Goal: Task Accomplishment & Management: Manage account settings

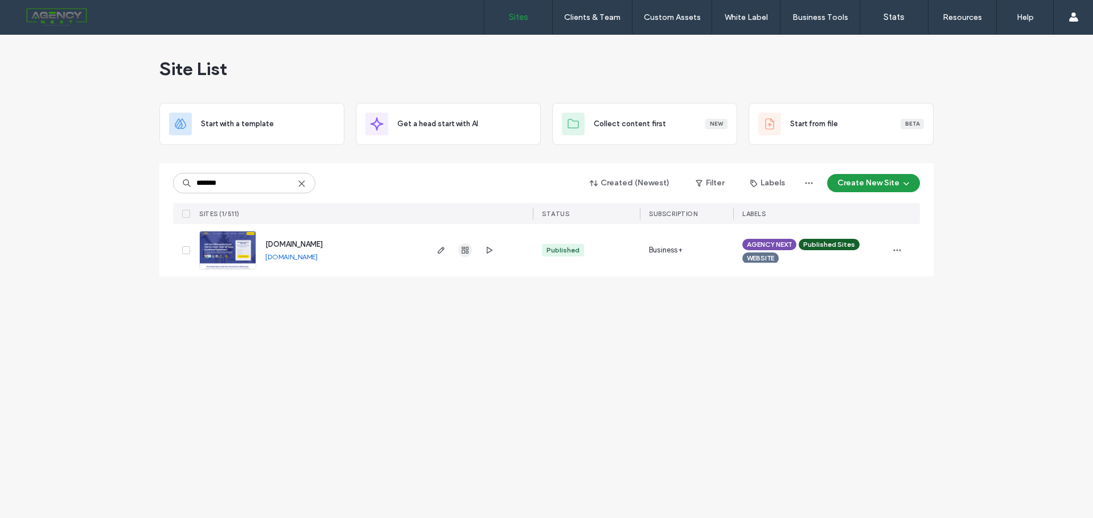
type input "*******"
click at [466, 248] on use "button" at bounding box center [464, 250] width 7 height 7
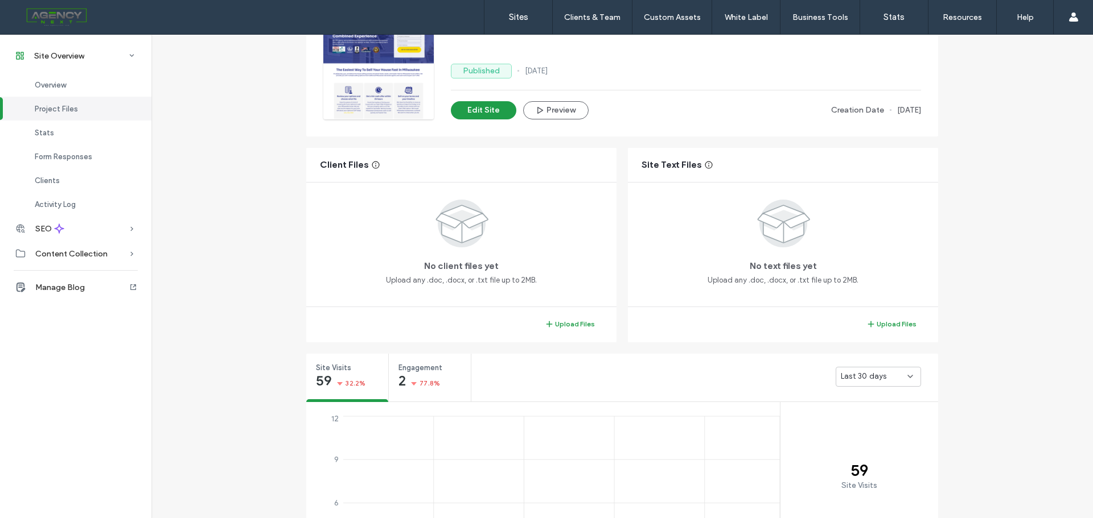
scroll to position [228, 0]
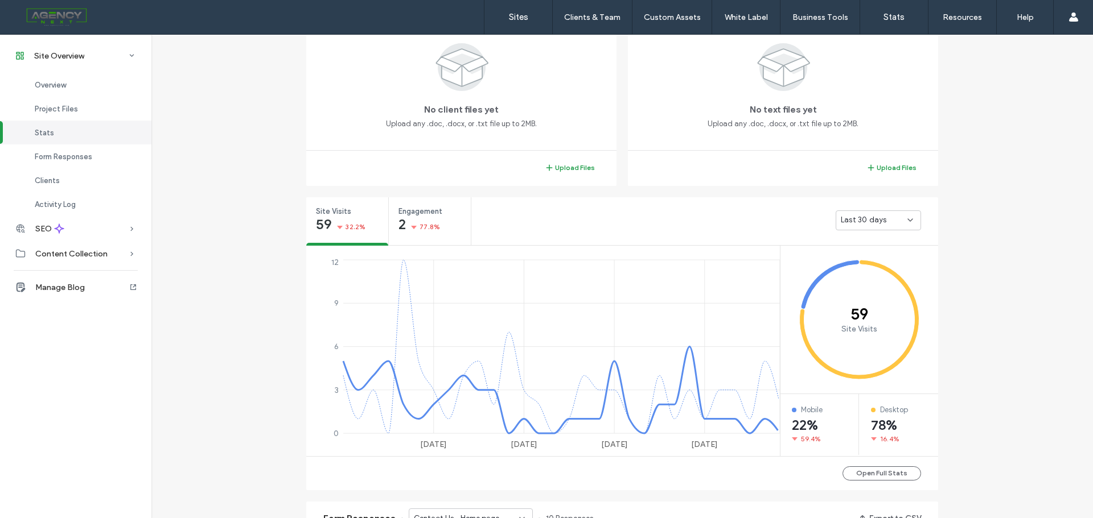
scroll to position [626, 0]
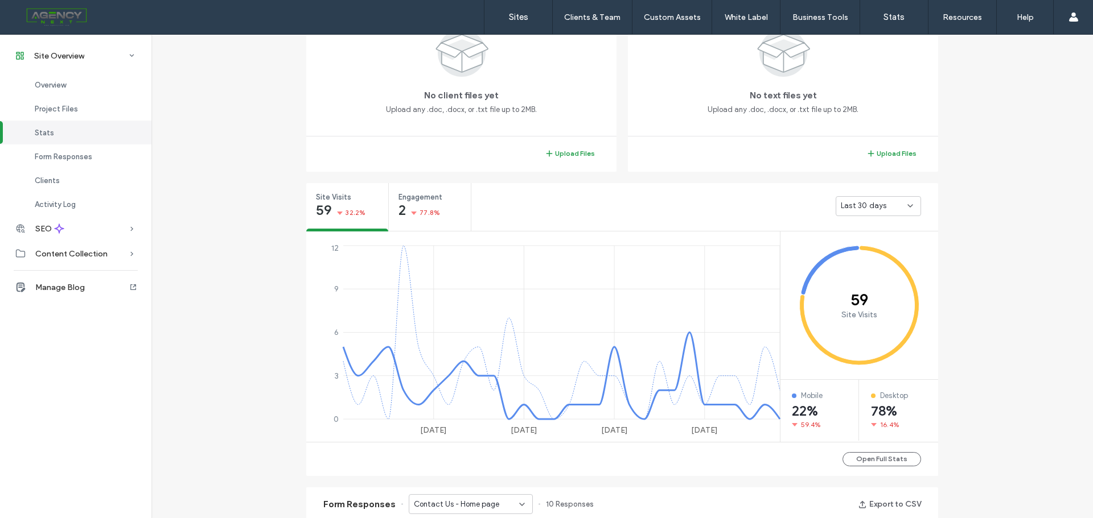
scroll to position [512, 0]
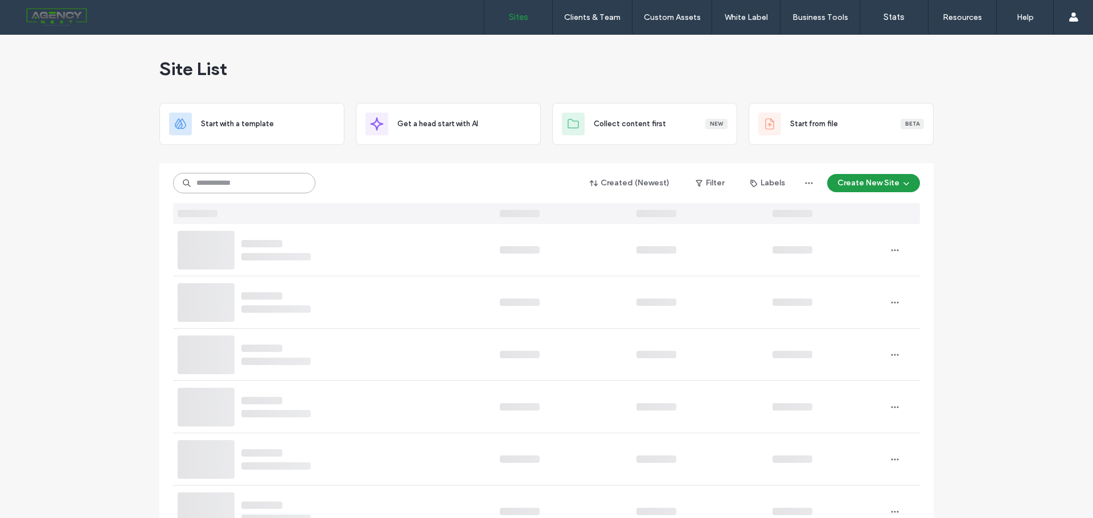
click at [245, 178] on input at bounding box center [244, 183] width 142 height 20
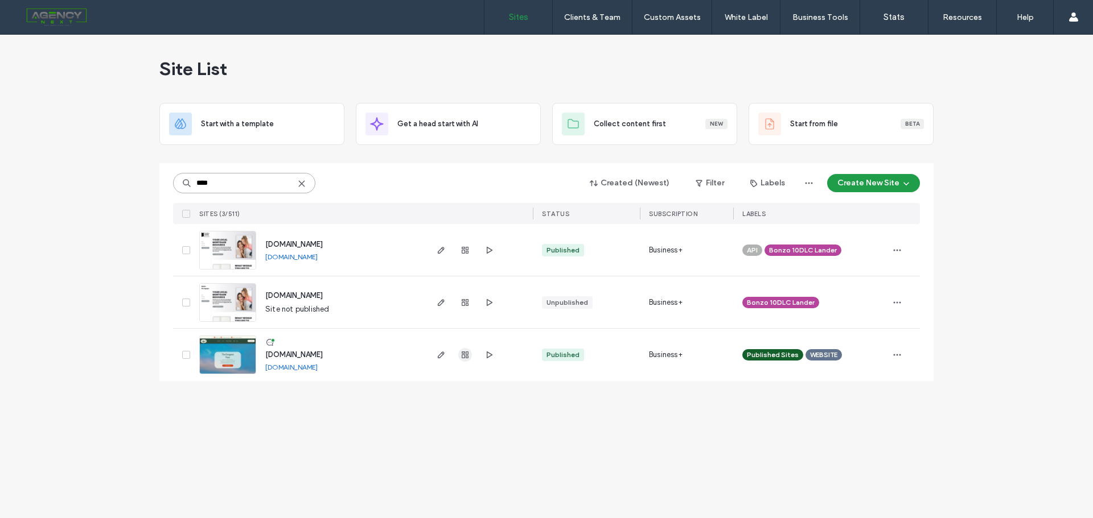
type input "****"
click at [464, 350] on span "button" at bounding box center [465, 355] width 14 height 14
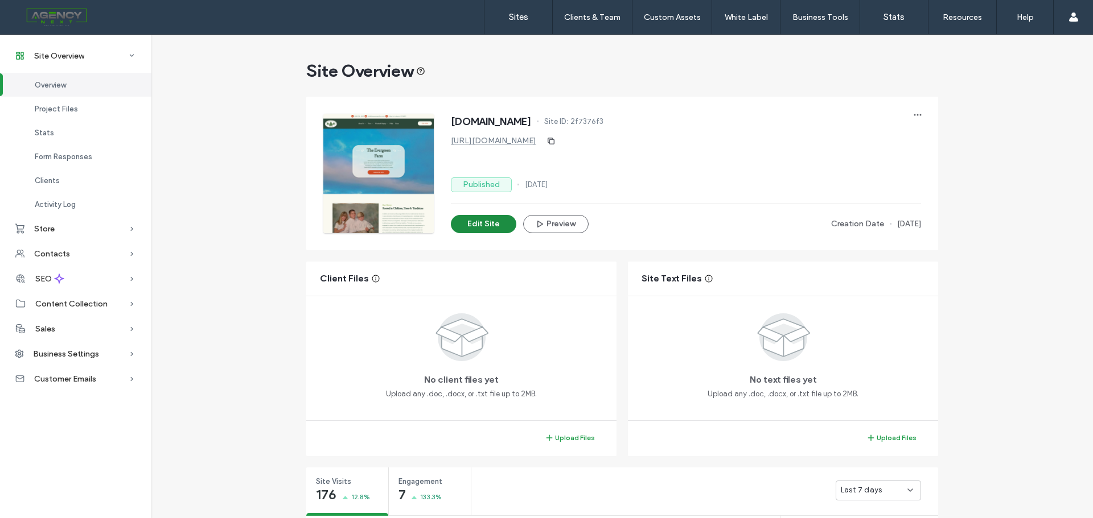
click at [479, 217] on button "Edit Site" at bounding box center [483, 224] width 65 height 18
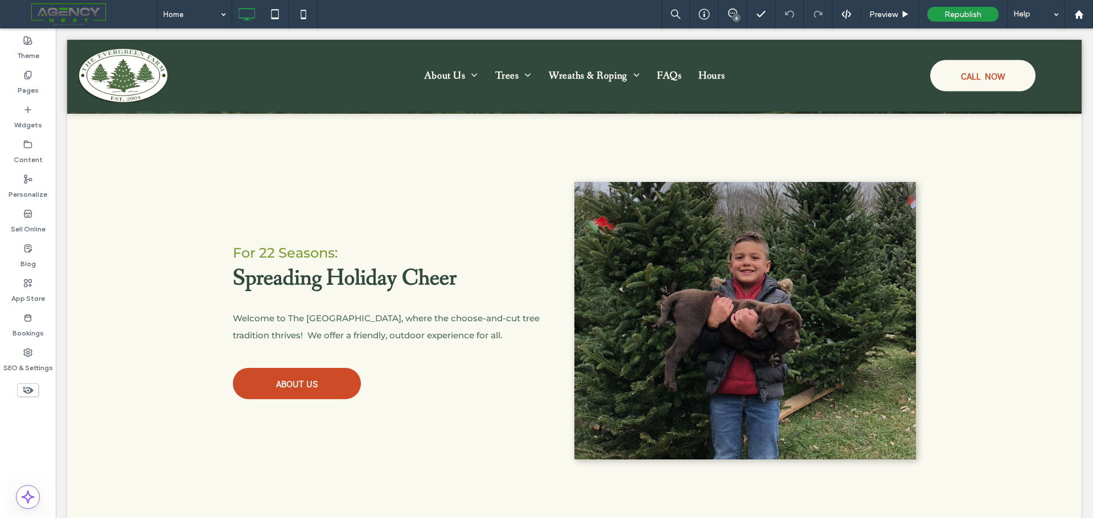
scroll to position [1217, 0]
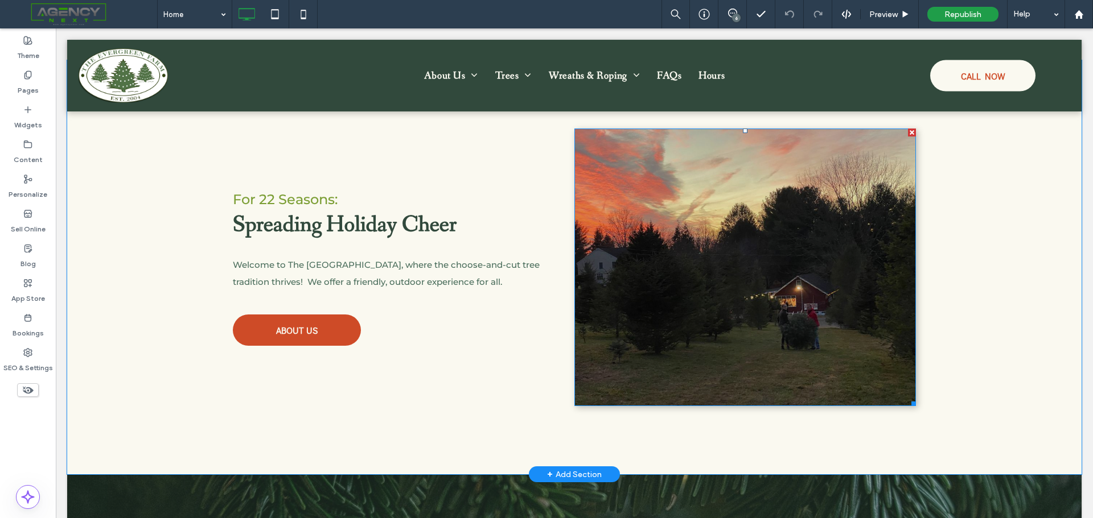
click at [767, 225] on div at bounding box center [744, 268] width 341 height 278
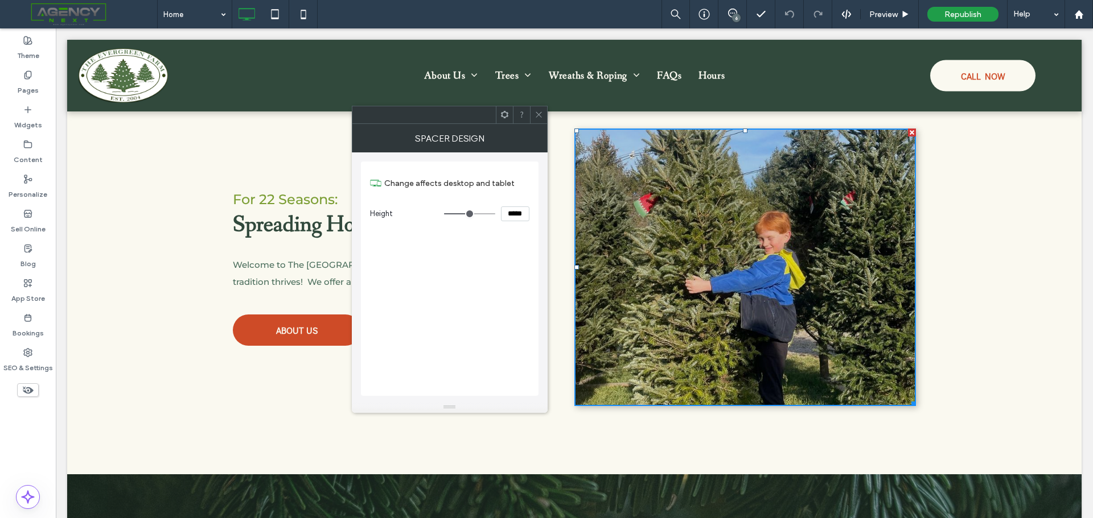
click at [539, 114] on use at bounding box center [538, 115] width 6 height 6
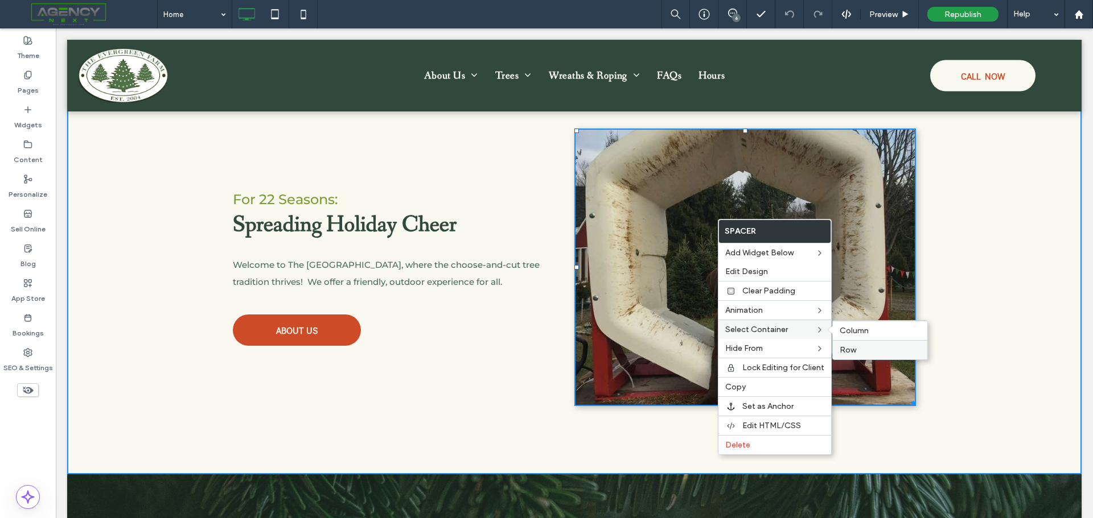
click at [852, 351] on span "Row" at bounding box center [847, 350] width 17 height 10
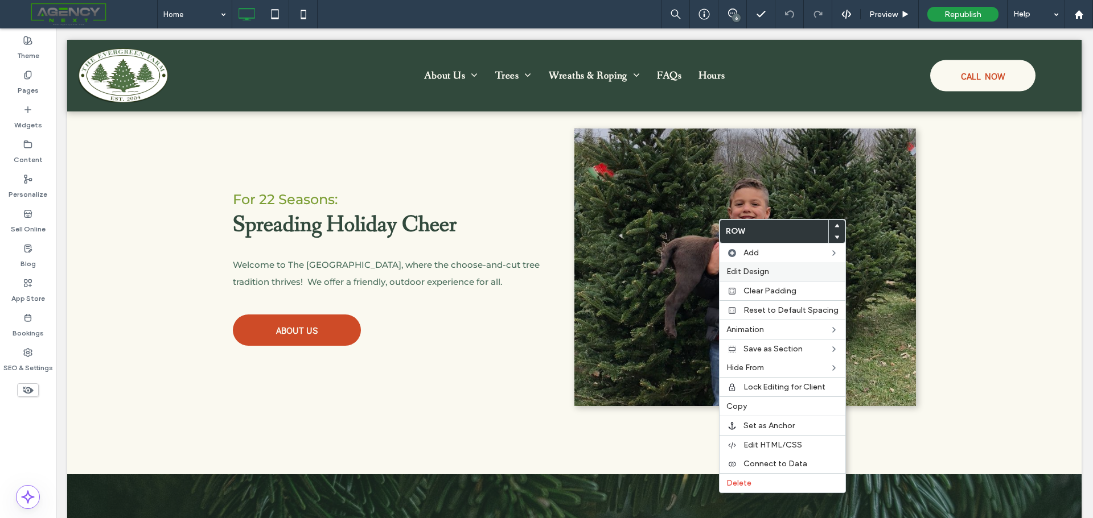
click at [747, 274] on span "Edit Design" at bounding box center [747, 272] width 43 height 10
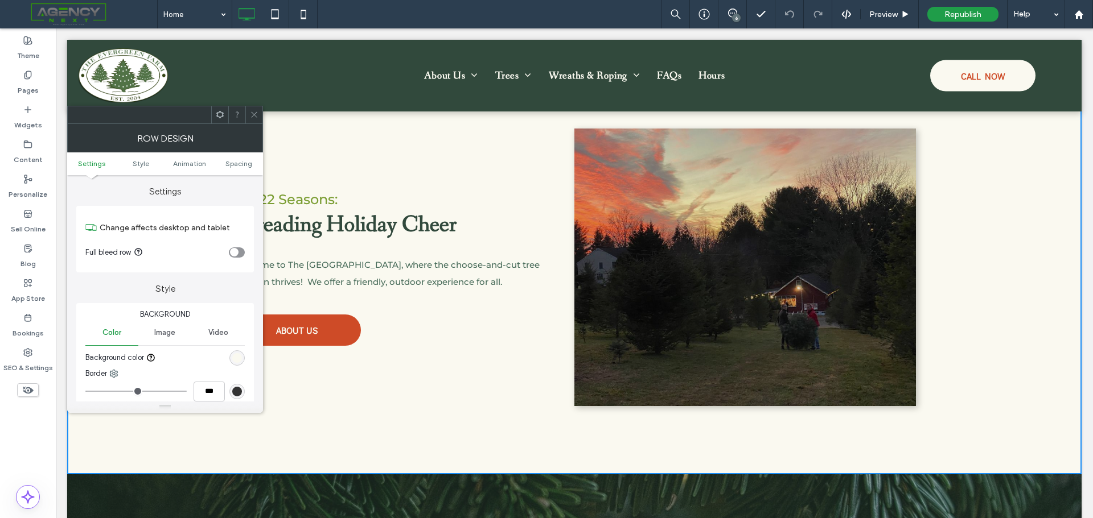
click at [163, 331] on span "Image" at bounding box center [164, 332] width 21 height 9
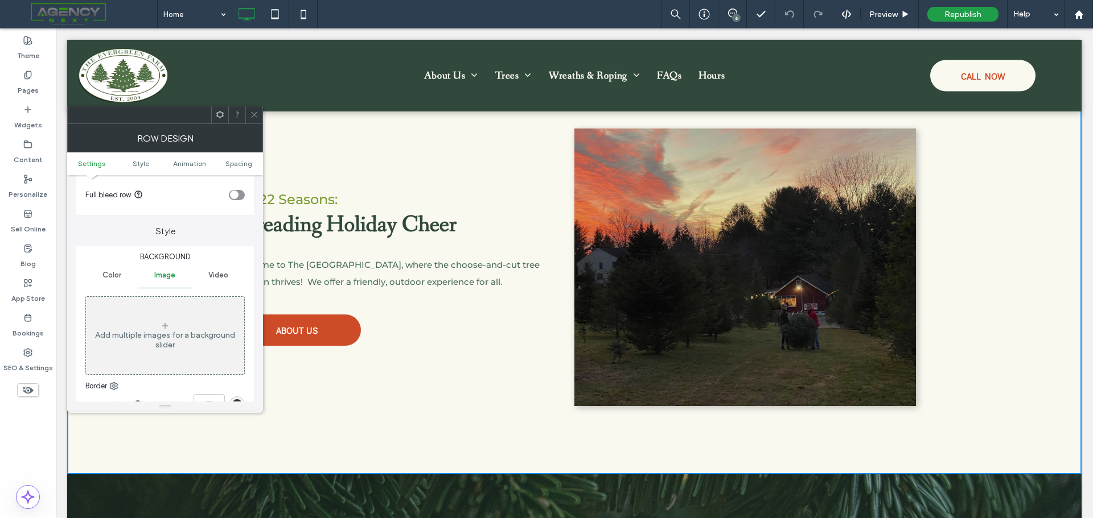
scroll to position [57, 0]
click at [252, 118] on icon at bounding box center [254, 114] width 9 height 9
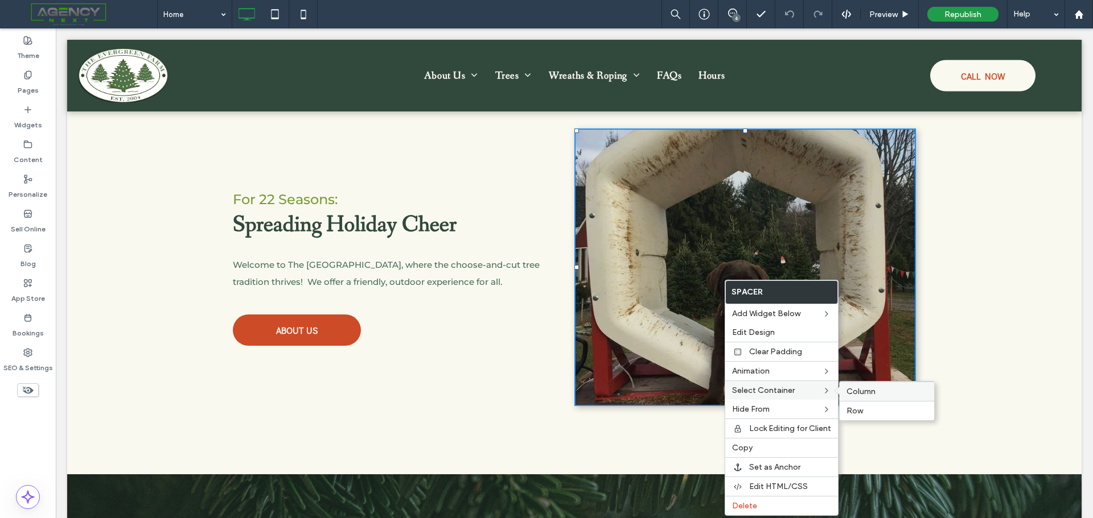
click at [891, 392] on label "Column" at bounding box center [886, 392] width 81 height 10
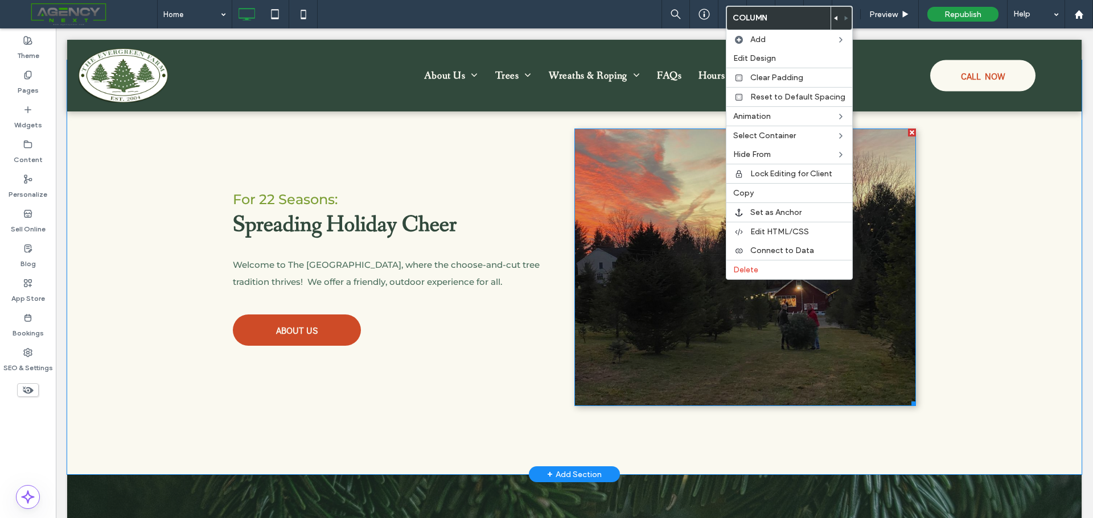
click at [680, 216] on div at bounding box center [744, 268] width 341 height 278
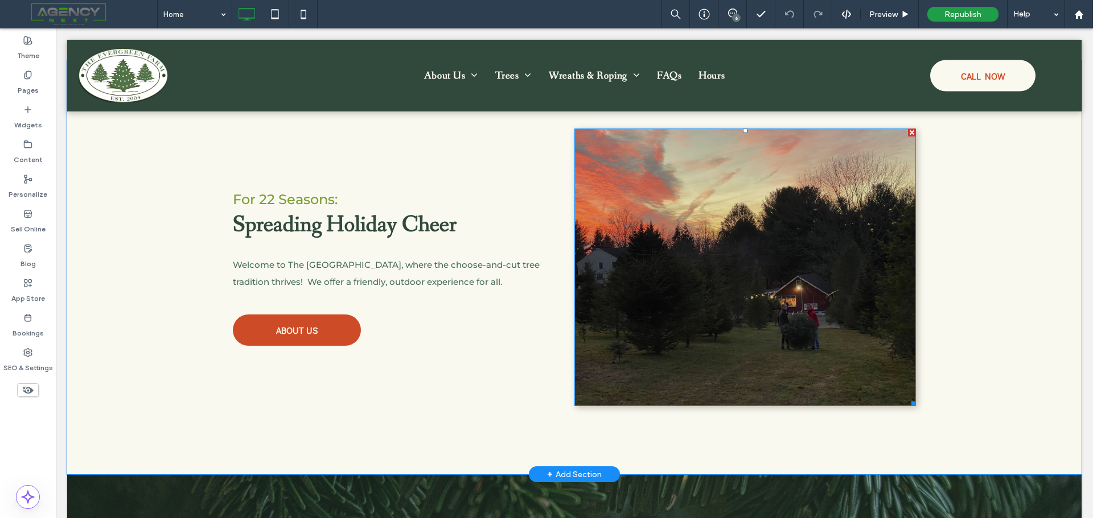
click at [680, 216] on div at bounding box center [744, 268] width 341 height 278
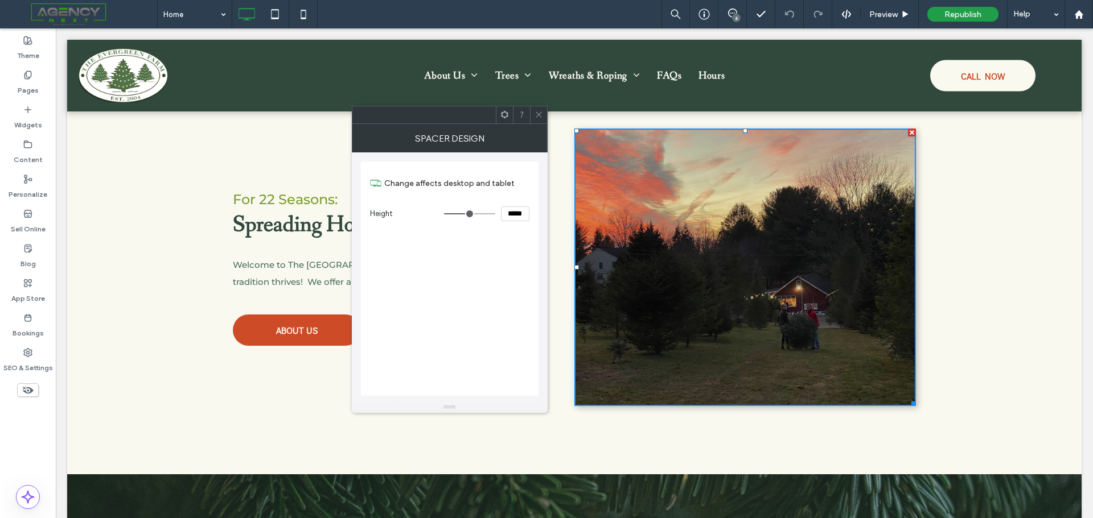
click at [680, 216] on div at bounding box center [744, 268] width 341 height 278
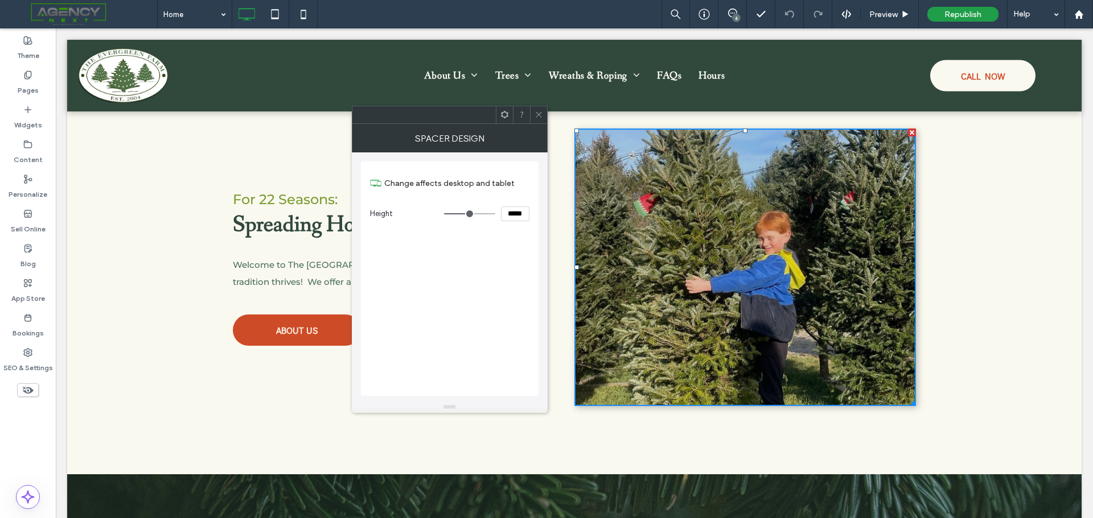
click at [537, 111] on icon at bounding box center [538, 114] width 9 height 9
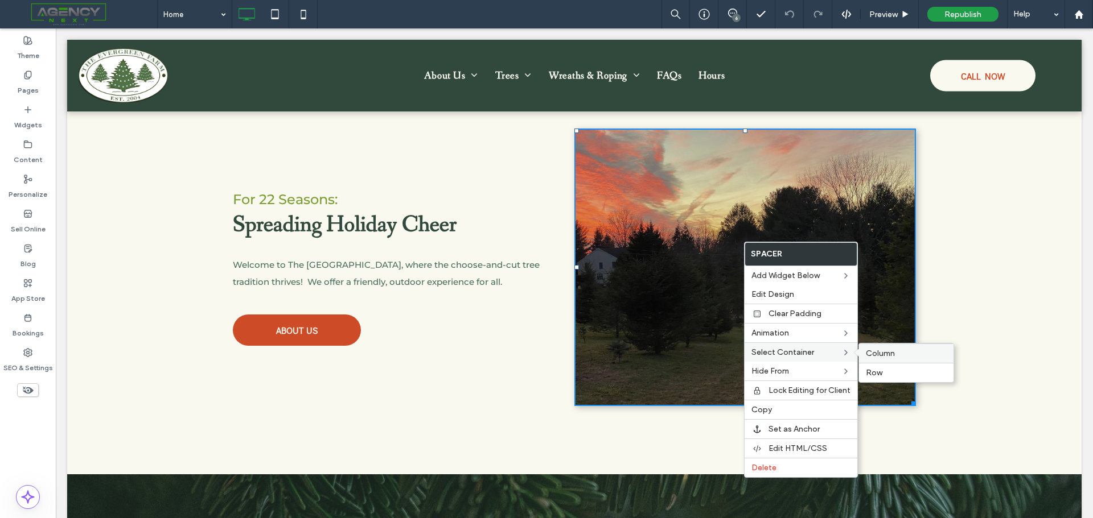
click at [883, 352] on span "Column" at bounding box center [880, 354] width 29 height 10
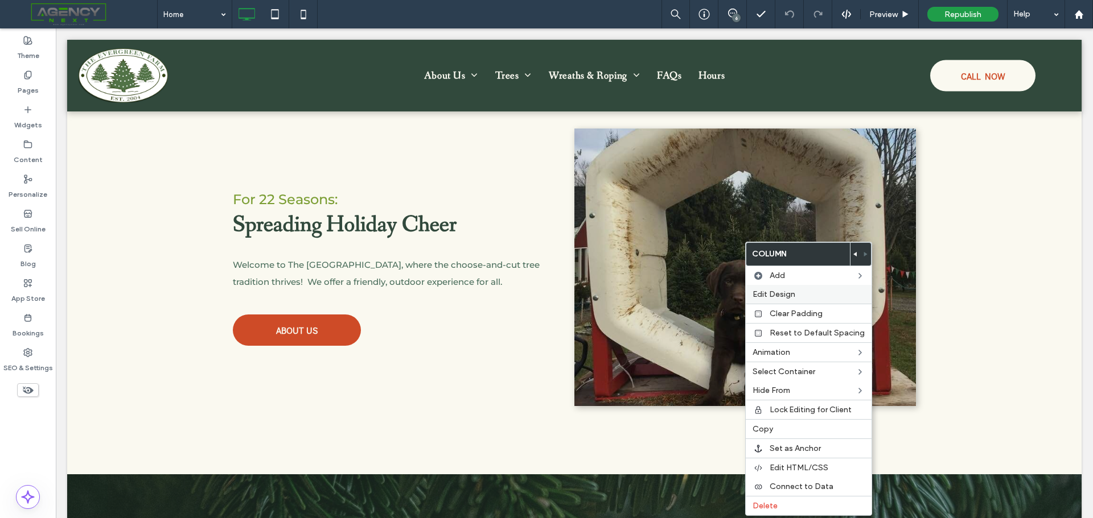
click at [772, 295] on span "Edit Design" at bounding box center [773, 295] width 43 height 10
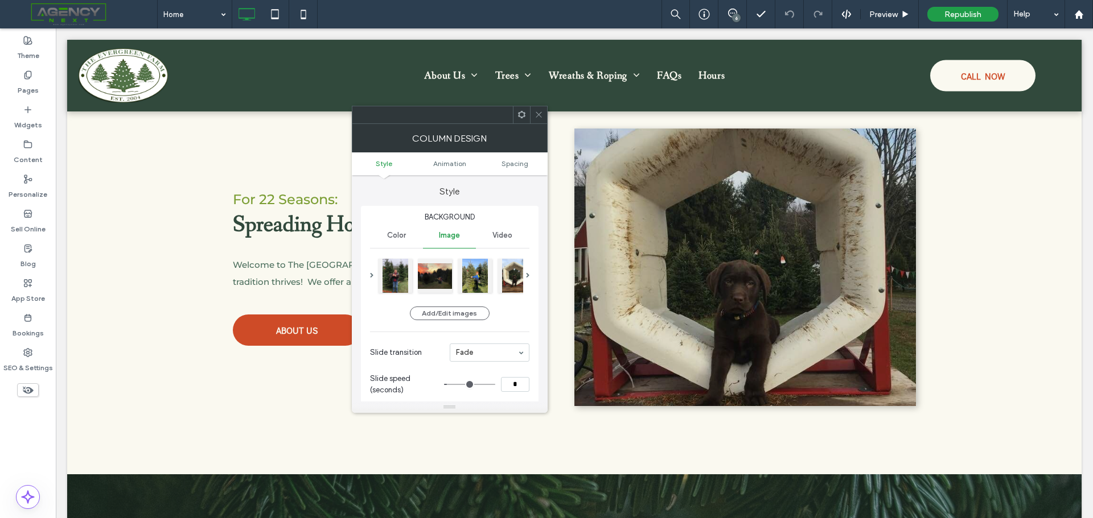
click at [537, 117] on icon at bounding box center [538, 114] width 9 height 9
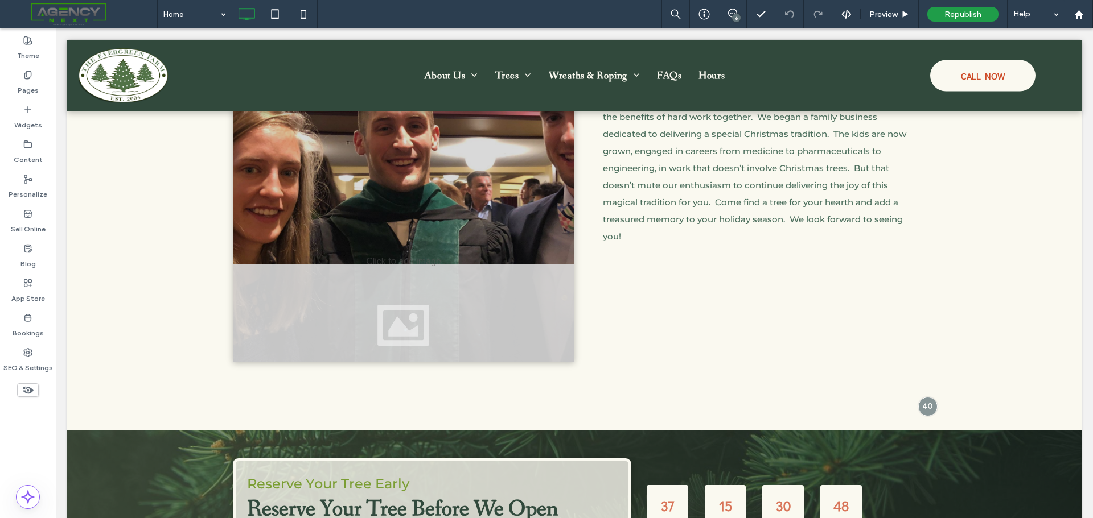
scroll to position [573, 0]
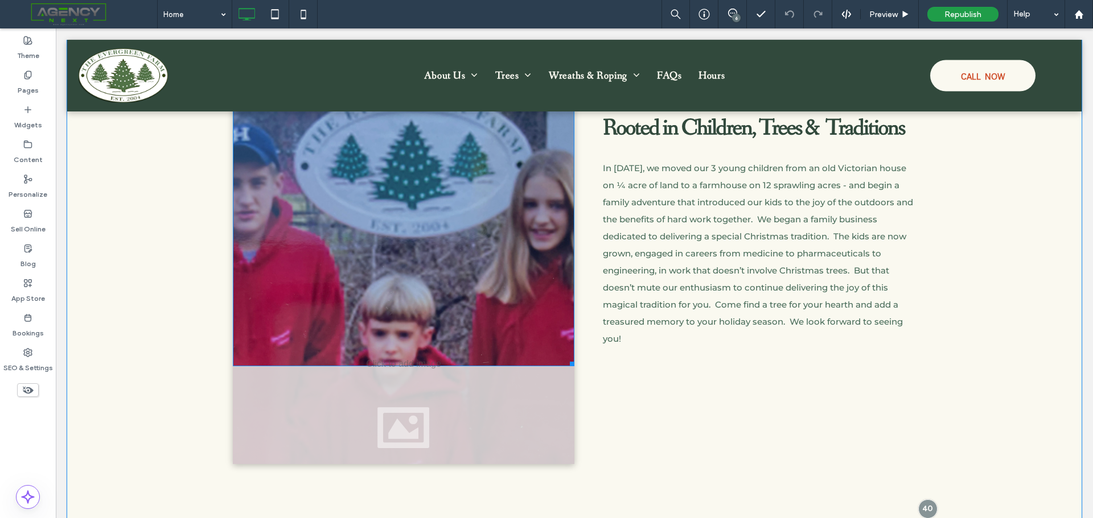
click at [354, 197] on div at bounding box center [403, 228] width 341 height 278
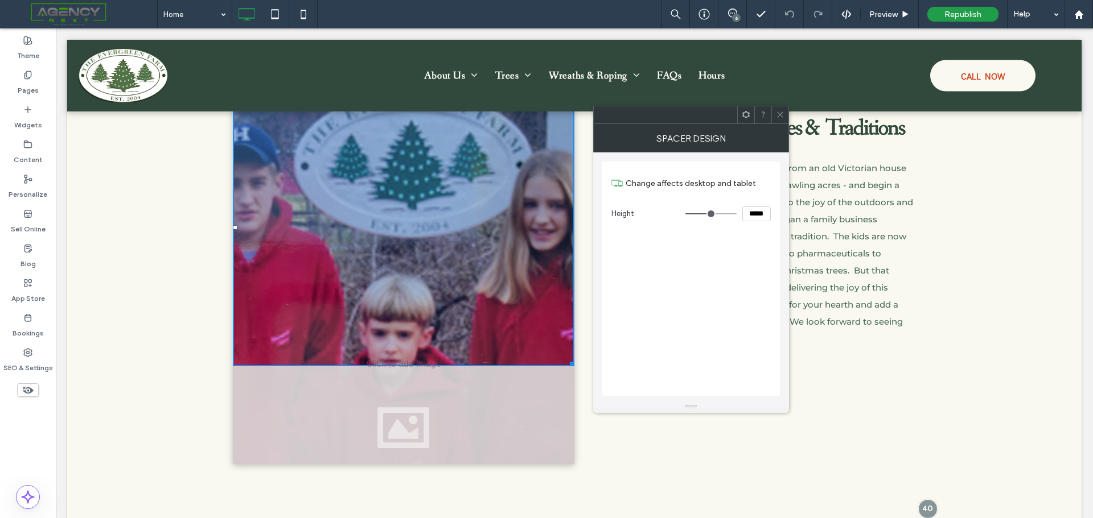
click at [777, 116] on icon at bounding box center [780, 114] width 9 height 9
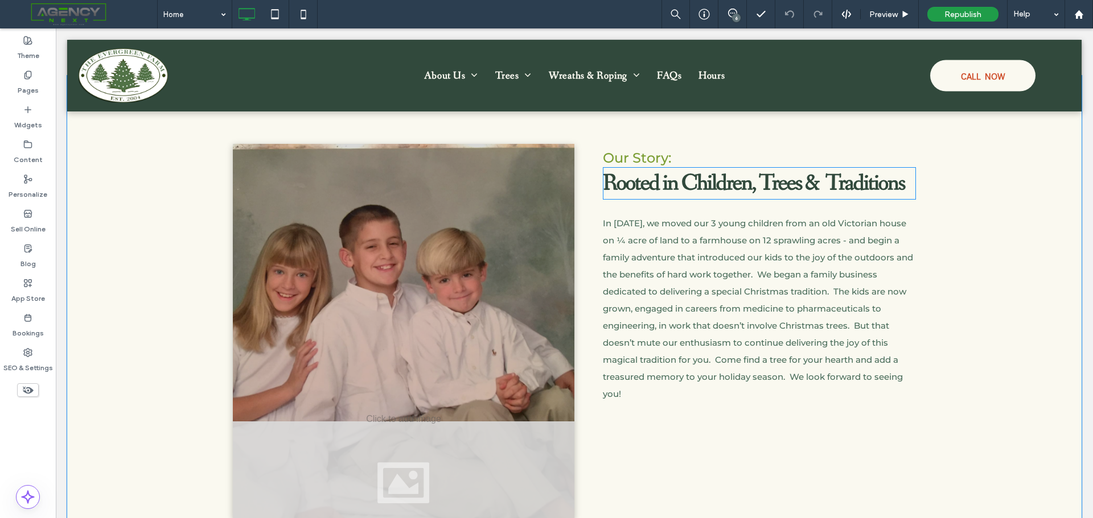
scroll to position [459, 0]
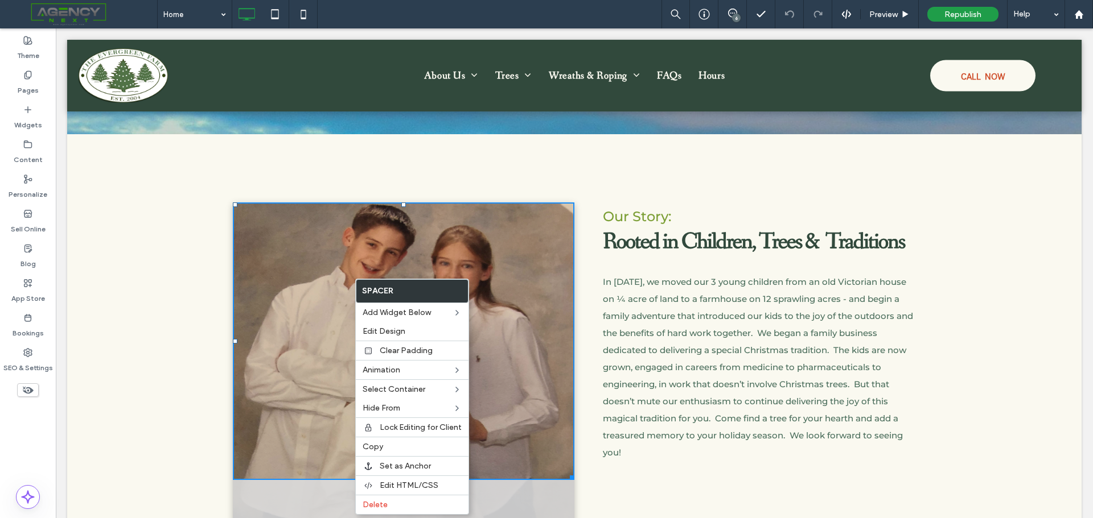
click at [143, 267] on div "Click To Paste Our Story: Rooted in Children, Trees & Traditions In 2004, we mo…" at bounding box center [574, 390] width 1014 height 512
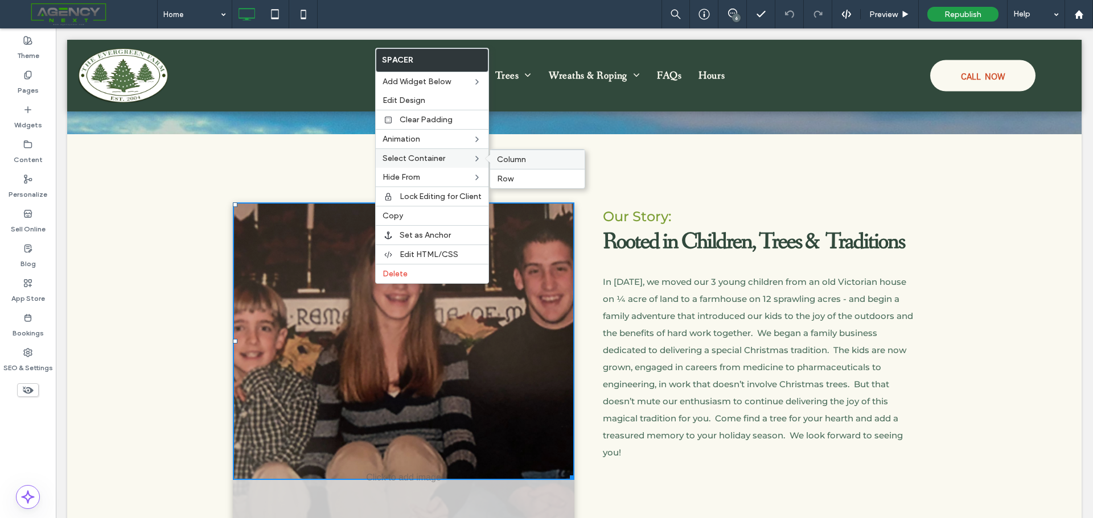
click at [516, 156] on span "Column" at bounding box center [511, 160] width 29 height 10
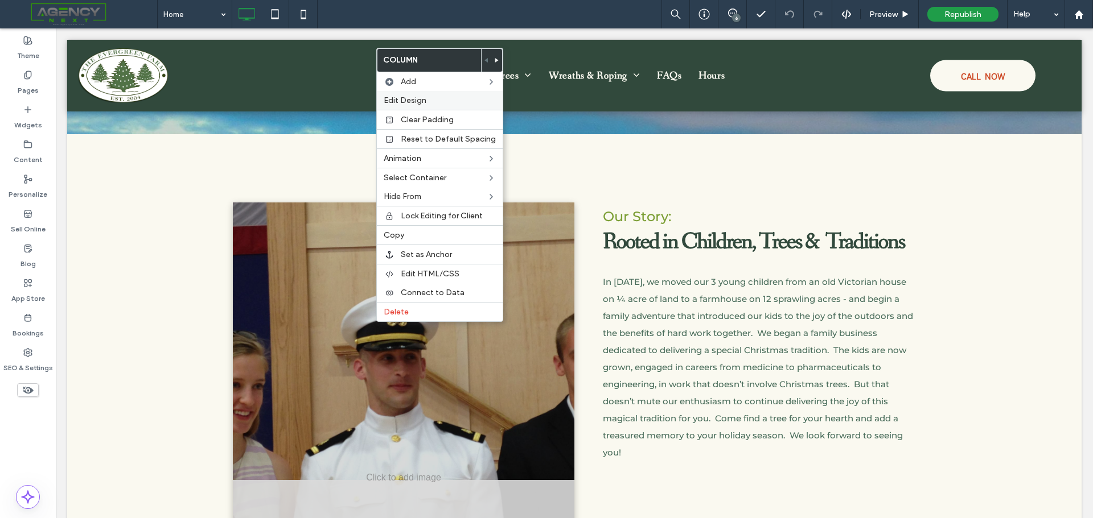
click at [438, 101] on label "Edit Design" at bounding box center [440, 101] width 112 height 10
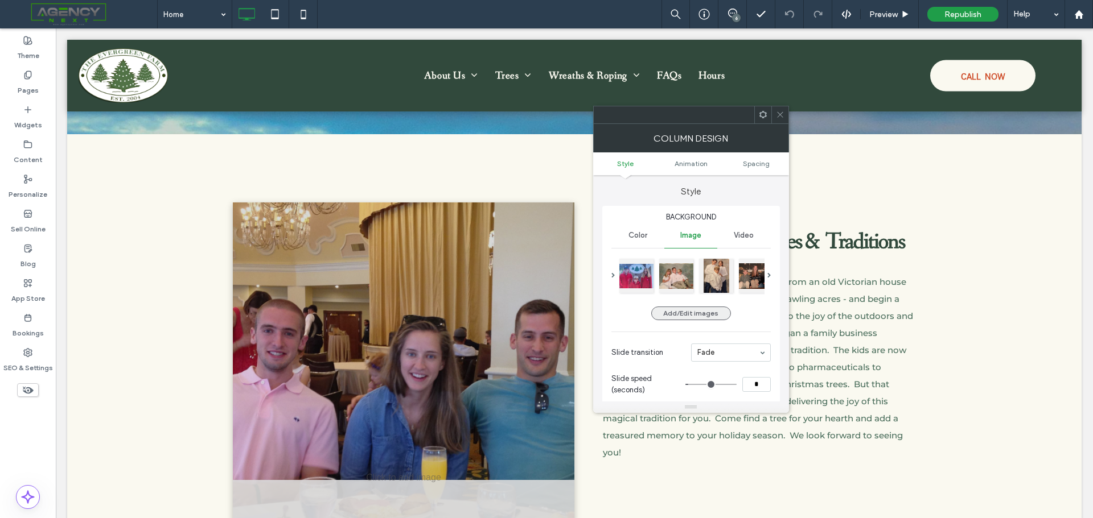
click at [681, 315] on button "Add/Edit images" at bounding box center [691, 314] width 80 height 14
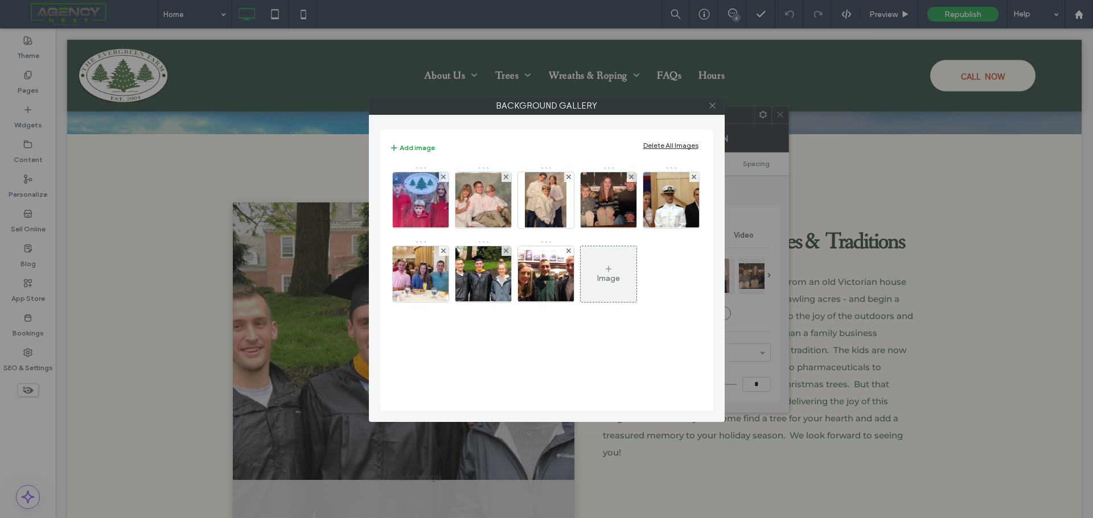
click at [712, 108] on icon at bounding box center [712, 105] width 9 height 9
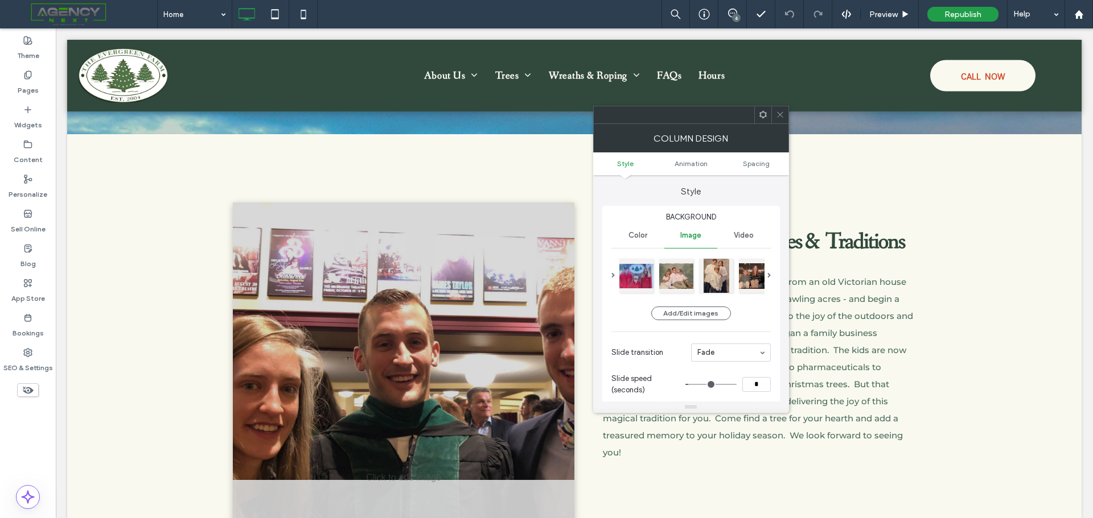
drag, startPoint x: 780, startPoint y: 115, endPoint x: 769, endPoint y: 112, distance: 11.2
click at [780, 115] on icon at bounding box center [780, 114] width 9 height 9
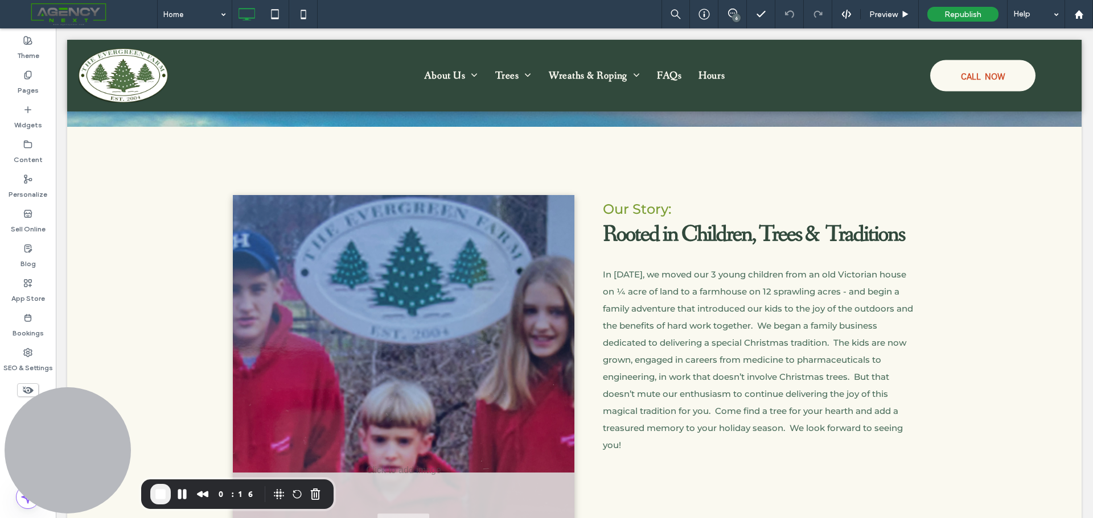
scroll to position [502, 0]
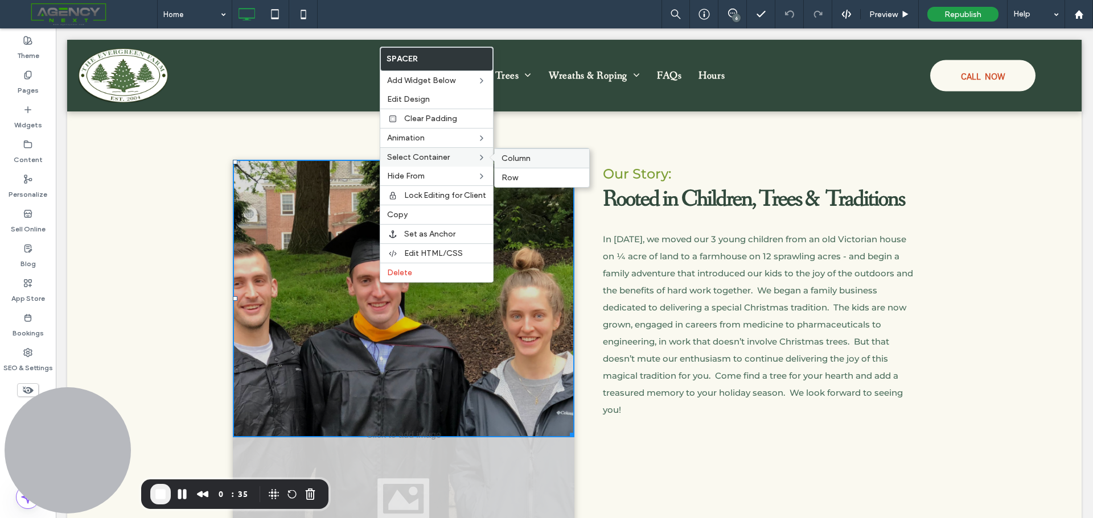
click at [524, 158] on span "Column" at bounding box center [515, 159] width 29 height 10
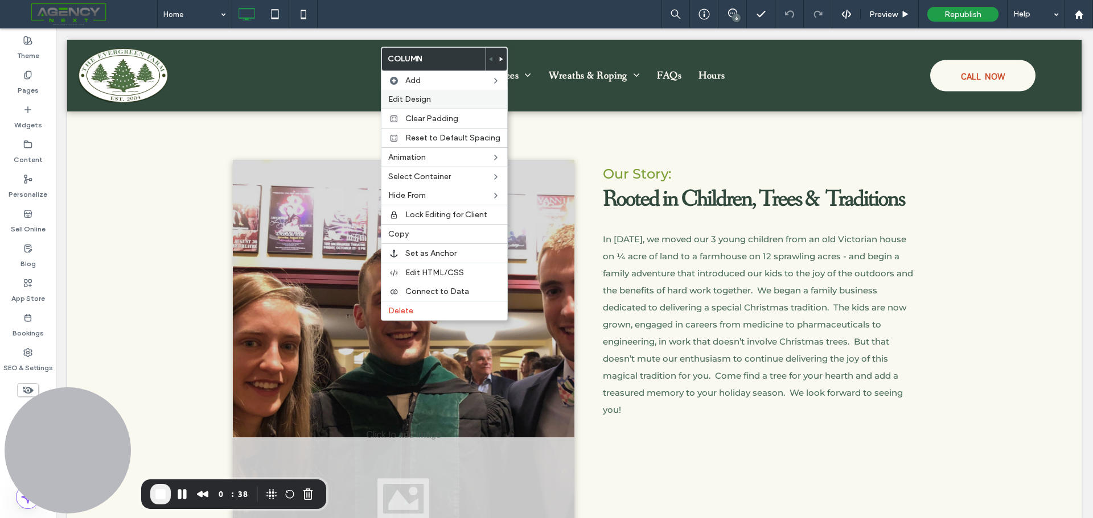
click at [416, 98] on span "Edit Design" at bounding box center [409, 99] width 43 height 10
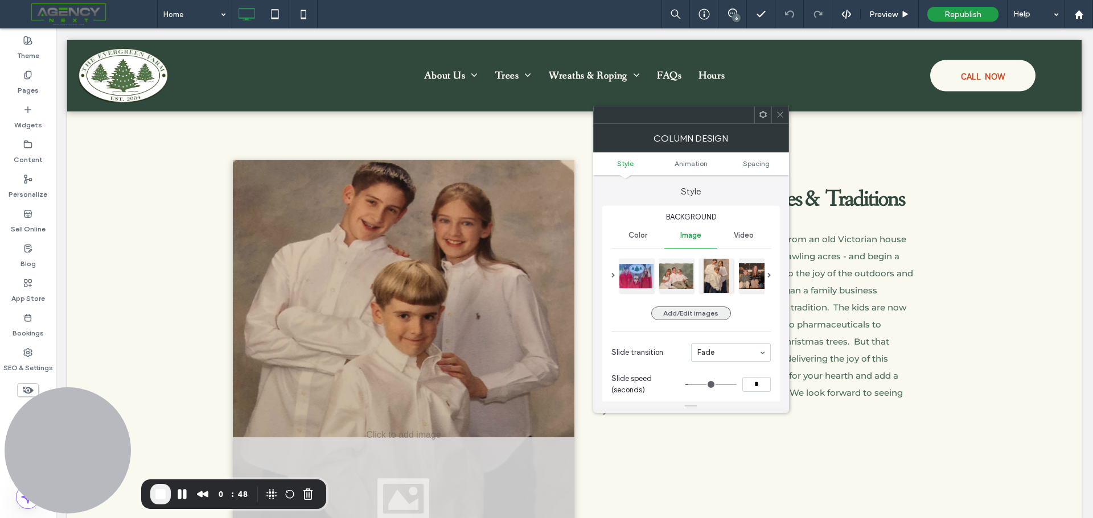
click at [685, 314] on button "Add/Edit images" at bounding box center [691, 314] width 80 height 14
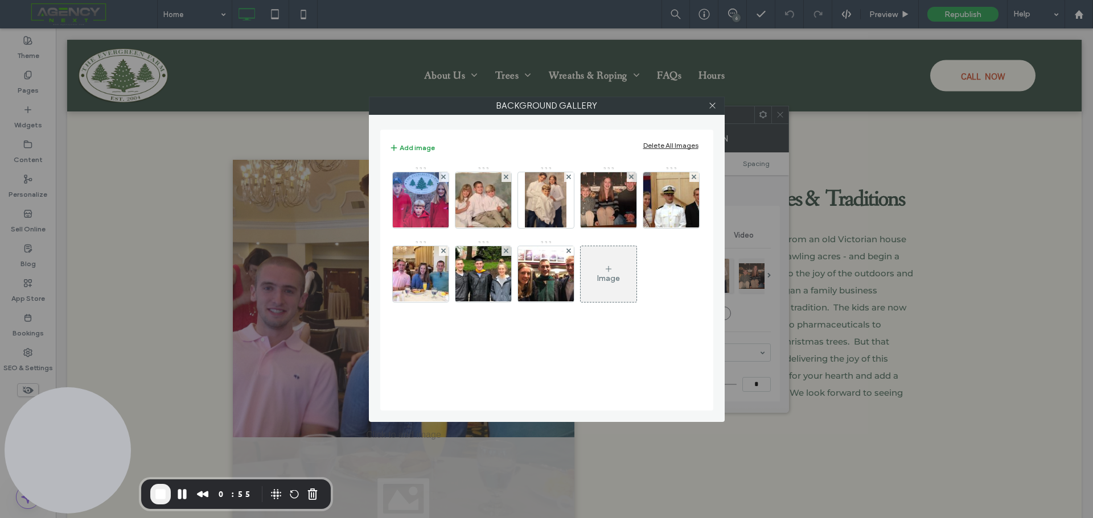
click at [603, 283] on div "Image" at bounding box center [608, 274] width 56 height 53
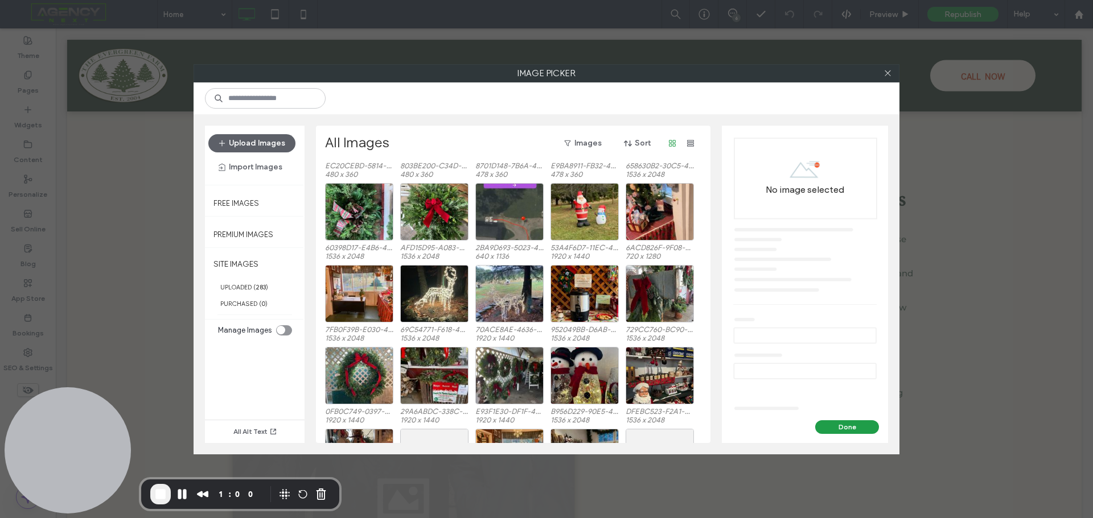
scroll to position [308, 0]
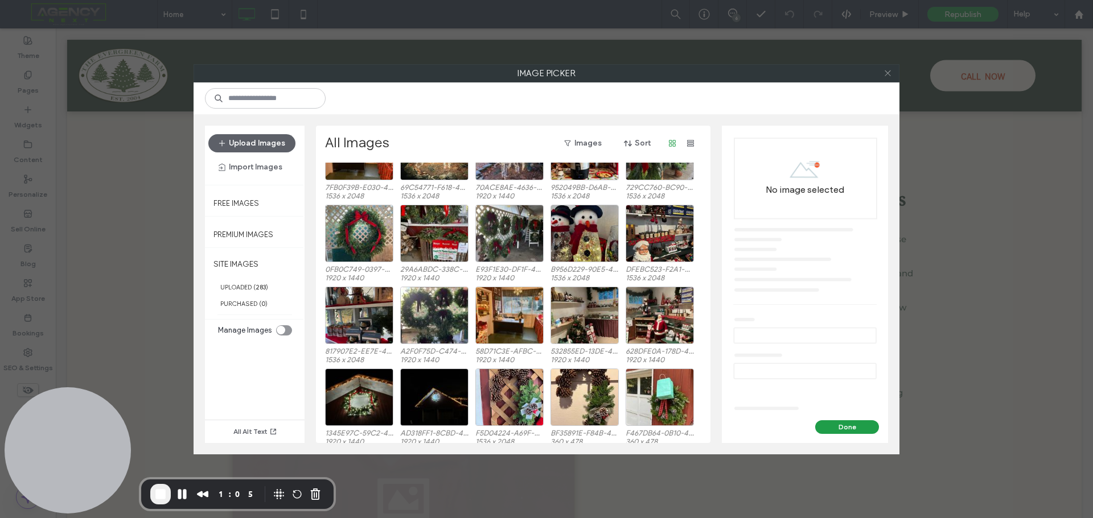
click at [885, 74] on icon at bounding box center [887, 73] width 9 height 9
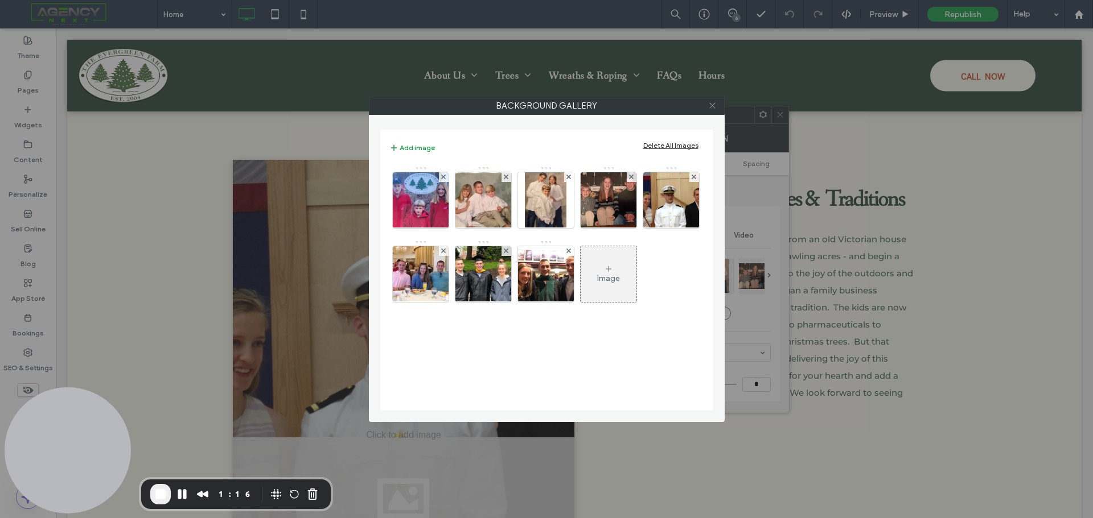
click at [710, 109] on icon at bounding box center [712, 105] width 9 height 9
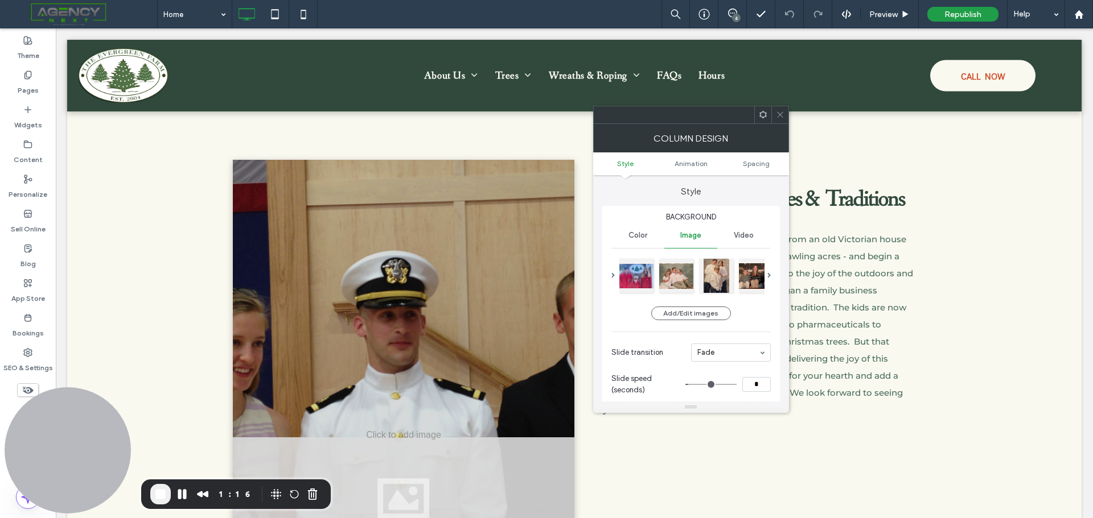
click at [778, 116] on use at bounding box center [780, 115] width 6 height 6
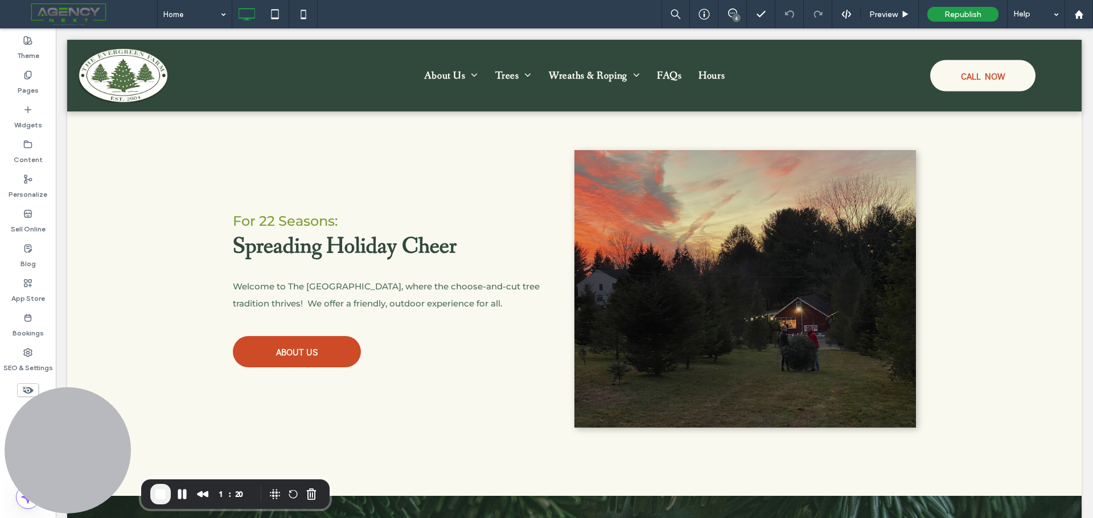
scroll to position [1196, 0]
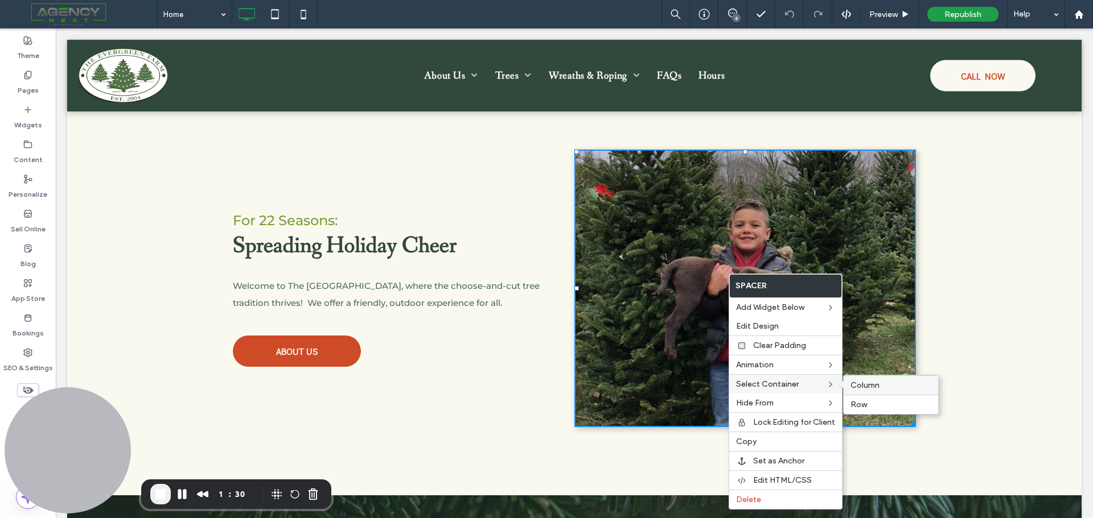
click at [863, 383] on span "Column" at bounding box center [864, 386] width 29 height 10
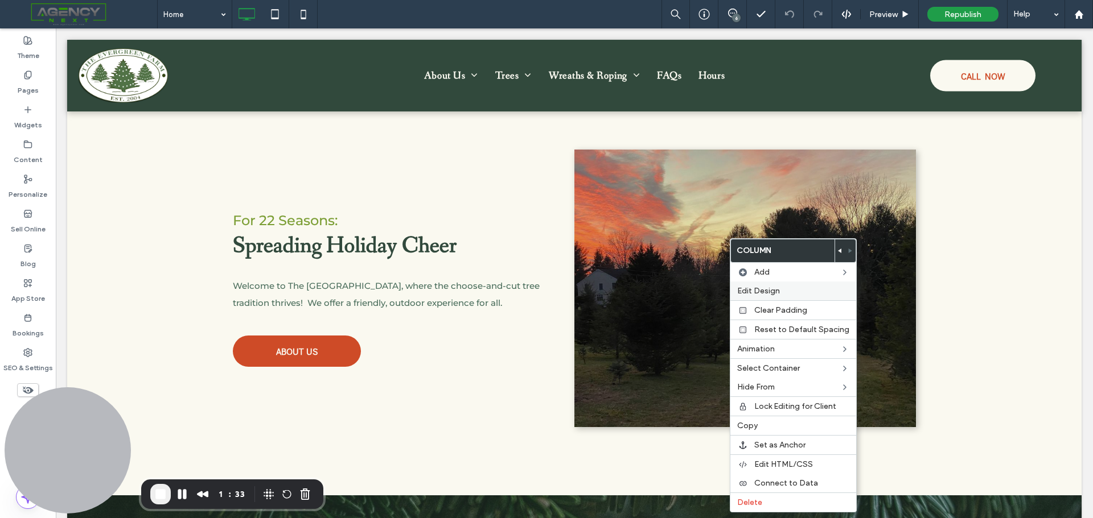
click at [757, 287] on span "Edit Design" at bounding box center [758, 291] width 43 height 10
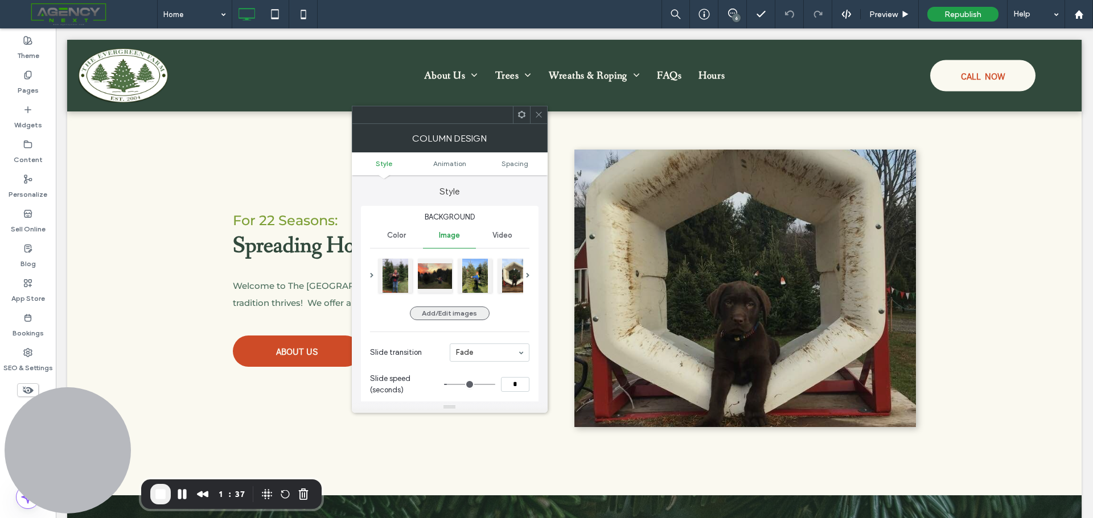
click at [452, 318] on button "Add/Edit images" at bounding box center [450, 314] width 80 height 14
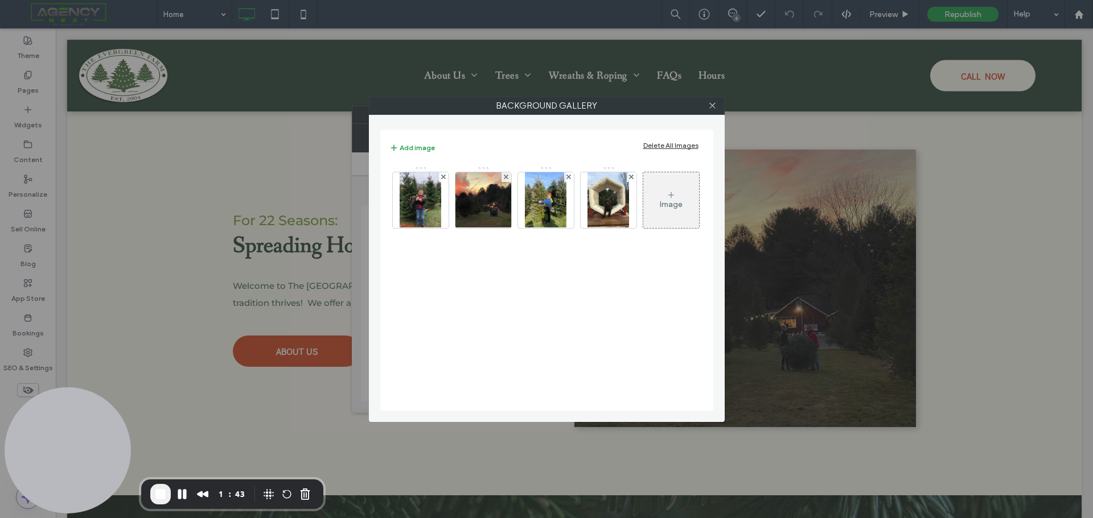
click at [671, 196] on icon at bounding box center [670, 195] width 9 height 9
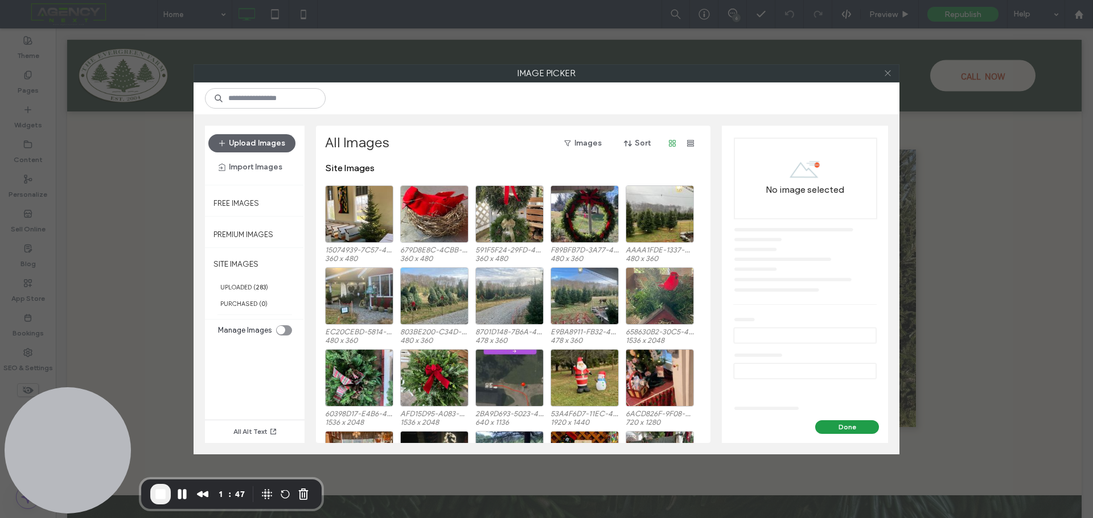
click at [885, 75] on icon at bounding box center [887, 73] width 9 height 9
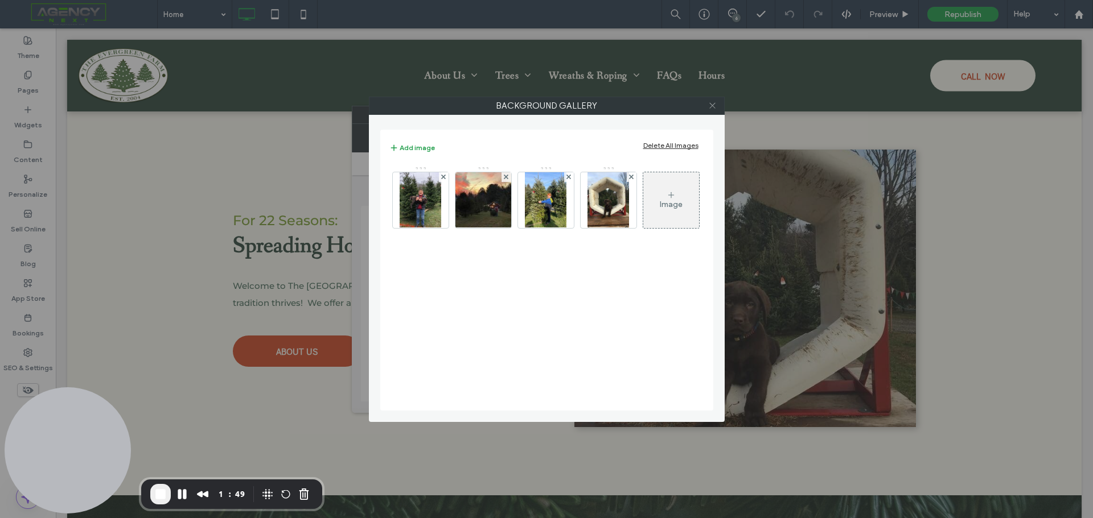
click at [712, 104] on icon at bounding box center [712, 105] width 9 height 9
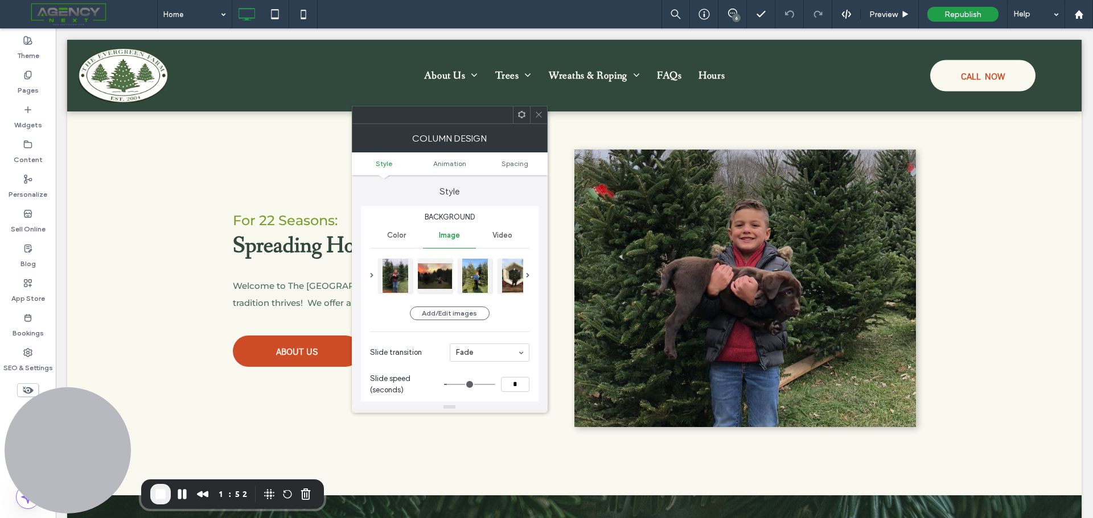
click at [543, 112] on div at bounding box center [538, 114] width 17 height 17
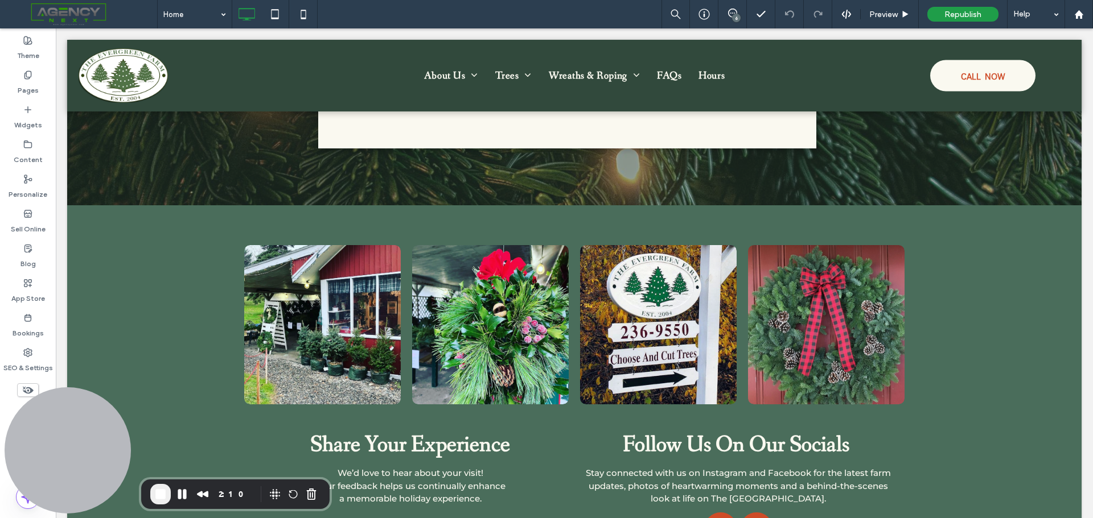
scroll to position [1977, 0]
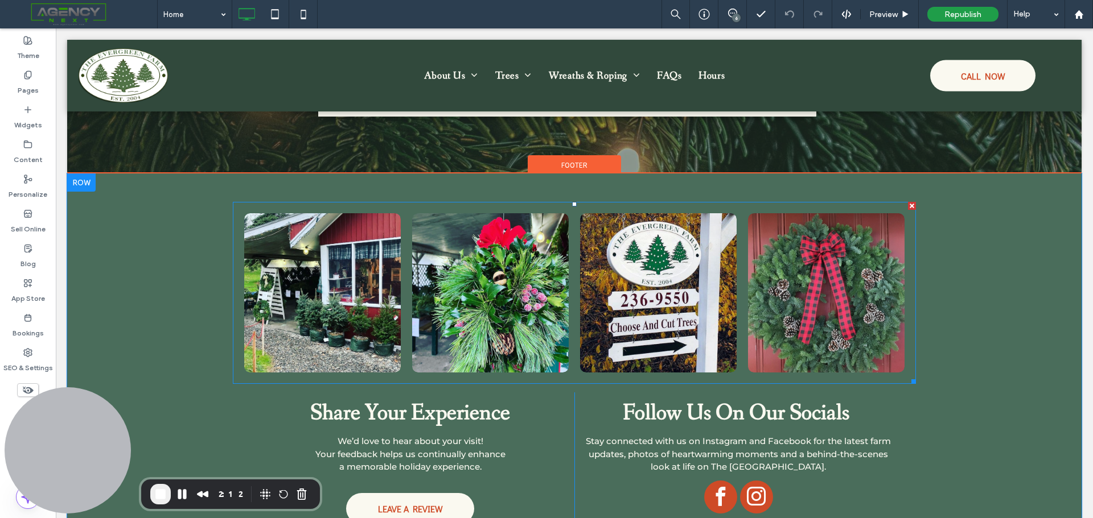
click at [311, 290] on link at bounding box center [323, 293] width 166 height 169
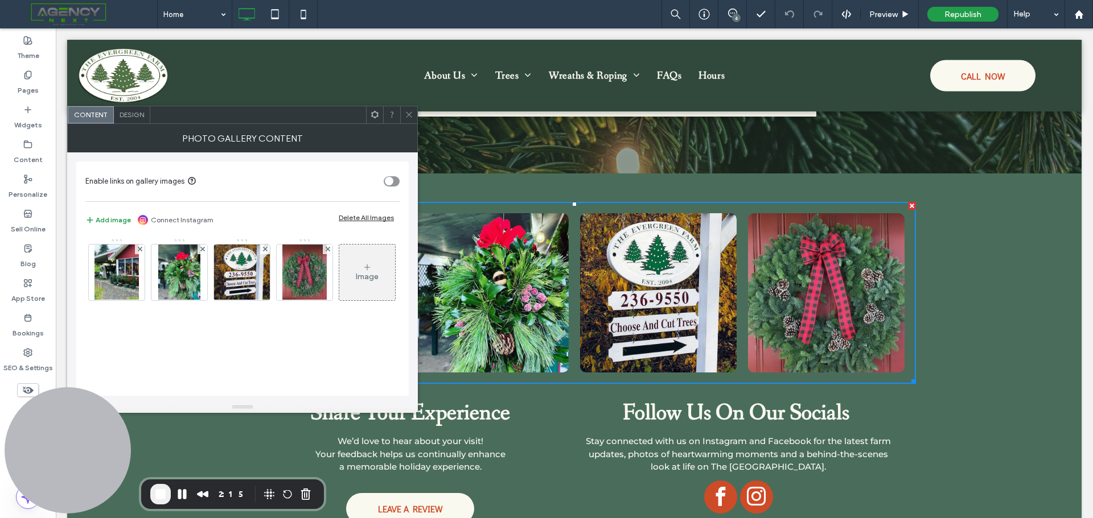
click at [406, 117] on use at bounding box center [409, 115] width 6 height 6
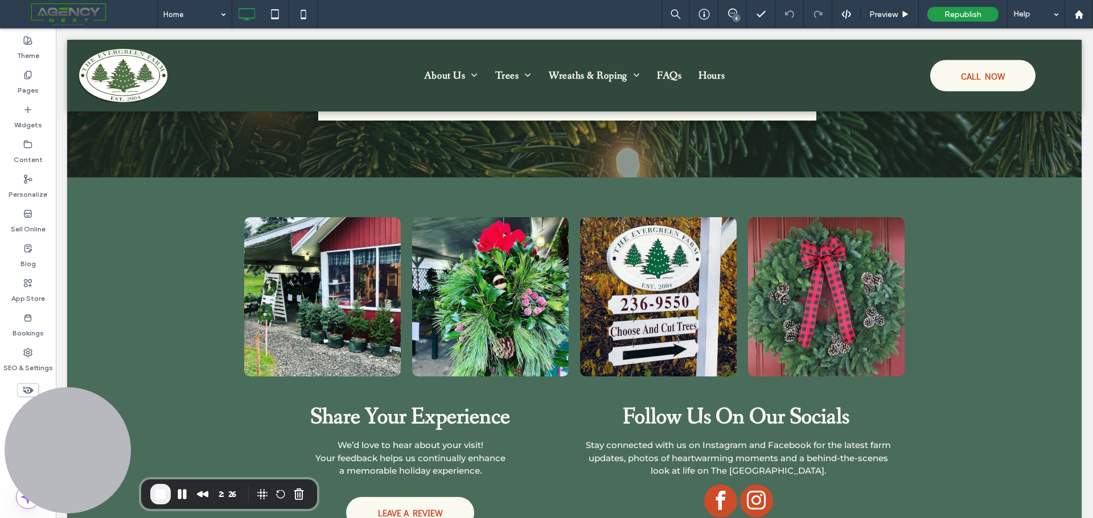
scroll to position [1987, 0]
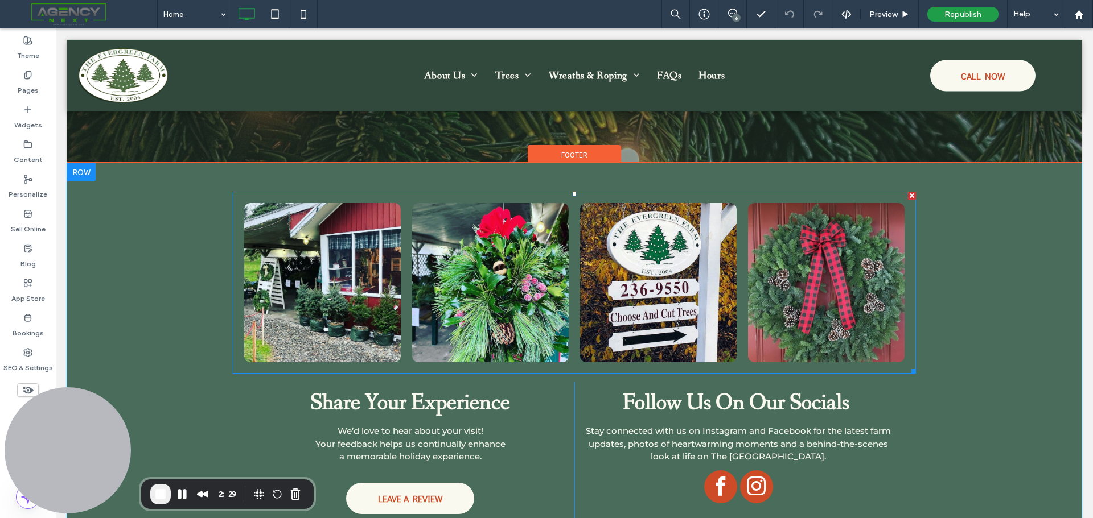
click at [324, 287] on link at bounding box center [323, 283] width 166 height 169
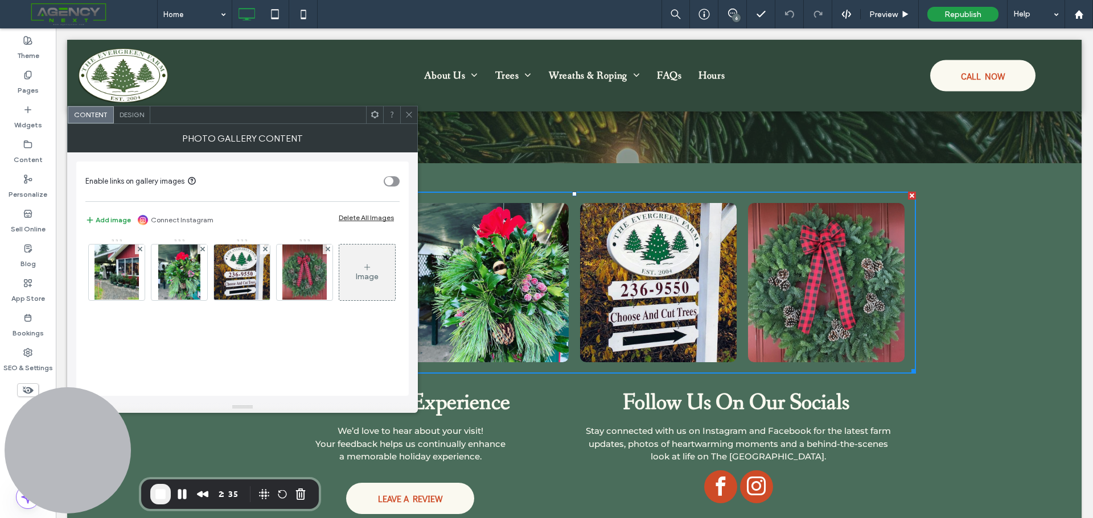
click at [415, 113] on div at bounding box center [408, 114] width 17 height 17
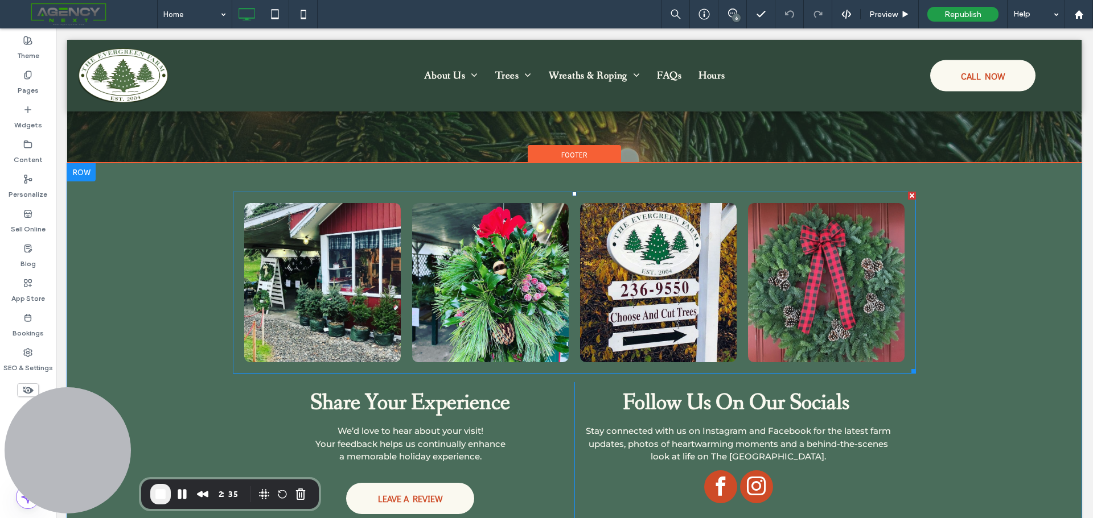
click at [345, 309] on link at bounding box center [323, 283] width 166 height 169
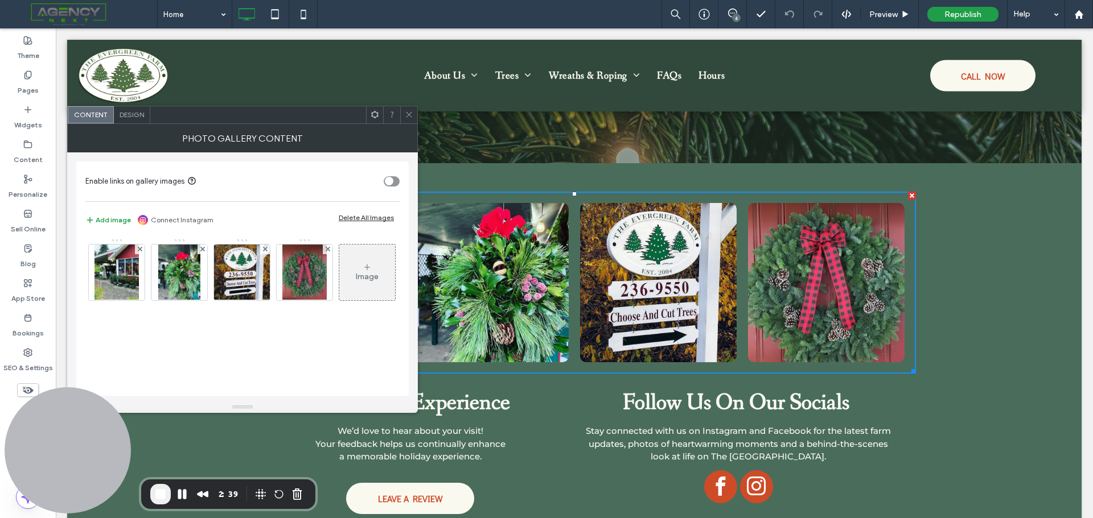
click at [356, 282] on div "Image" at bounding box center [367, 277] width 23 height 10
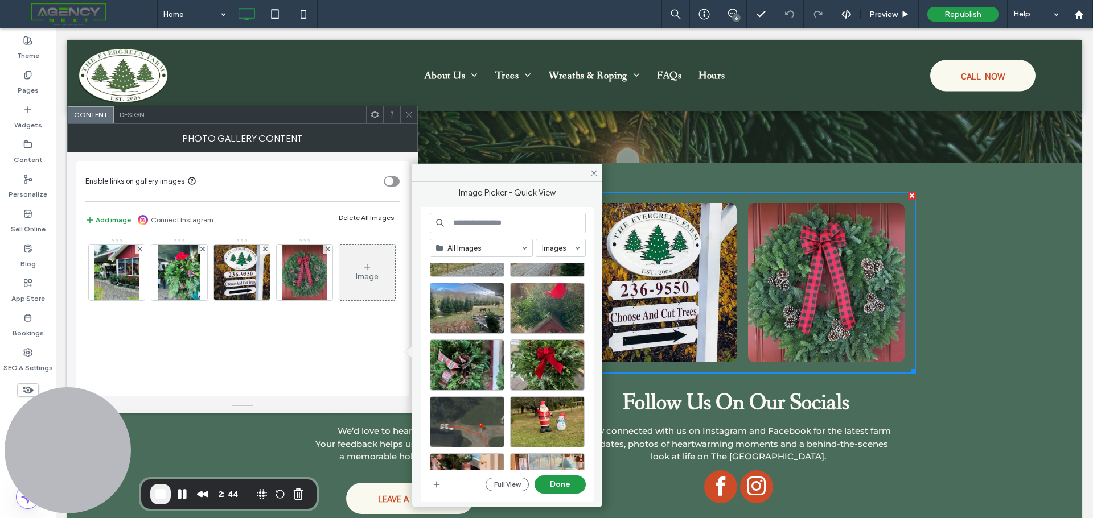
scroll to position [171, 0]
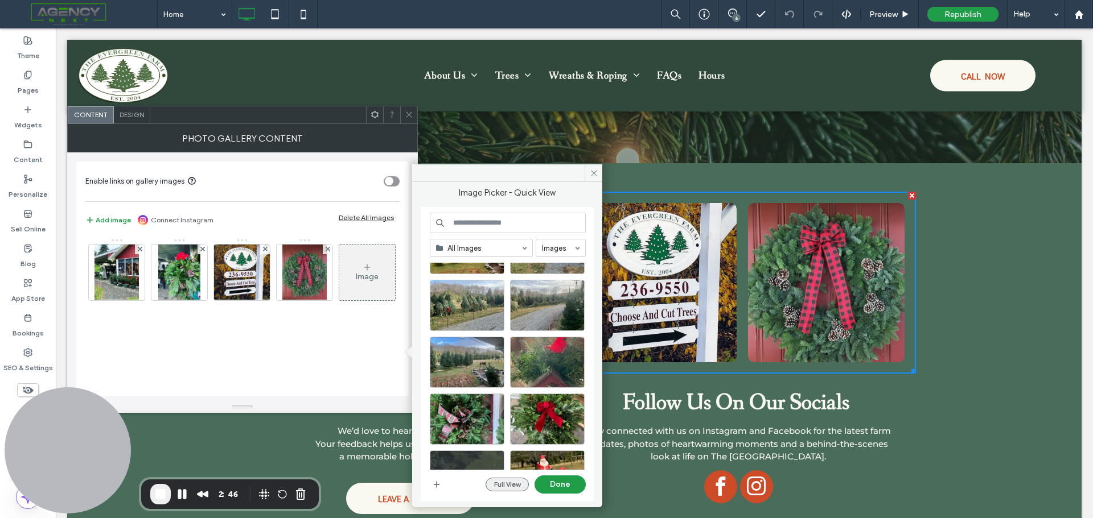
click at [502, 484] on button "Full View" at bounding box center [506, 485] width 43 height 14
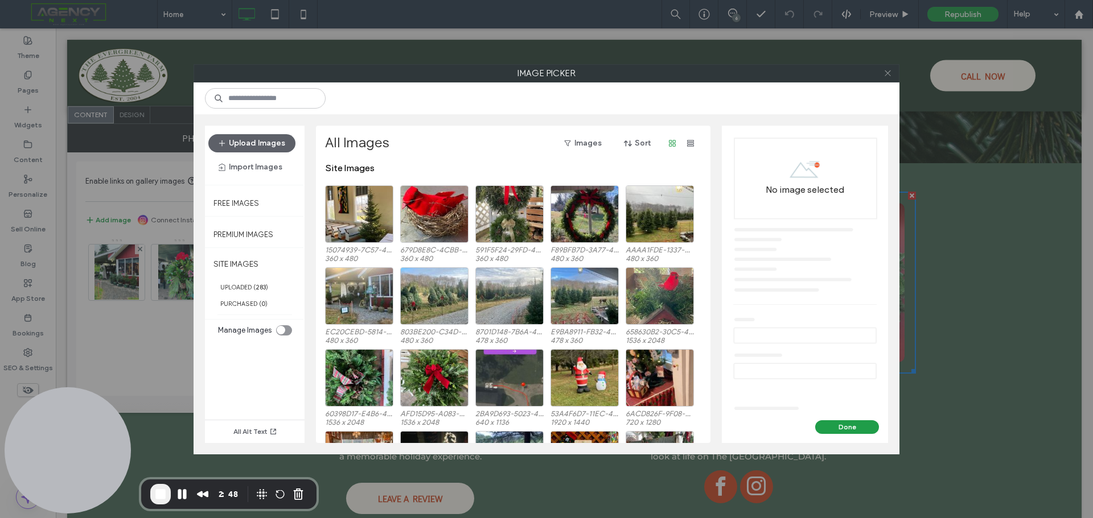
click at [886, 73] on icon at bounding box center [887, 73] width 9 height 9
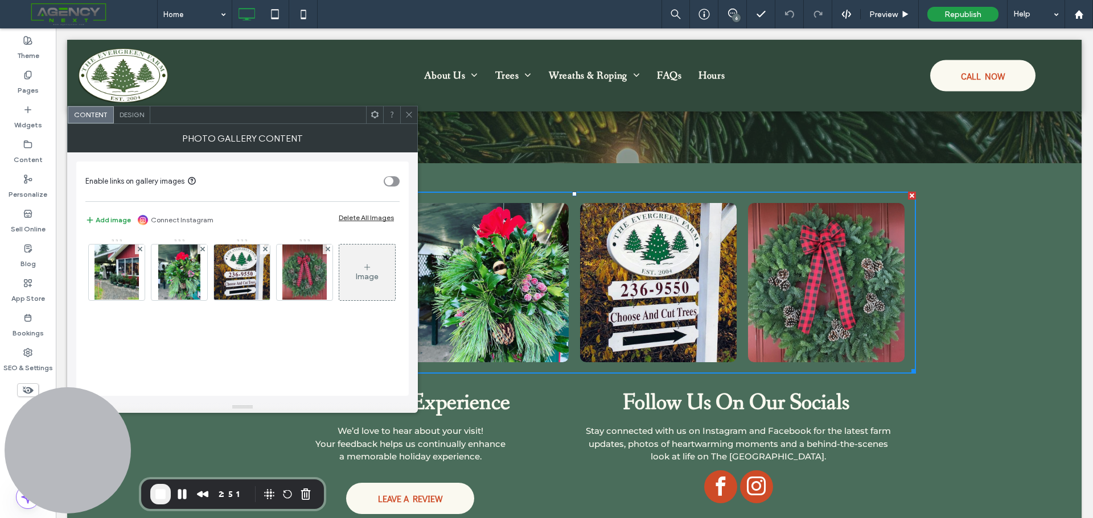
drag, startPoint x: 411, startPoint y: 112, endPoint x: 438, endPoint y: 135, distance: 35.5
click at [411, 112] on use at bounding box center [409, 115] width 6 height 6
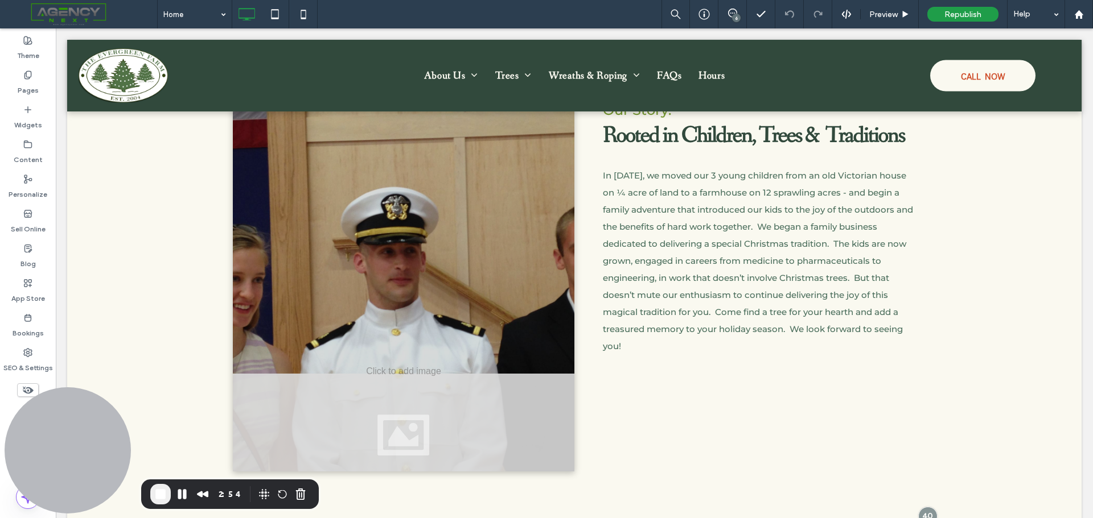
scroll to position [0, 0]
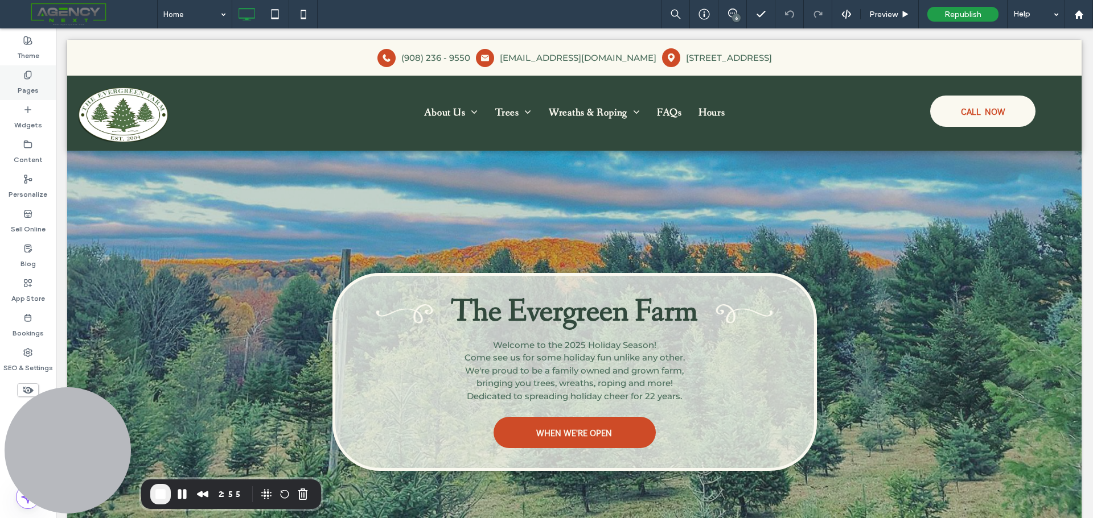
click at [24, 92] on label "Pages" at bounding box center [28, 88] width 21 height 16
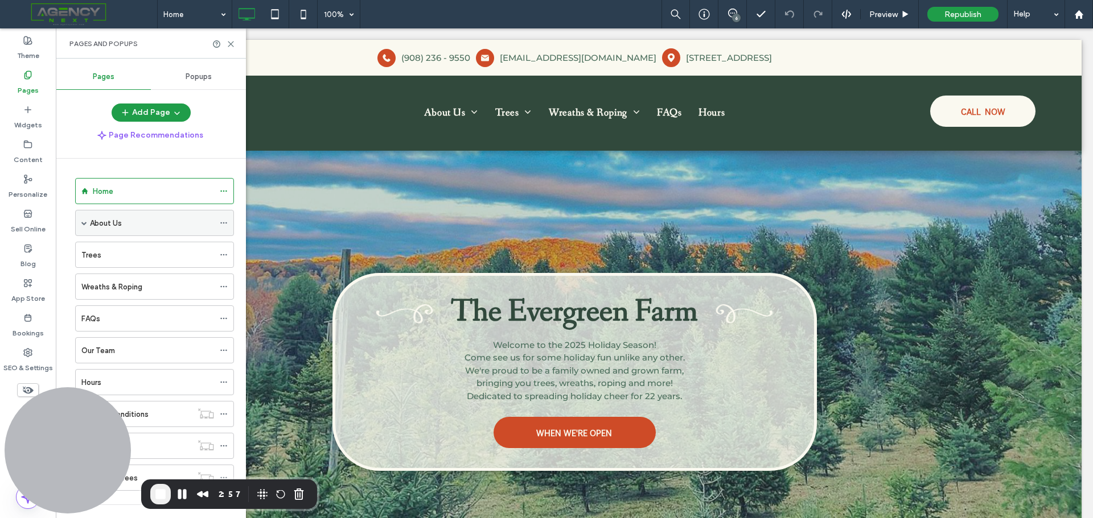
click at [147, 228] on div "About Us" at bounding box center [152, 223] width 124 height 12
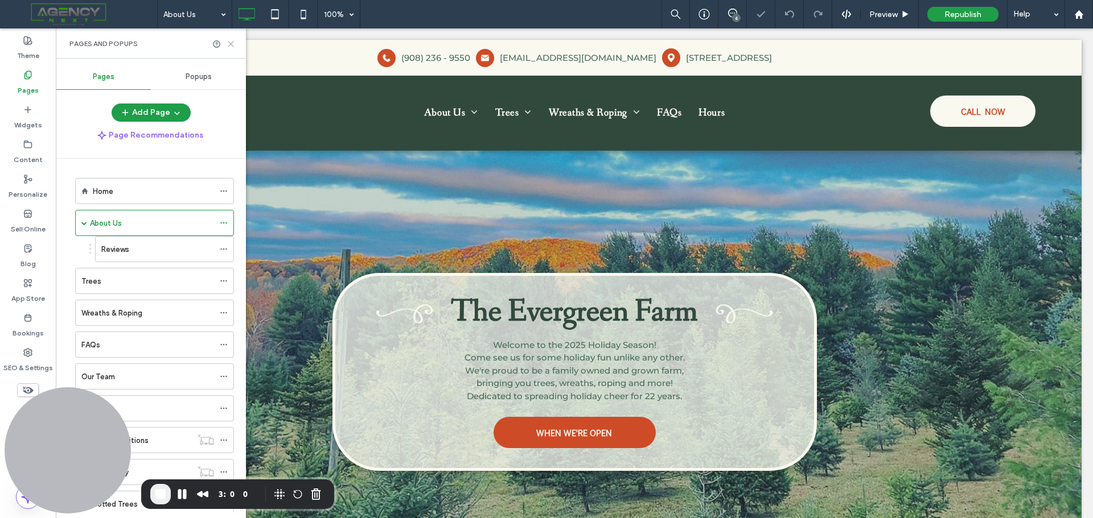
click at [234, 43] on icon at bounding box center [230, 44] width 9 height 9
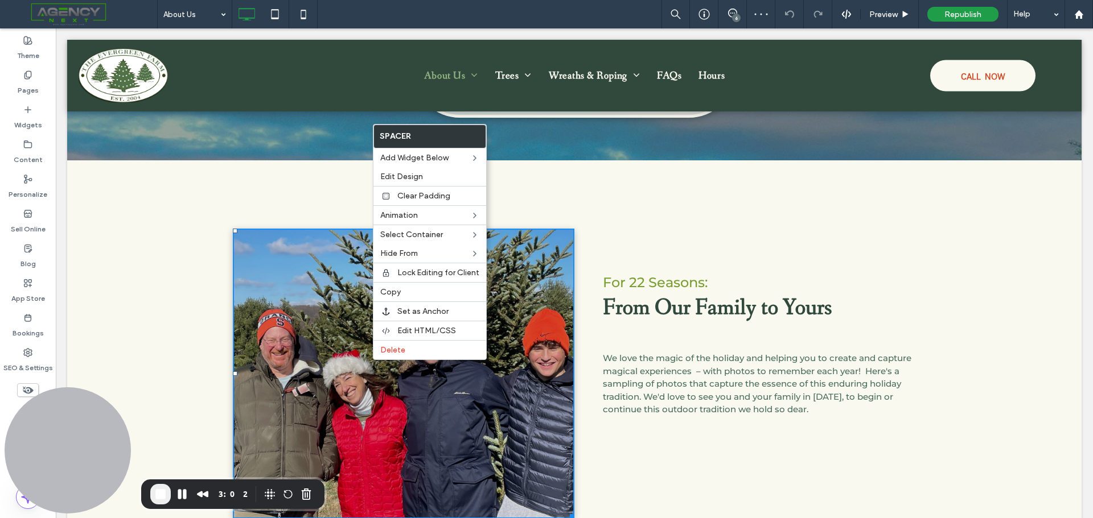
scroll to position [171, 0]
click at [514, 238] on span "Column" at bounding box center [509, 236] width 29 height 10
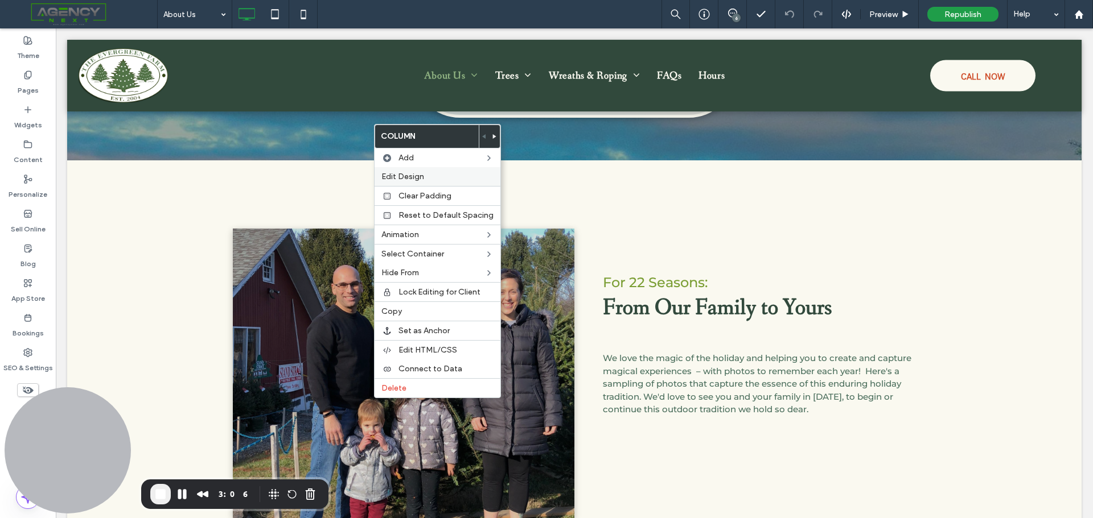
click at [421, 172] on span "Edit Design" at bounding box center [402, 177] width 43 height 10
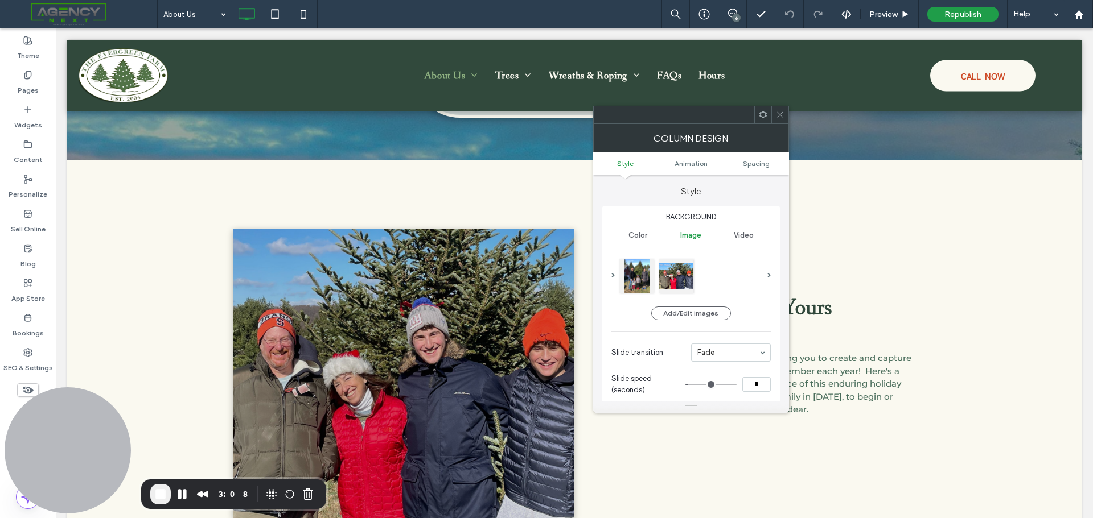
click at [776, 119] on span at bounding box center [780, 114] width 9 height 17
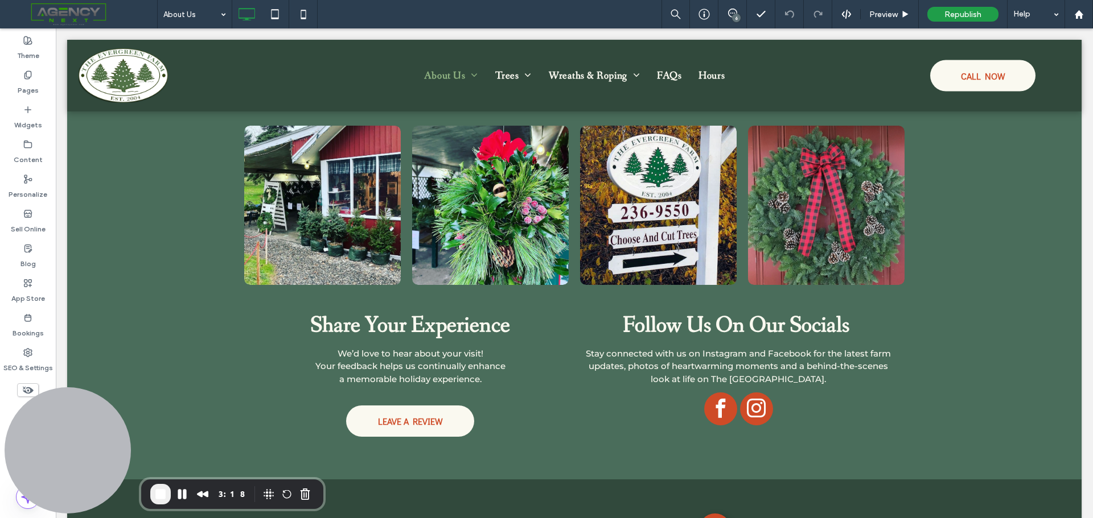
scroll to position [1398, 0]
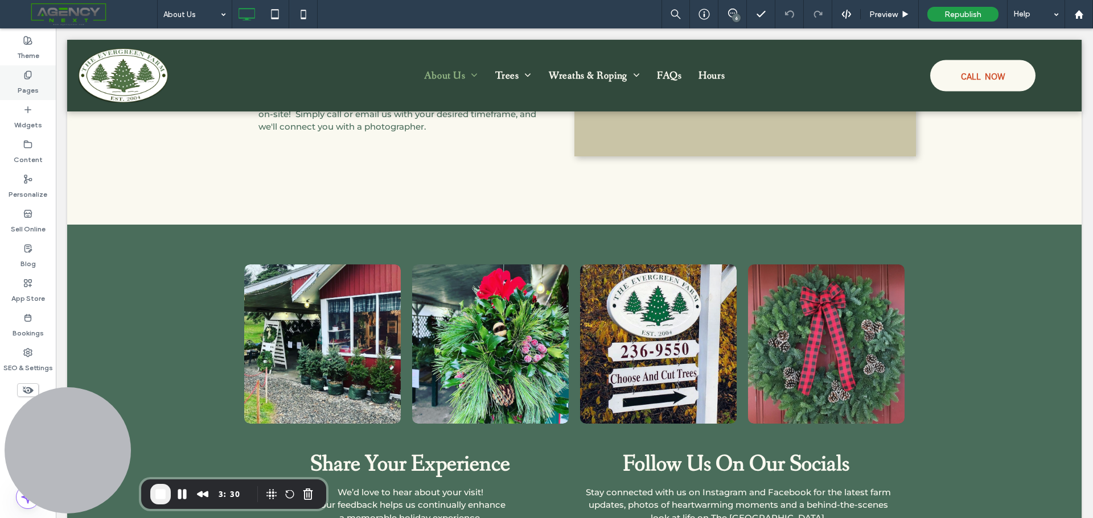
click at [31, 85] on label "Pages" at bounding box center [28, 88] width 21 height 16
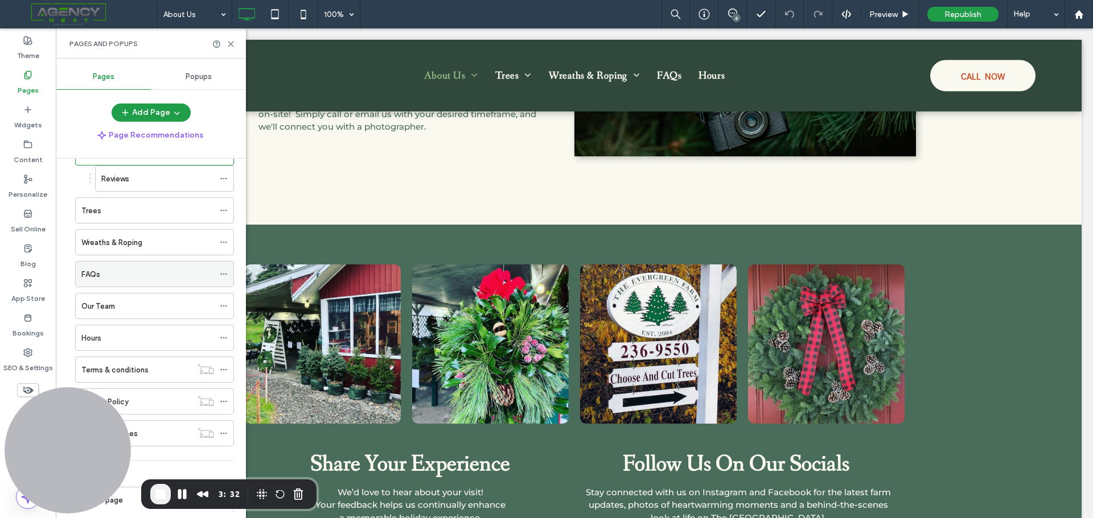
scroll to position [57, 0]
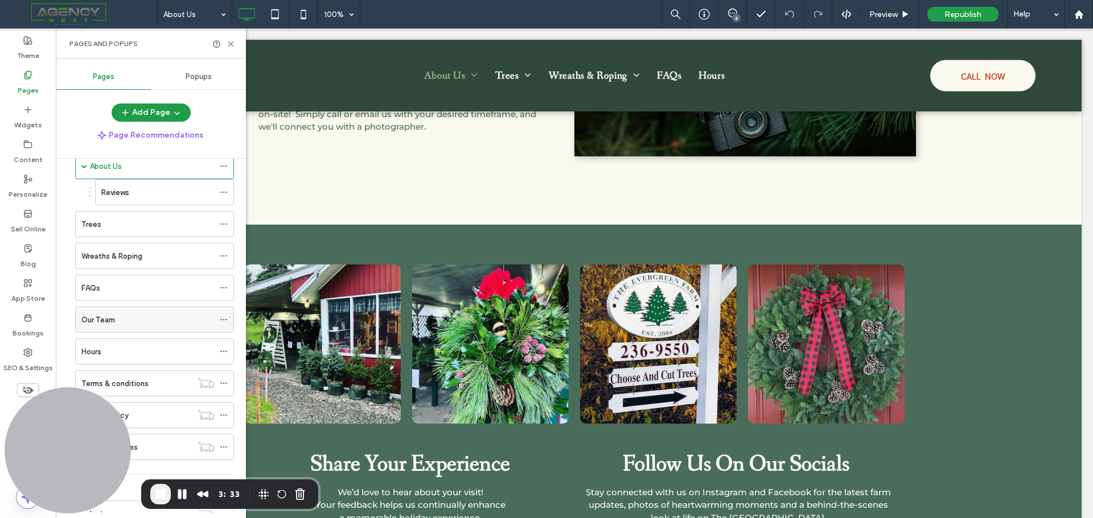
click at [130, 311] on div "Our Team" at bounding box center [147, 319] width 133 height 25
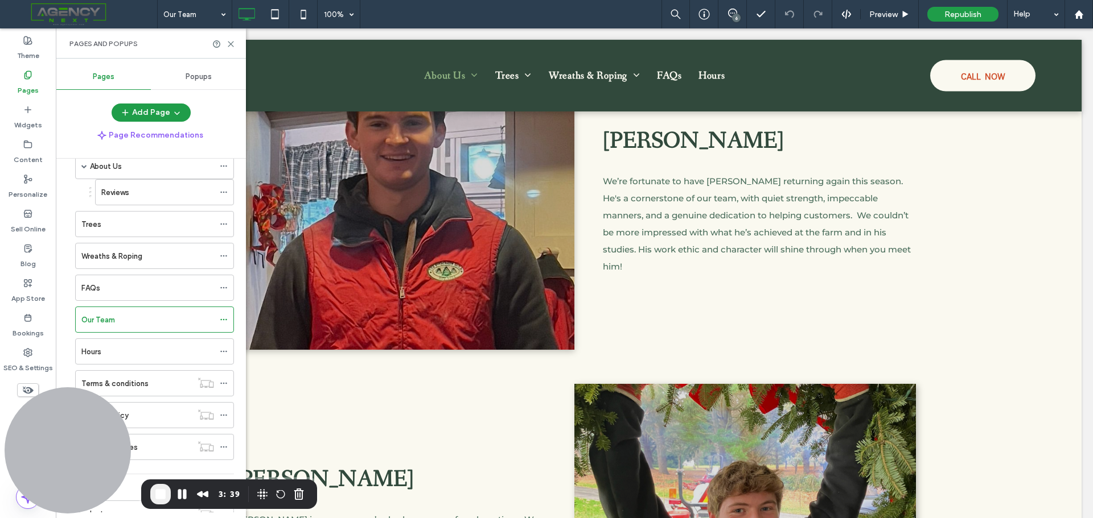
scroll to position [542, 0]
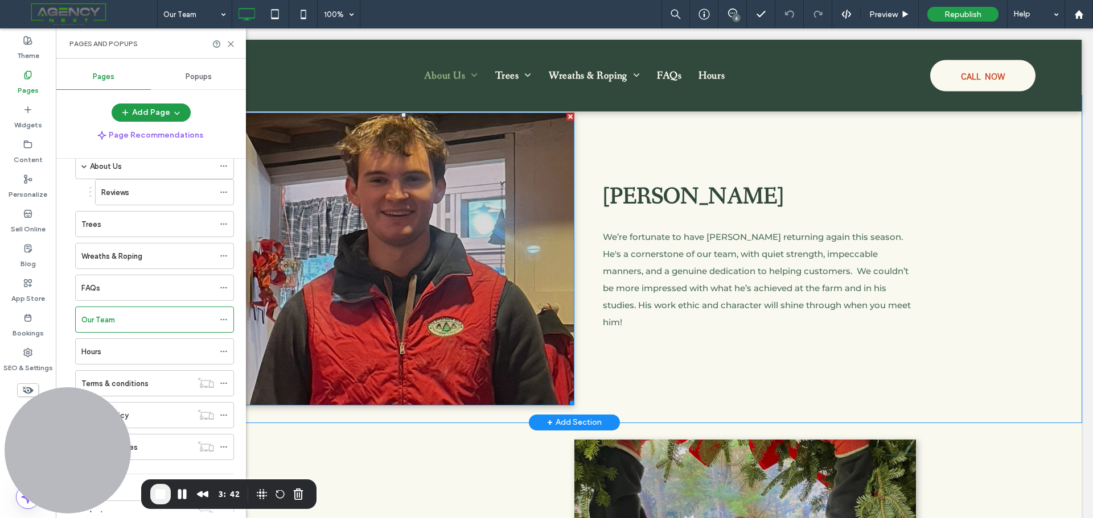
click at [419, 204] on div at bounding box center [403, 259] width 341 height 293
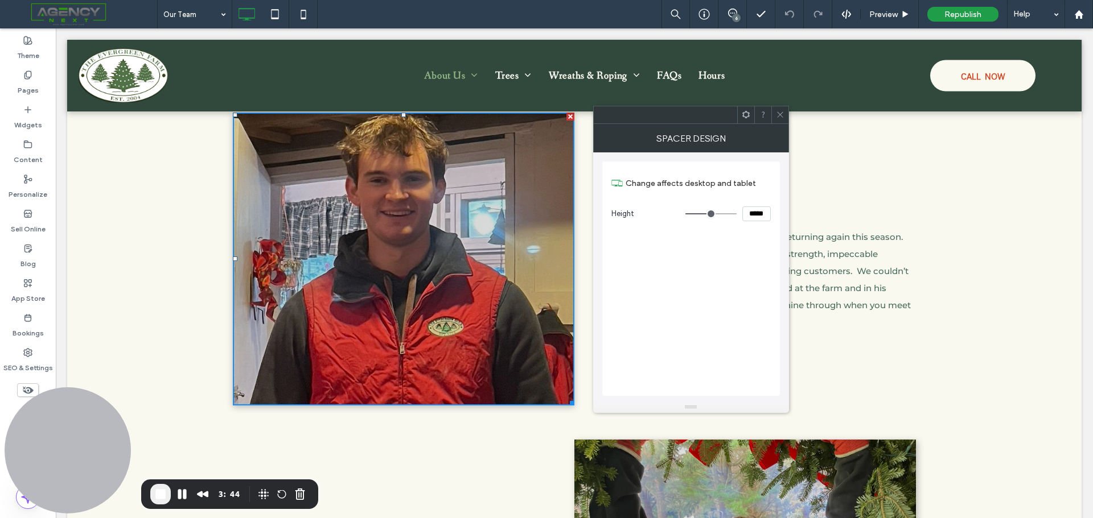
click at [779, 118] on icon at bounding box center [780, 114] width 9 height 9
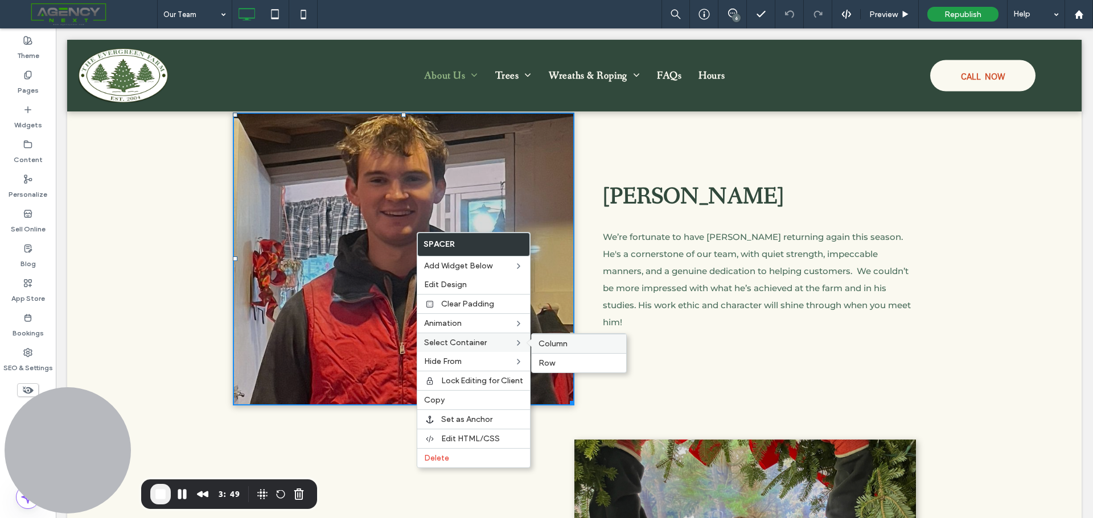
click at [561, 345] on span "Column" at bounding box center [552, 344] width 29 height 10
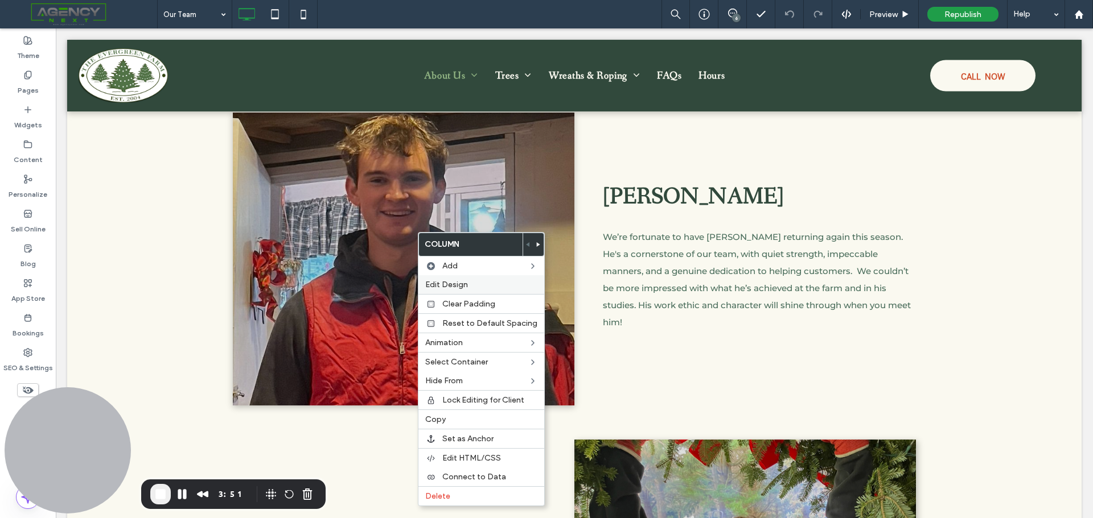
click at [450, 284] on span "Edit Design" at bounding box center [446, 285] width 43 height 10
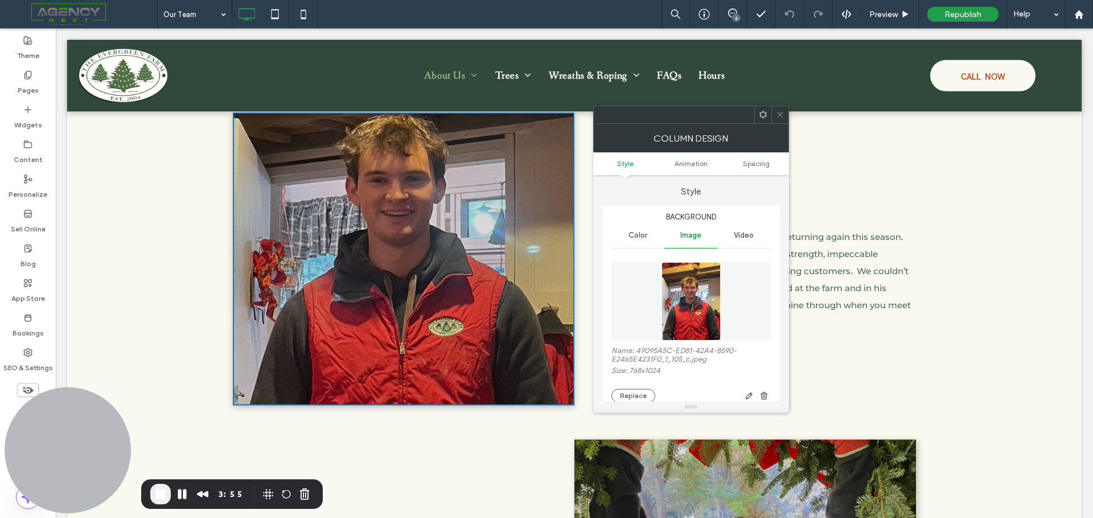
click at [780, 116] on icon at bounding box center [780, 114] width 9 height 9
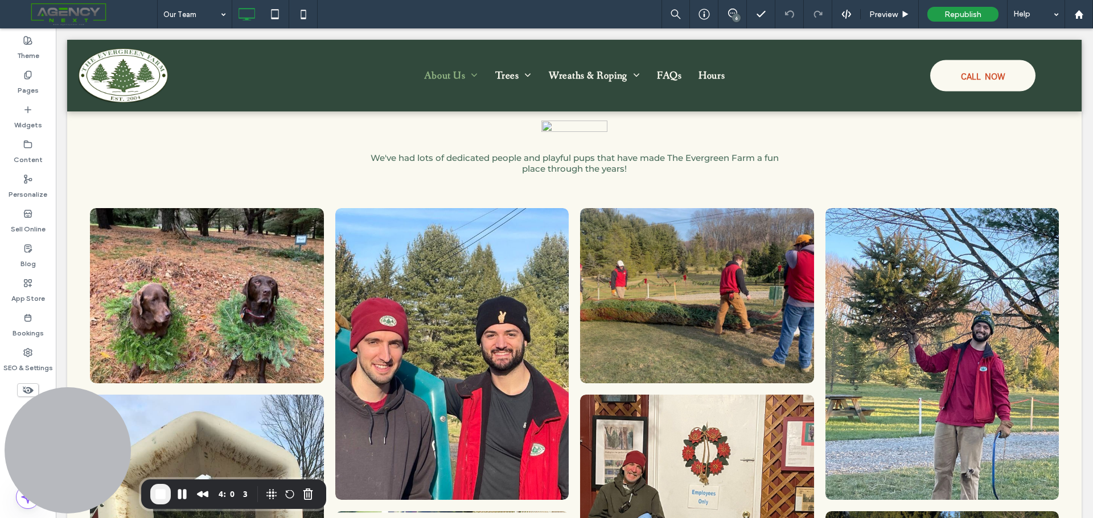
scroll to position [3673, 0]
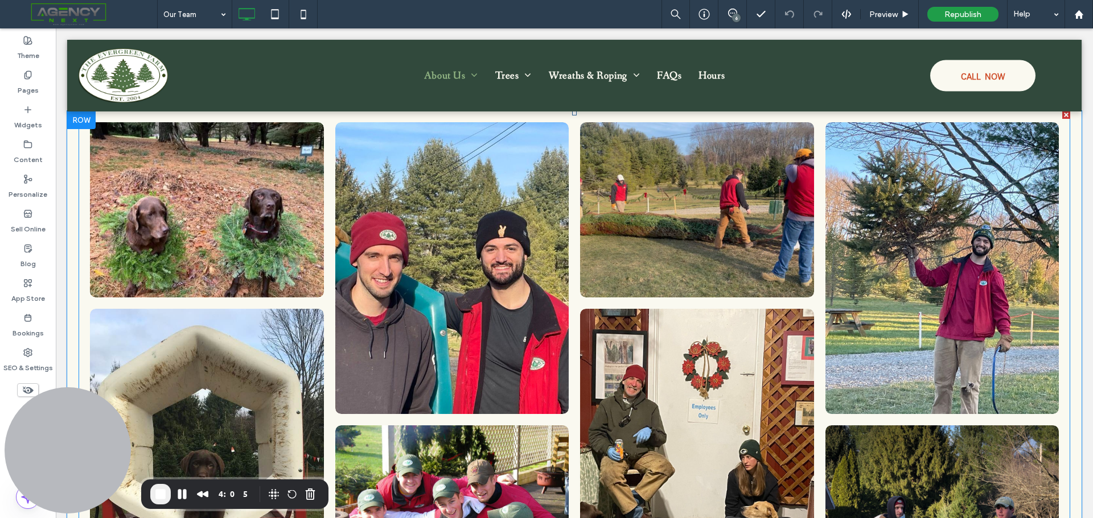
click at [235, 185] on link at bounding box center [207, 210] width 248 height 186
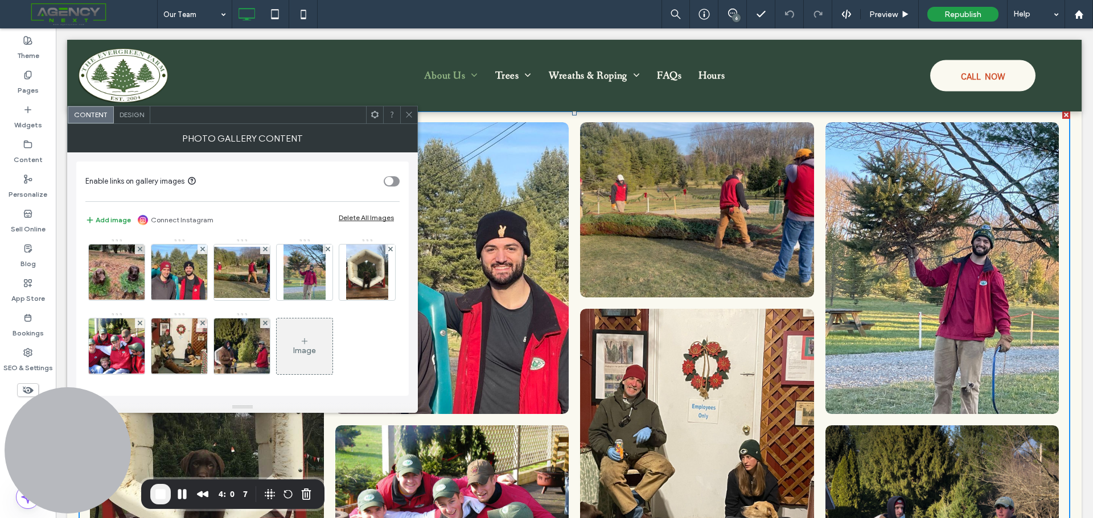
click at [411, 119] on span at bounding box center [409, 114] width 9 height 17
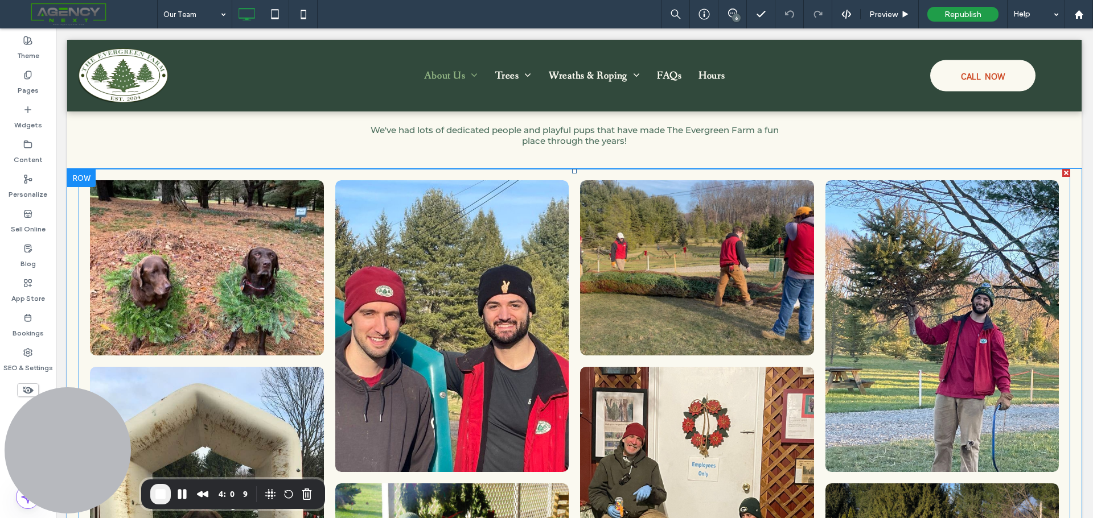
scroll to position [3559, 0]
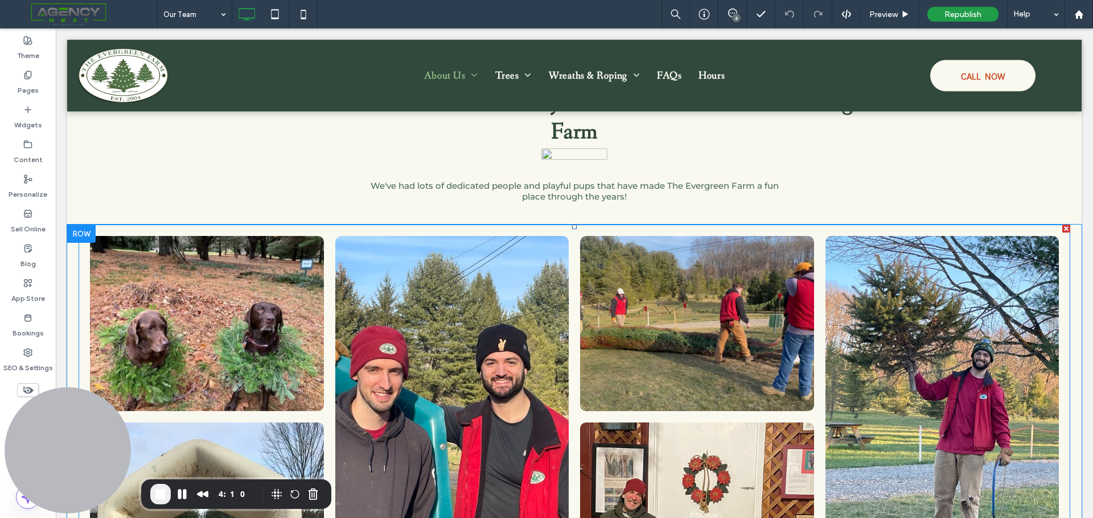
click at [237, 279] on link at bounding box center [207, 324] width 248 height 186
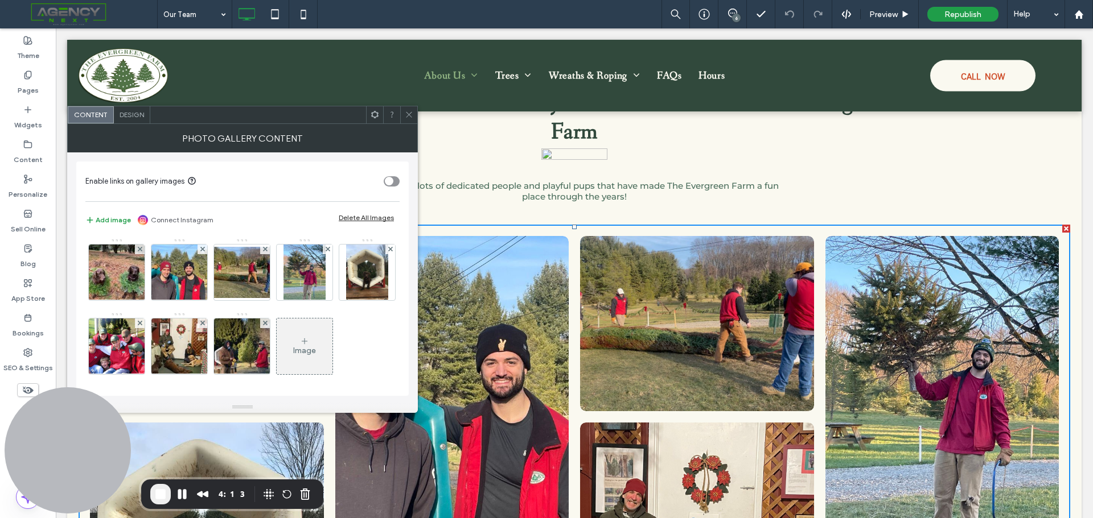
click at [411, 118] on icon at bounding box center [409, 114] width 9 height 9
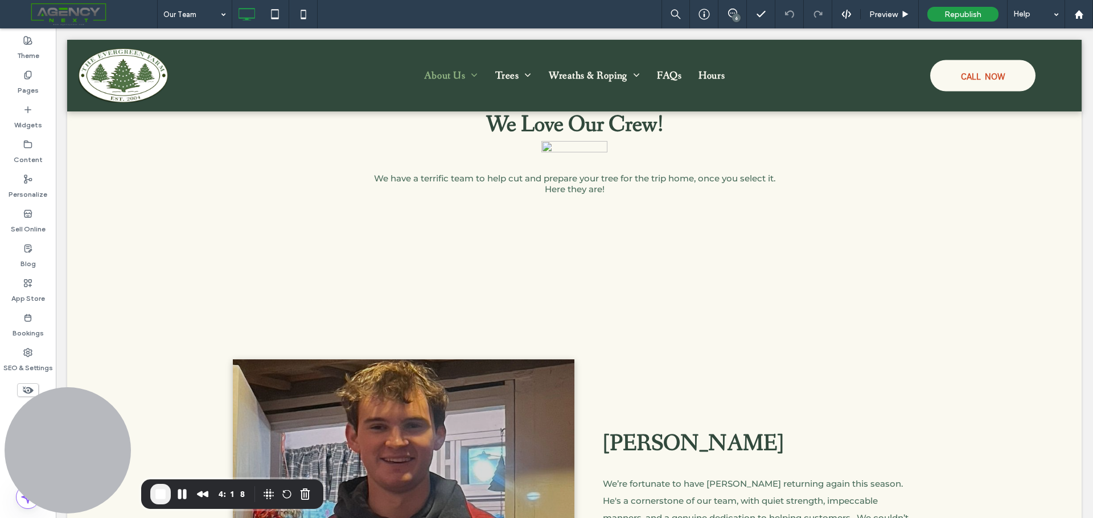
scroll to position [0, 0]
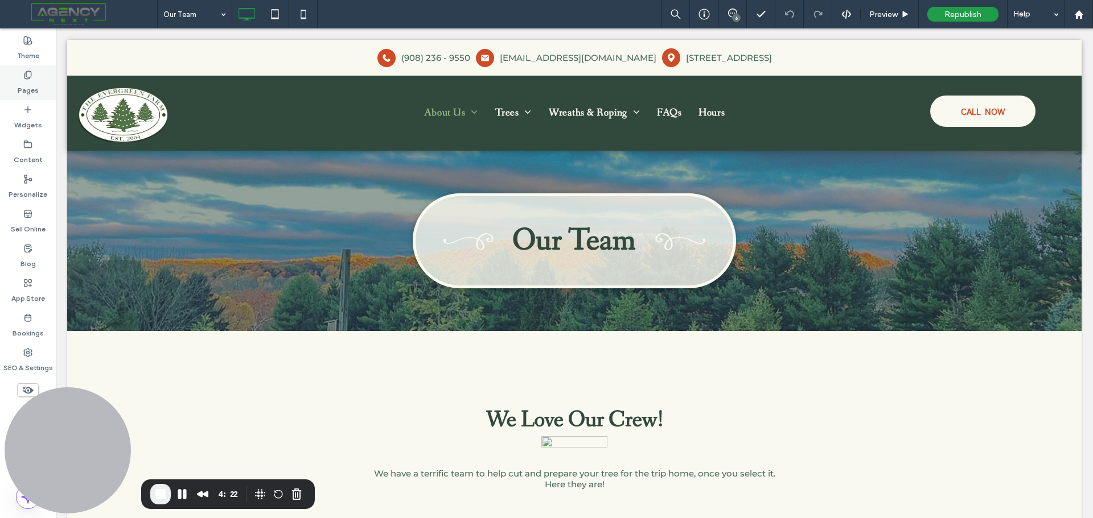
drag, startPoint x: 24, startPoint y: 65, endPoint x: 25, endPoint y: 73, distance: 8.0
click at [24, 65] on div "Pages" at bounding box center [28, 82] width 56 height 35
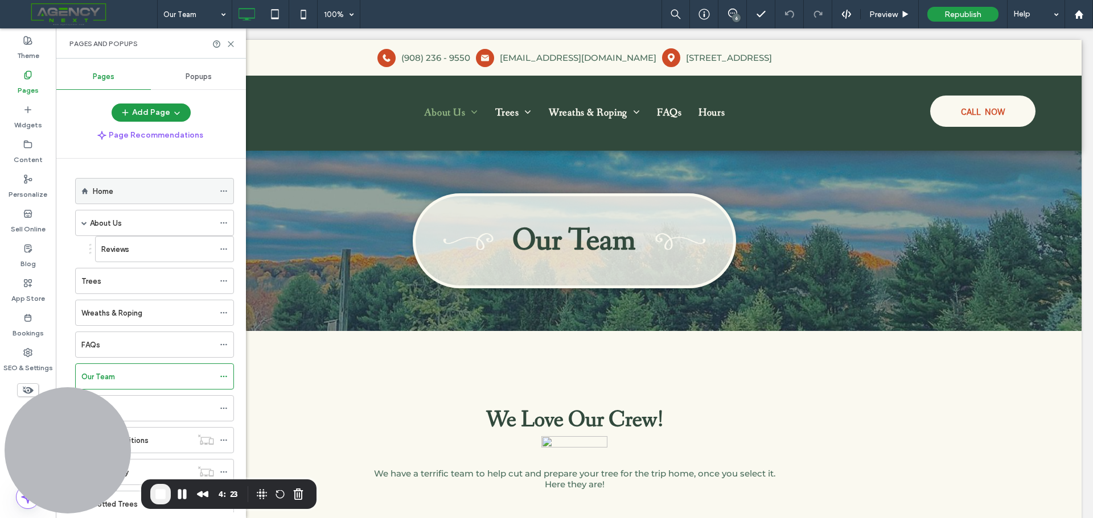
click at [150, 188] on div "Home" at bounding box center [153, 192] width 121 height 12
click at [229, 41] on icon at bounding box center [230, 44] width 9 height 9
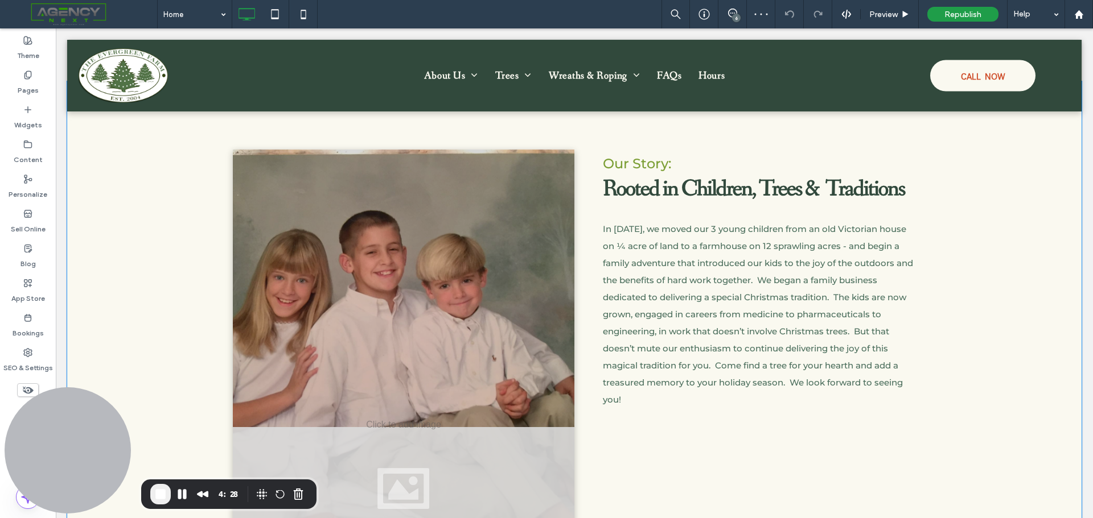
scroll to position [512, 0]
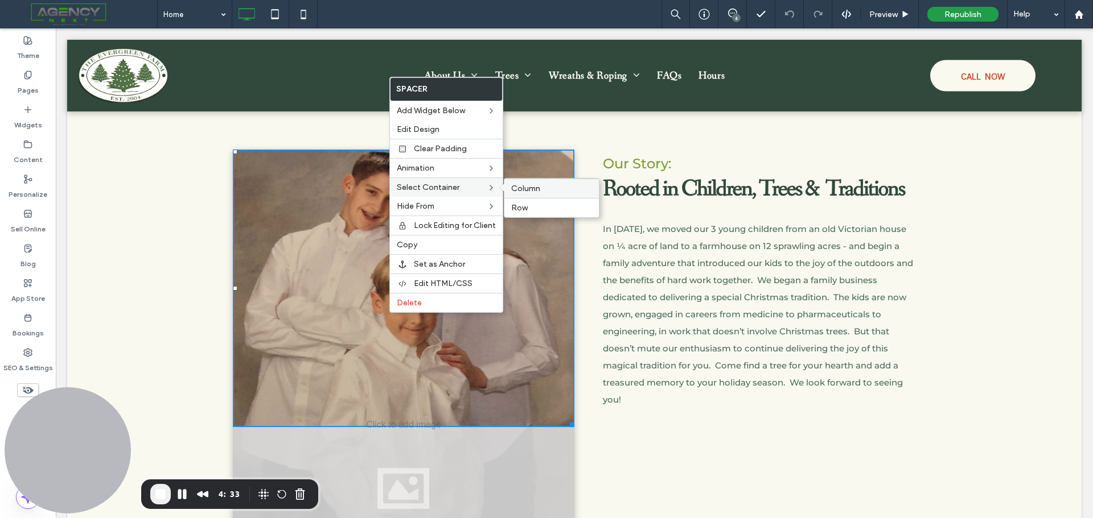
click at [539, 188] on span "Column" at bounding box center [525, 189] width 29 height 10
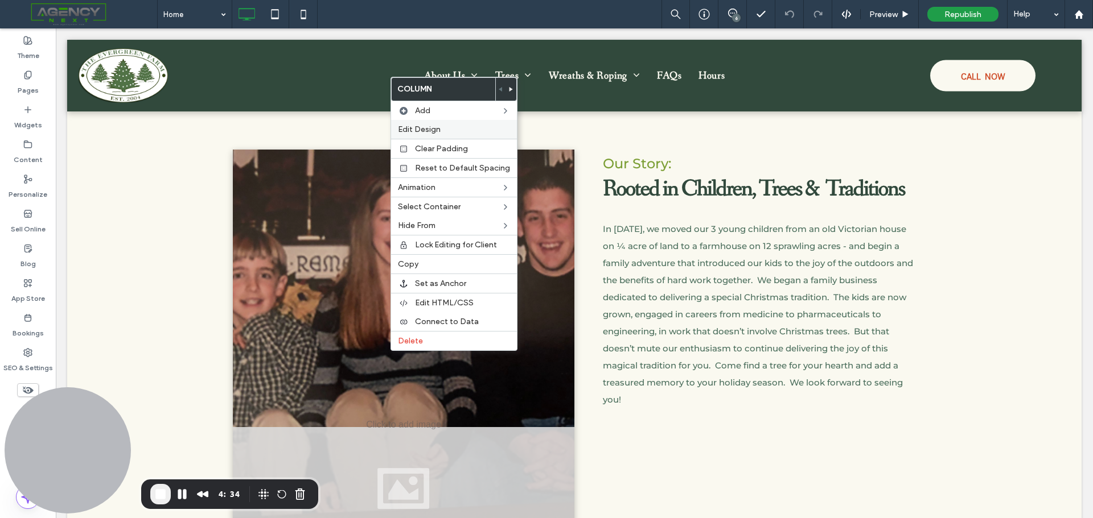
click at [442, 127] on label "Edit Design" at bounding box center [454, 130] width 112 height 10
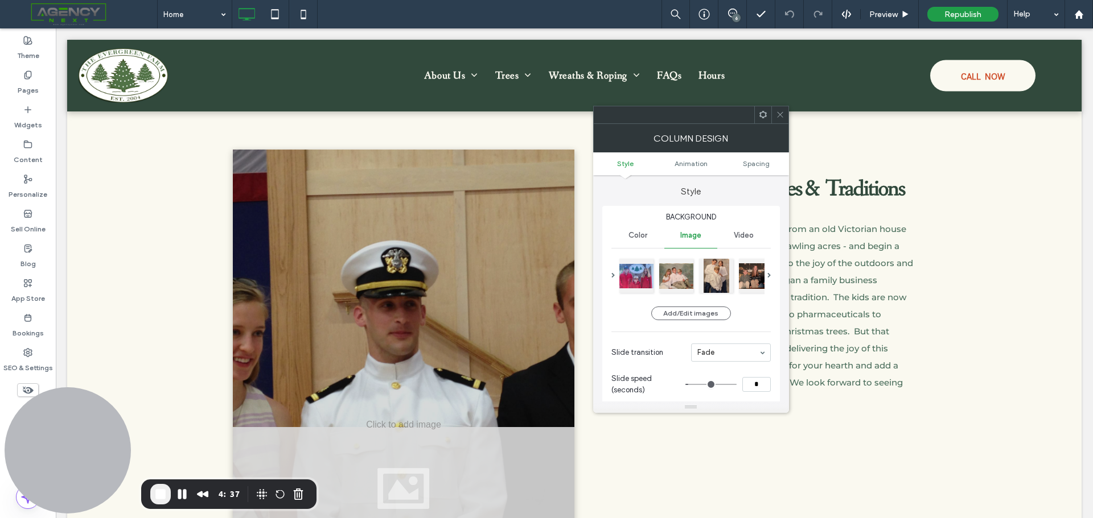
click at [784, 116] on icon at bounding box center [780, 114] width 9 height 9
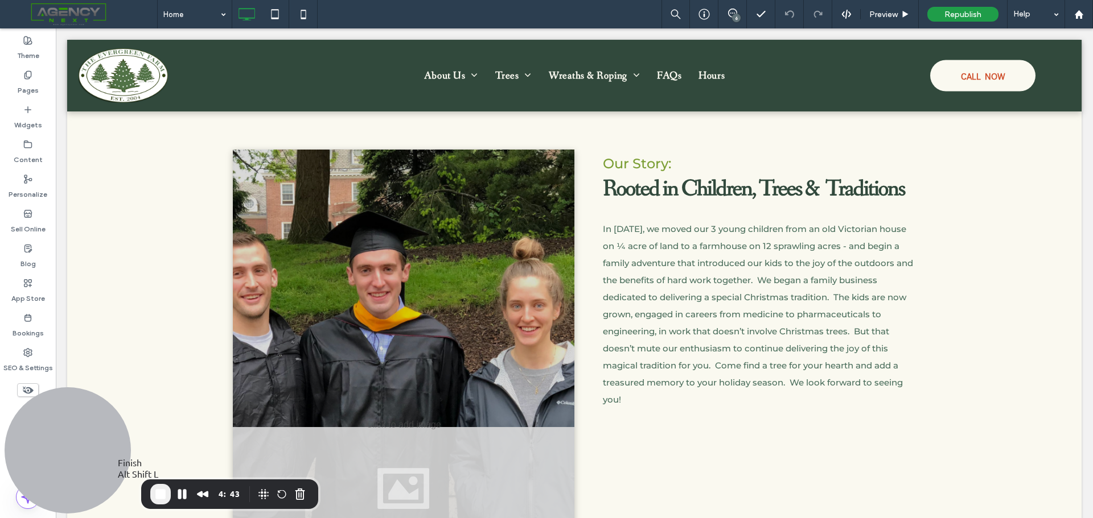
click at [164, 496] on span "End Recording" at bounding box center [161, 495] width 14 height 14
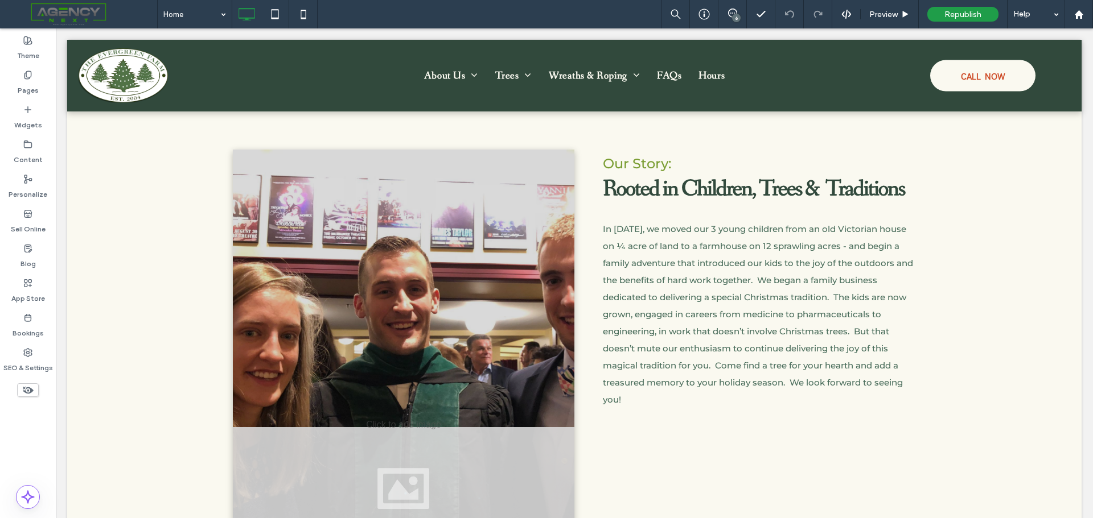
click at [55, 7] on span at bounding box center [83, 14] width 149 height 23
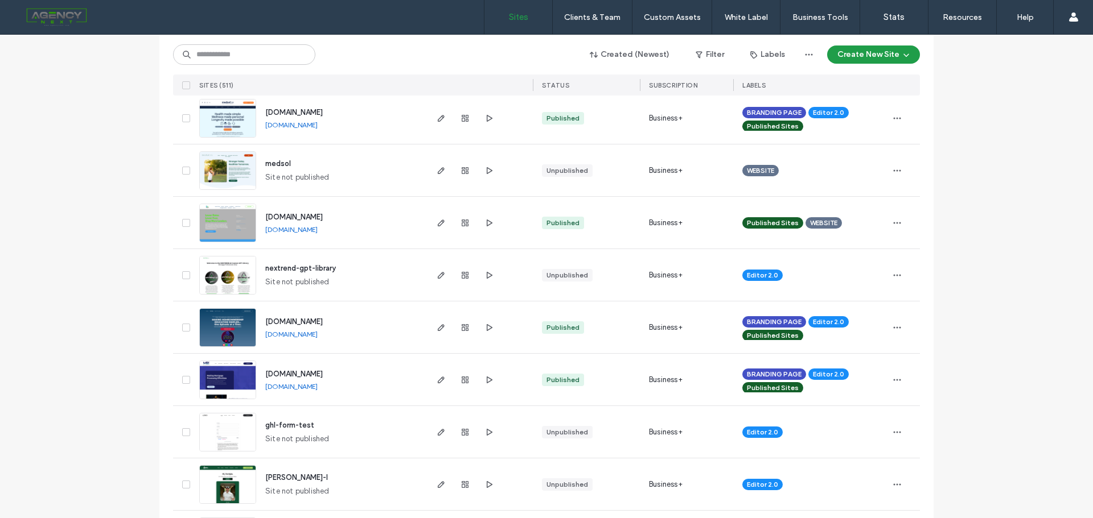
scroll to position [57, 0]
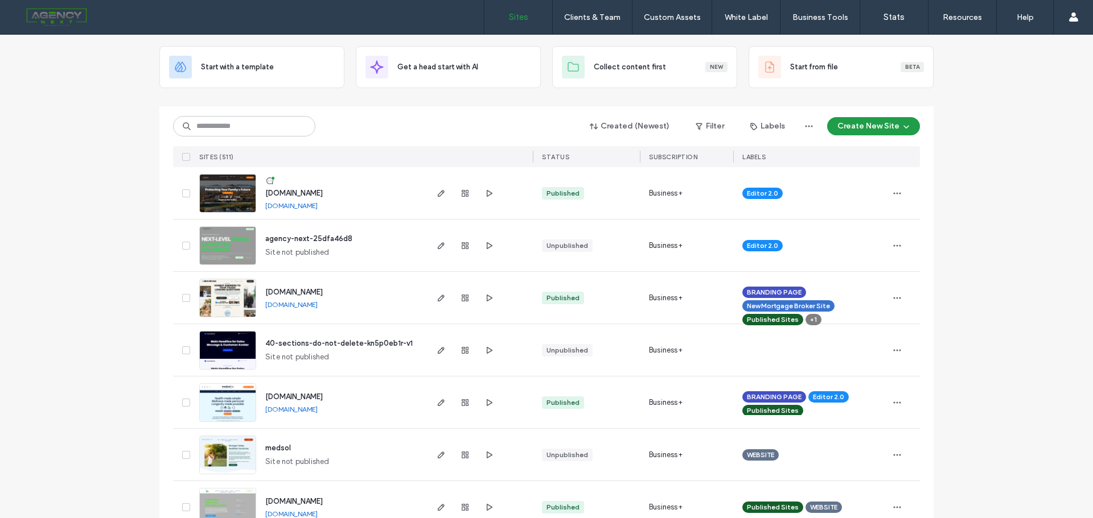
click at [450, 193] on div at bounding box center [464, 193] width 61 height 52
click at [461, 192] on use "button" at bounding box center [464, 193] width 7 height 7
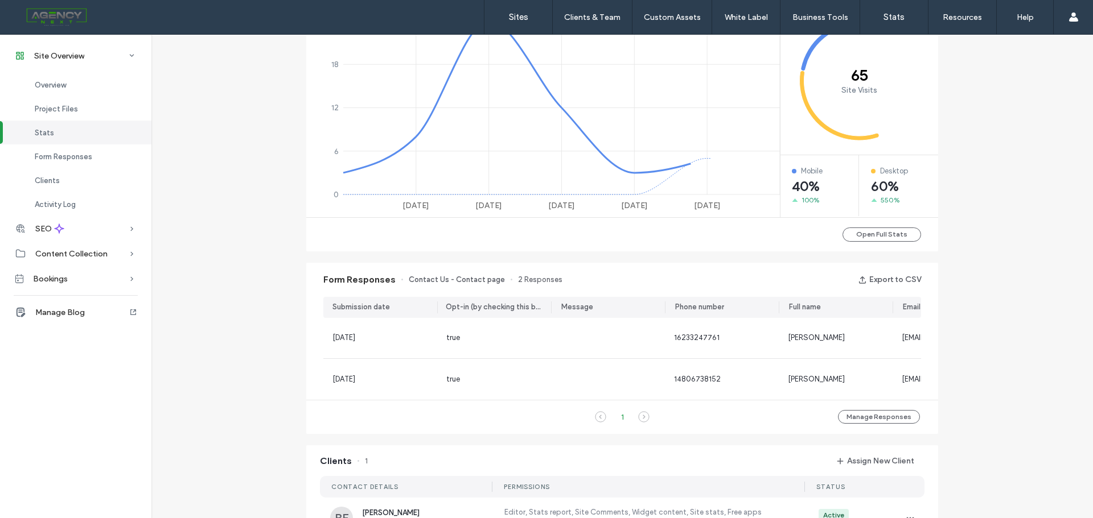
scroll to position [512, 0]
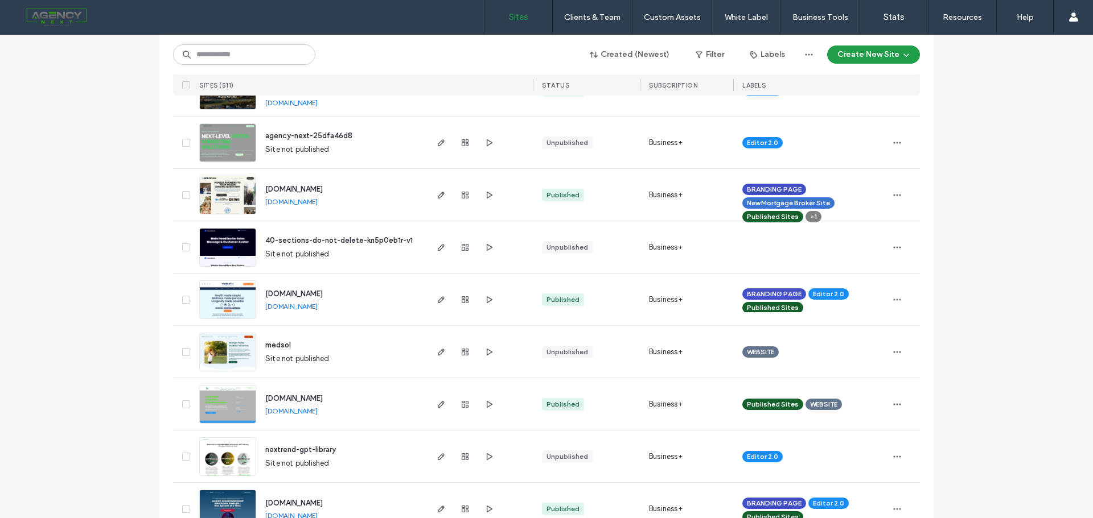
scroll to position [171, 0]
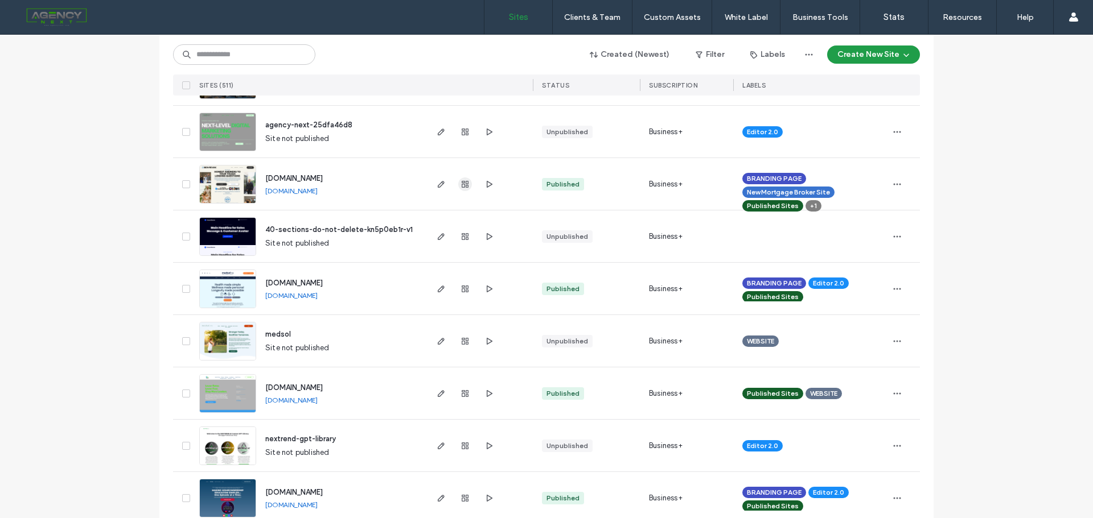
click at [461, 184] on use "button" at bounding box center [464, 184] width 7 height 7
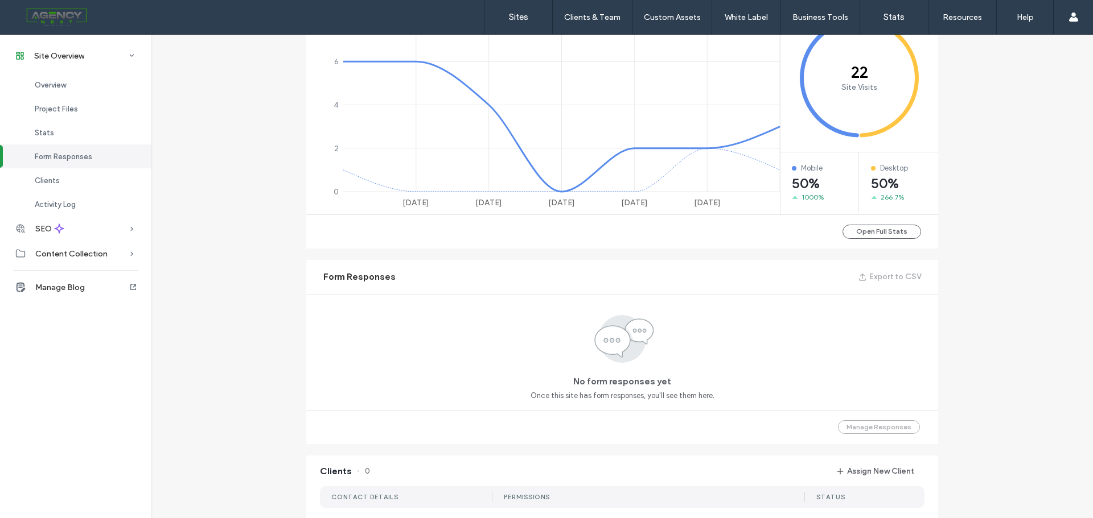
scroll to position [285, 0]
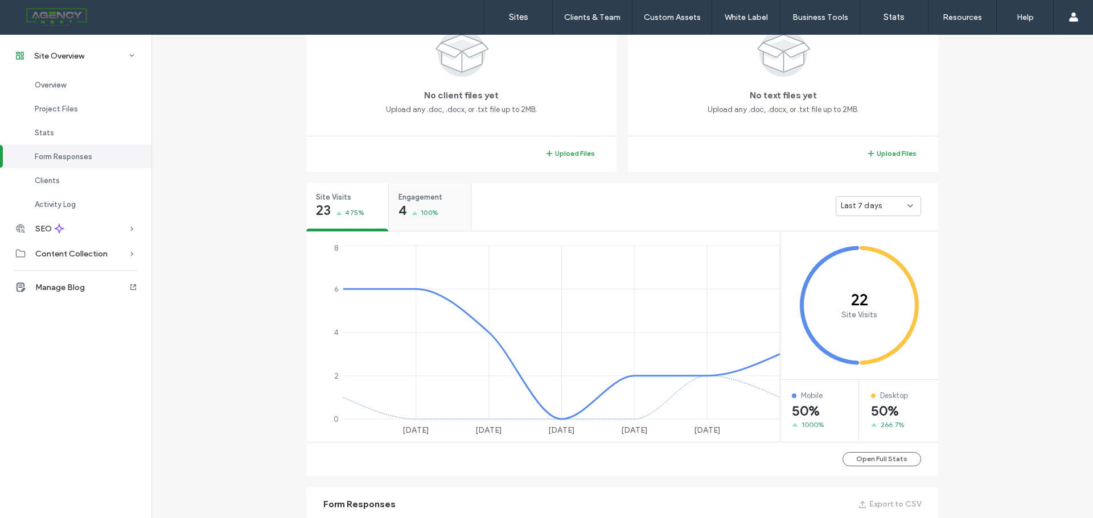
click at [413, 213] on icon at bounding box center [414, 213] width 6 height 3
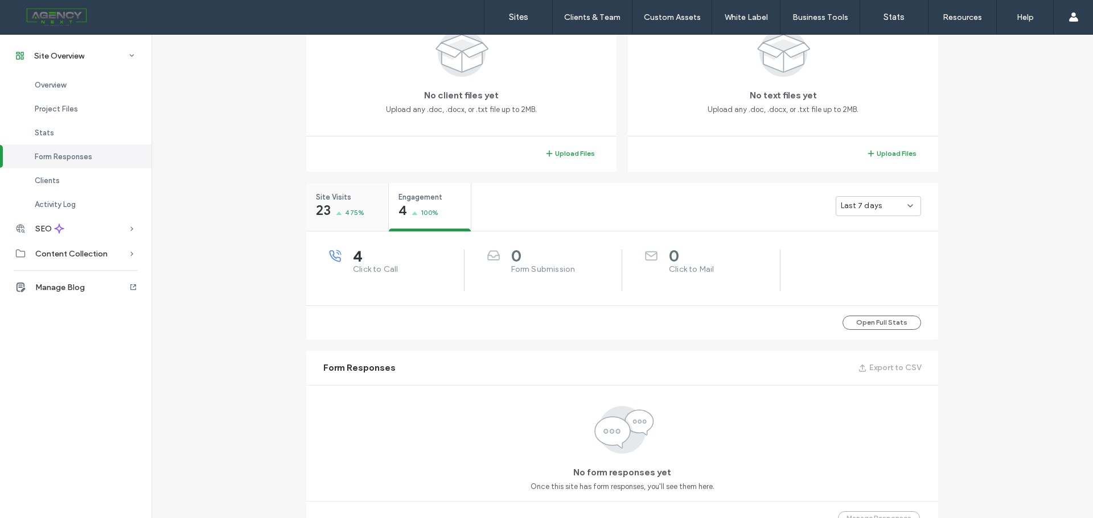
click at [345, 207] on span "475%" at bounding box center [354, 212] width 19 height 11
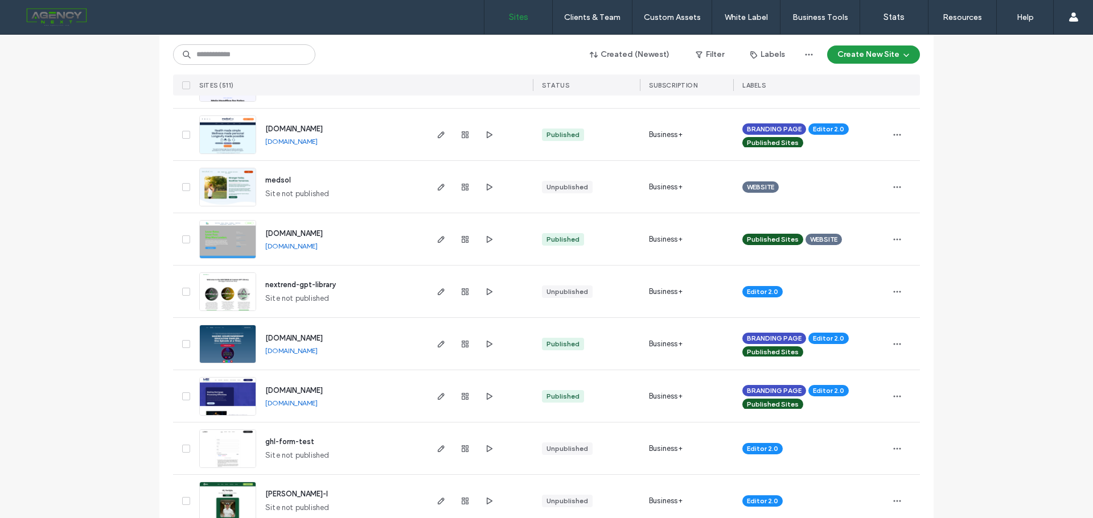
scroll to position [341, 0]
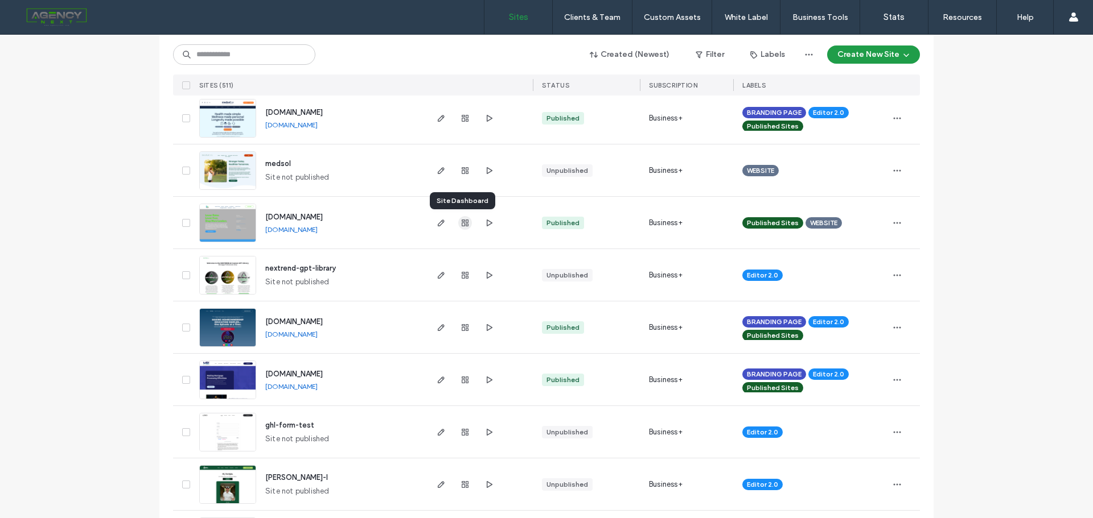
click at [464, 222] on icon "button" at bounding box center [464, 223] width 9 height 9
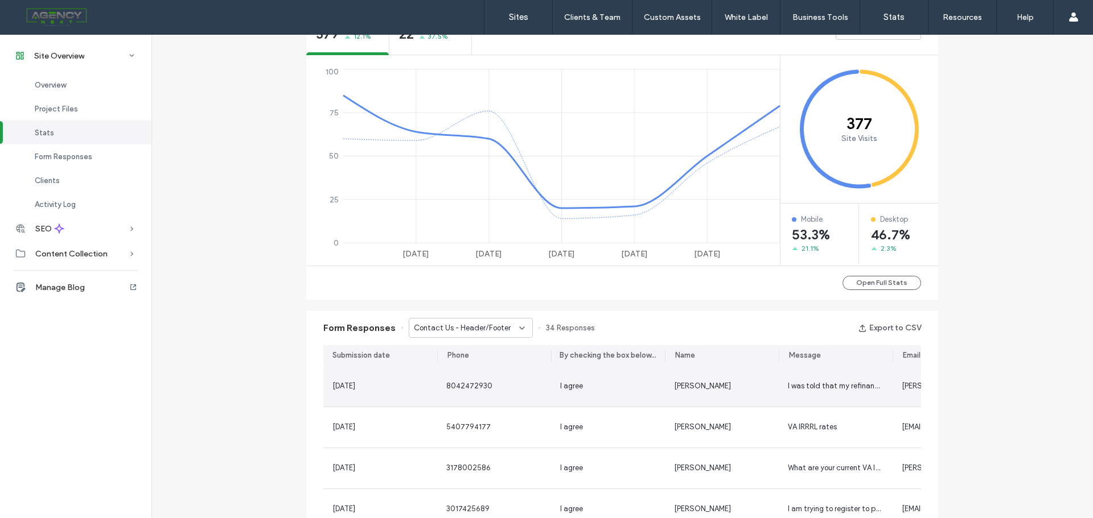
scroll to position [563, 0]
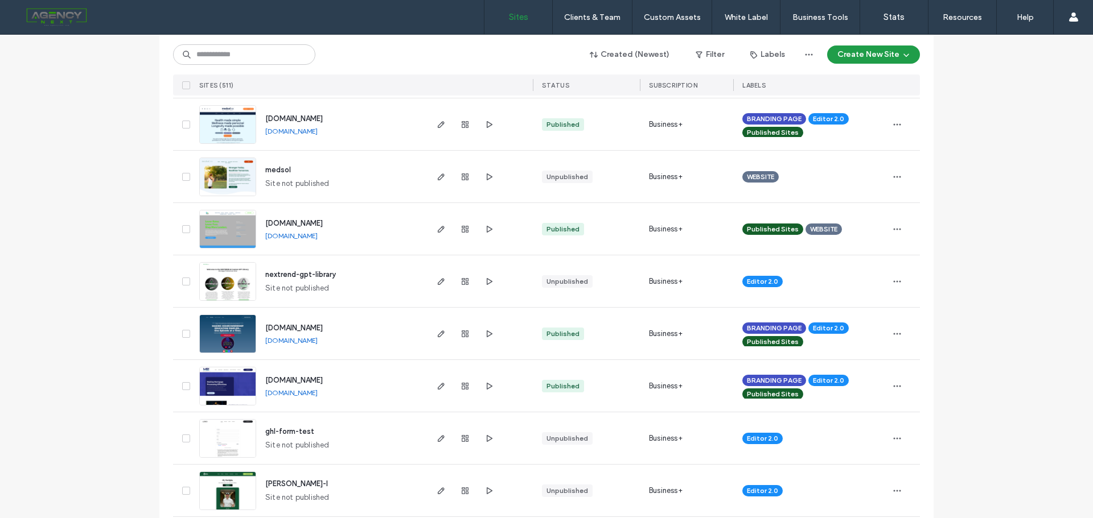
scroll to position [398, 0]
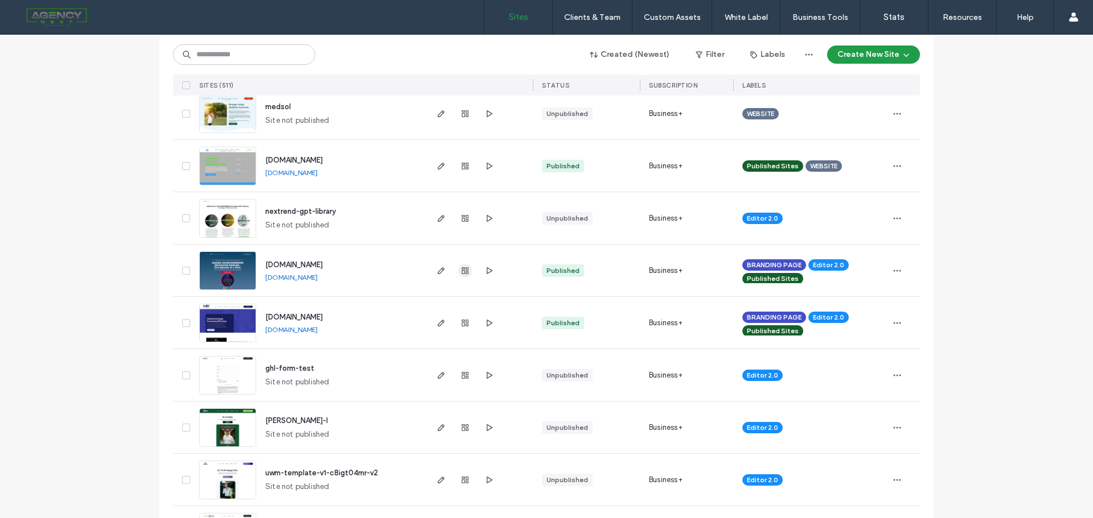
click at [460, 267] on icon "button" at bounding box center [464, 270] width 9 height 9
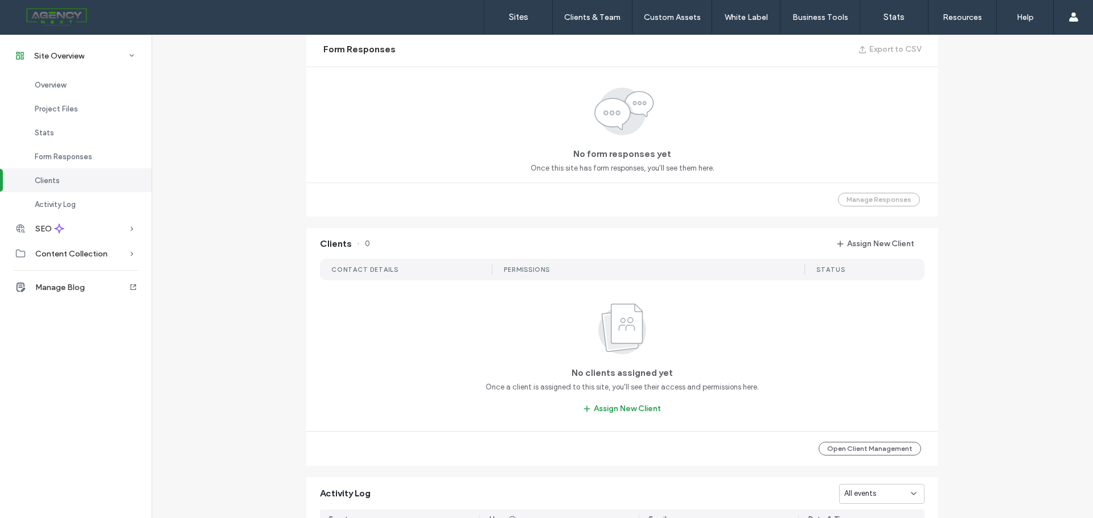
scroll to position [455, 0]
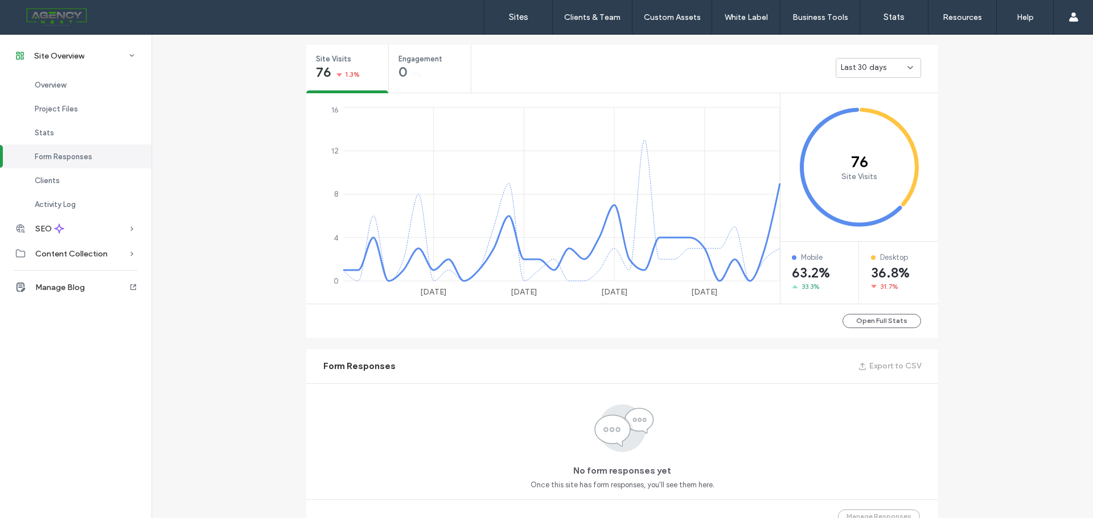
scroll to position [341, 0]
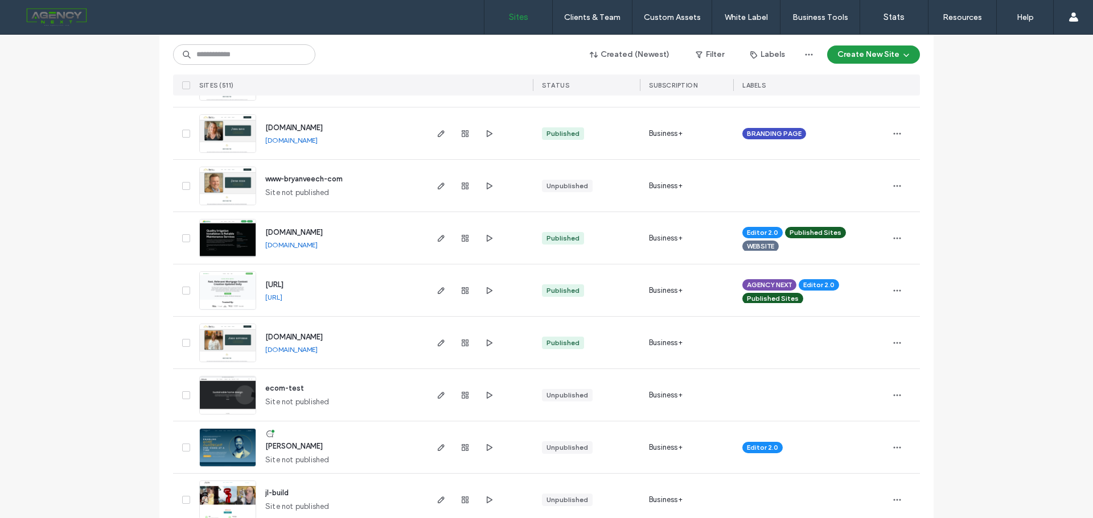
scroll to position [1252, 0]
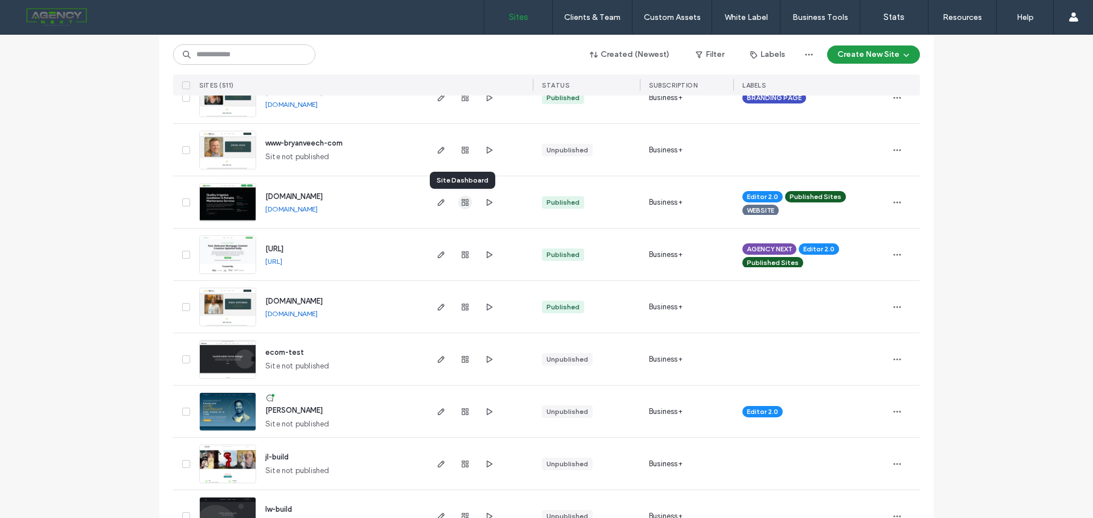
click at [458, 205] on span "button" at bounding box center [465, 203] width 14 height 14
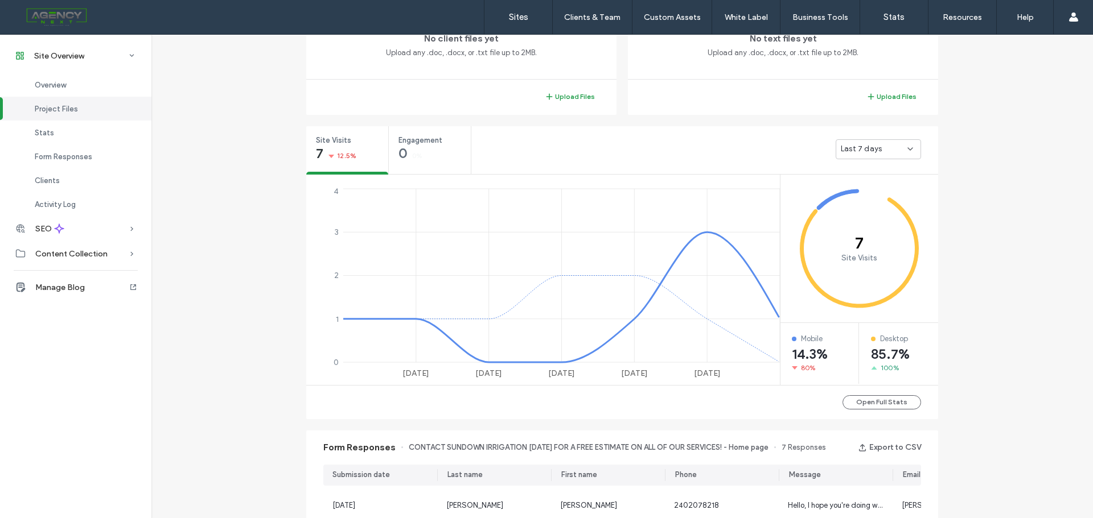
scroll to position [221, 0]
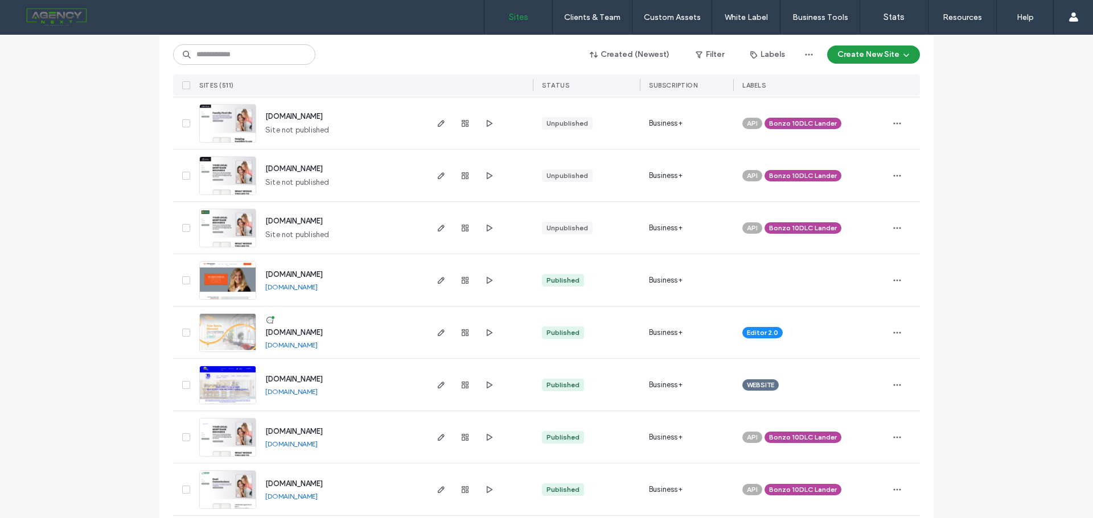
scroll to position [2959, 0]
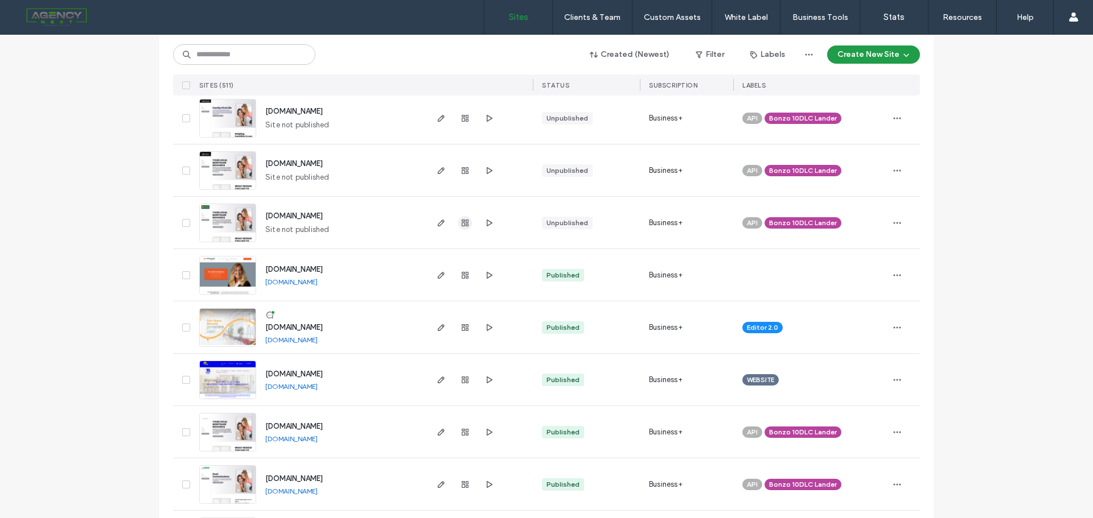
click at [460, 221] on icon "button" at bounding box center [464, 223] width 9 height 9
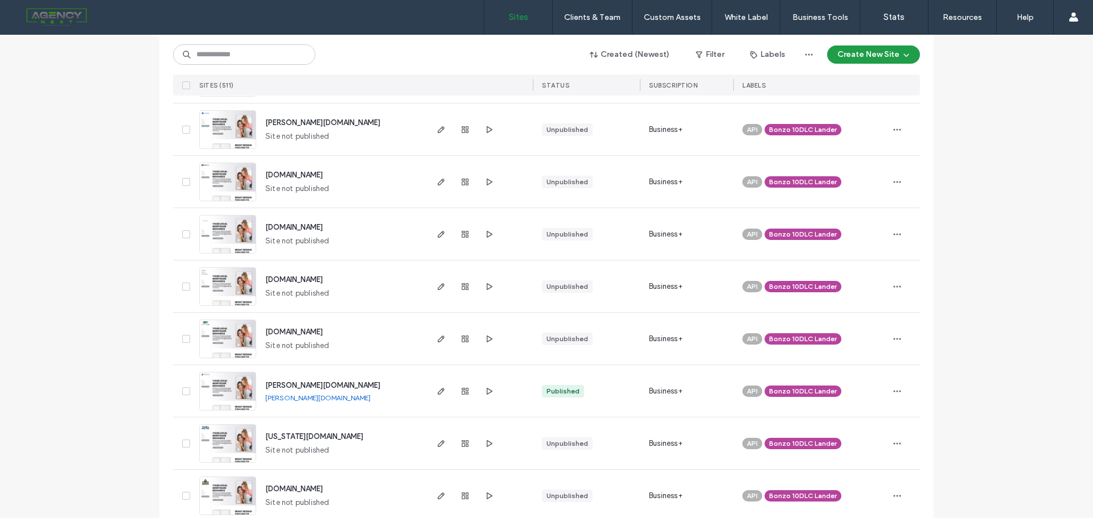
scroll to position [3673, 0]
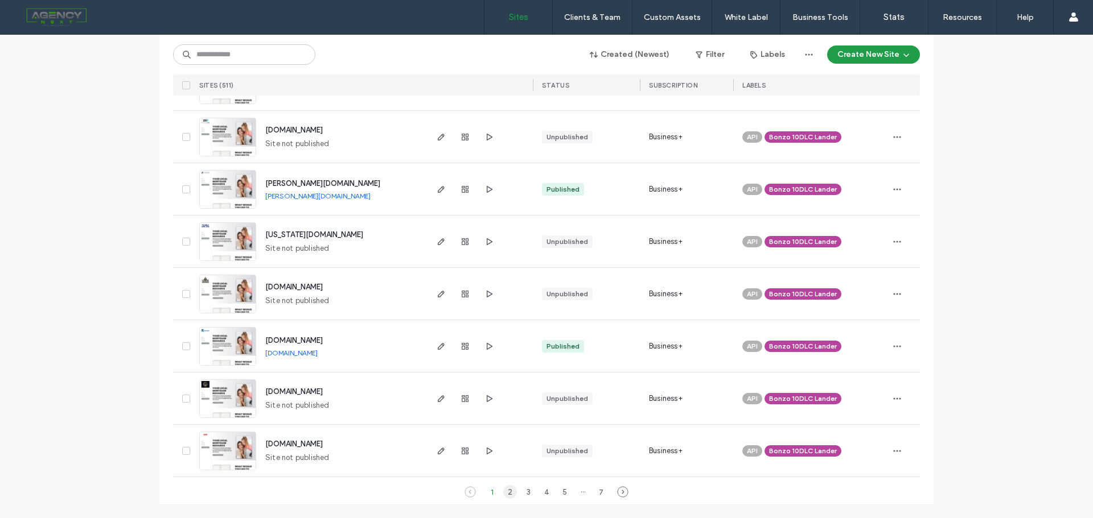
click at [508, 497] on div "2" at bounding box center [510, 492] width 14 height 14
click at [525, 495] on div "3" at bounding box center [528, 492] width 14 height 14
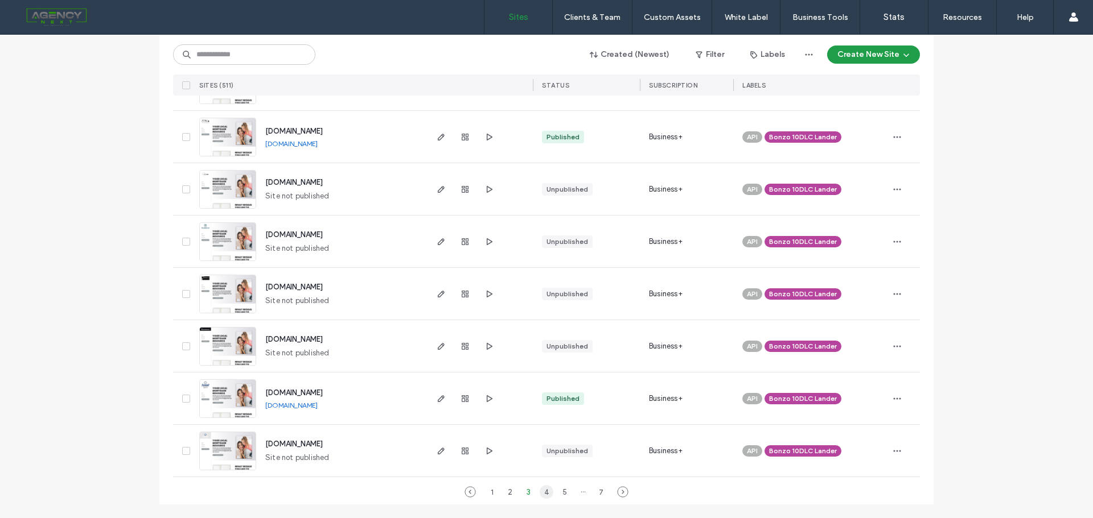
click at [540, 492] on div "4" at bounding box center [546, 492] width 14 height 14
click at [560, 493] on div "5" at bounding box center [565, 492] width 14 height 14
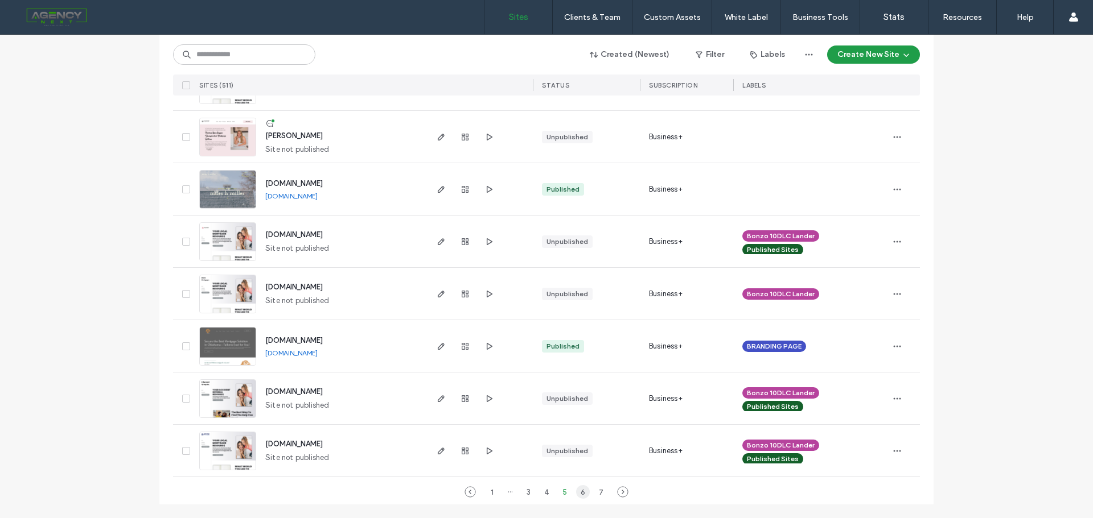
click at [576, 495] on div "6" at bounding box center [583, 492] width 14 height 14
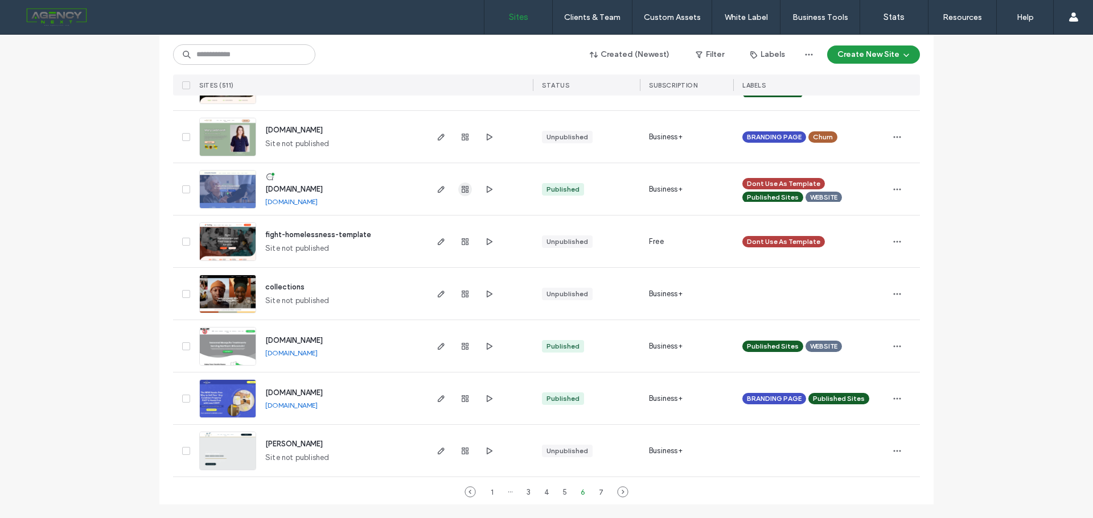
click at [463, 187] on icon "button" at bounding box center [464, 189] width 9 height 9
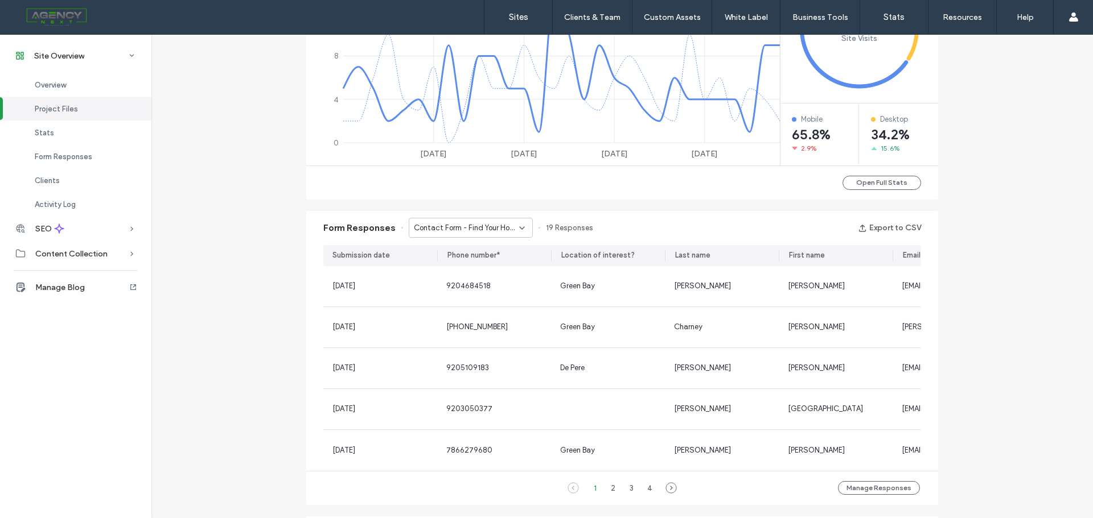
scroll to position [563, 0]
click at [491, 232] on div "Contact Form - Find Your Home page" at bounding box center [471, 226] width 124 height 20
click at [493, 257] on div "Contact Form - Find Your Home page" at bounding box center [464, 266] width 123 height 20
click at [477, 228] on span "Contact Form - Find Your Home page" at bounding box center [466, 226] width 105 height 11
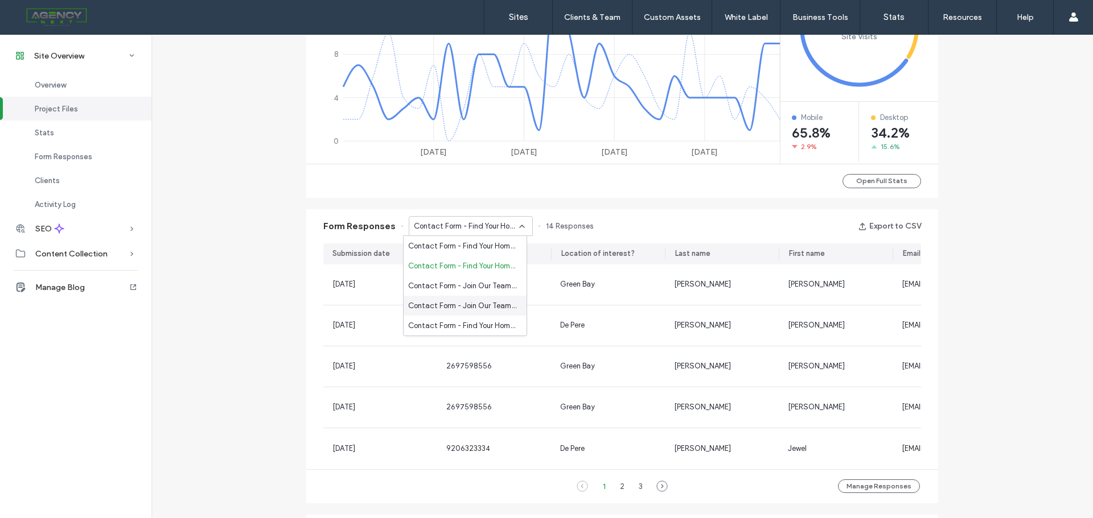
click at [474, 303] on span "Contact Form - Join Our Team page" at bounding box center [462, 305] width 109 height 11
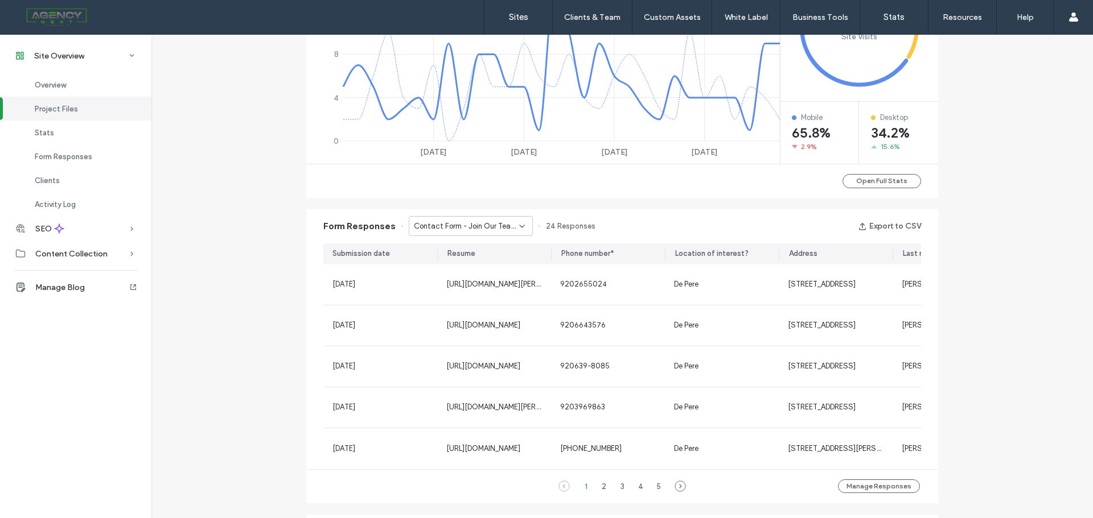
click at [463, 233] on div "Contact Form - Join Our Team page" at bounding box center [471, 226] width 124 height 20
click at [466, 328] on span "Contact Form - Find Your Home page" at bounding box center [462, 325] width 109 height 11
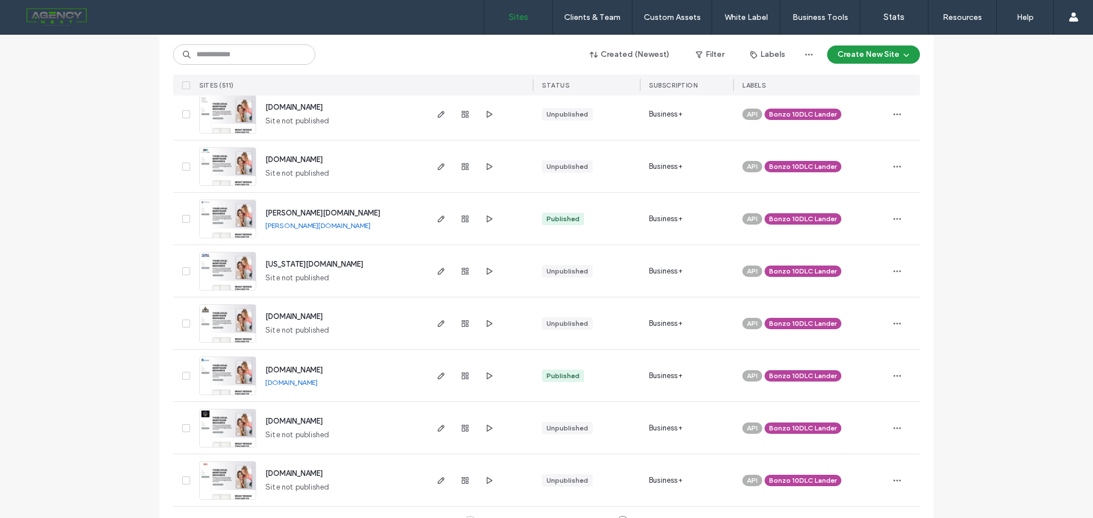
scroll to position [3673, 0]
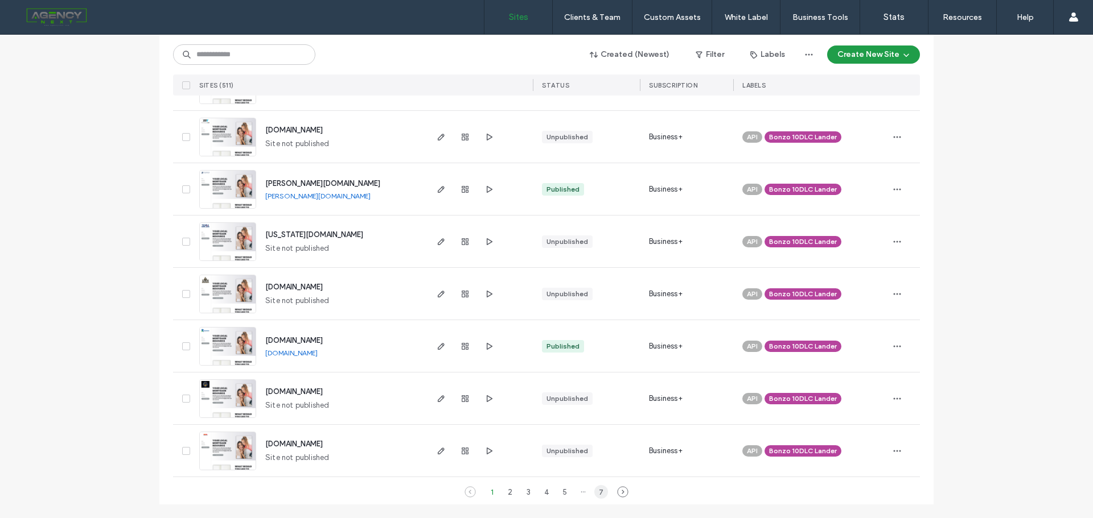
click at [599, 490] on div "7" at bounding box center [601, 492] width 14 height 14
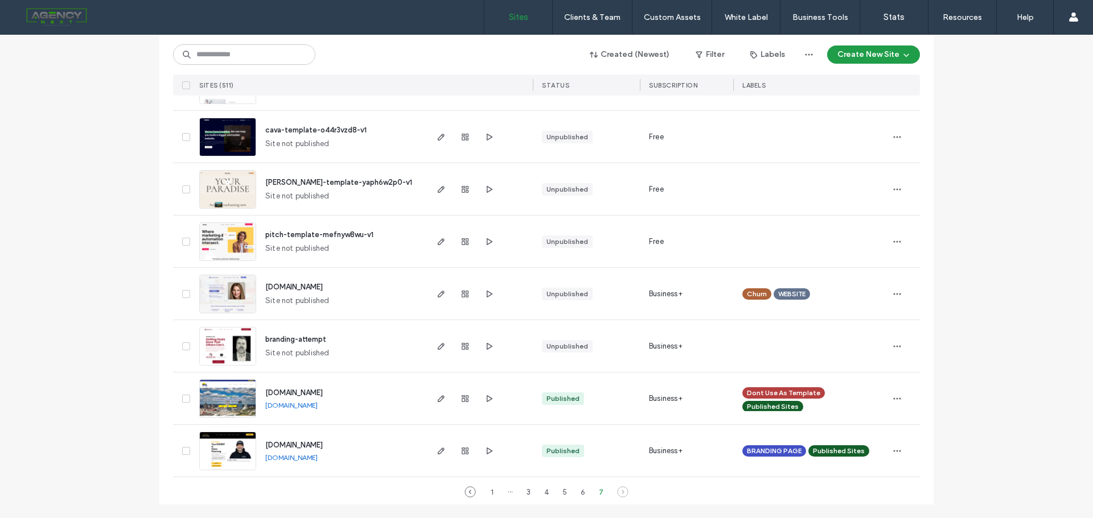
scroll to position [2940, 0]
click at [461, 452] on use "button" at bounding box center [464, 451] width 7 height 7
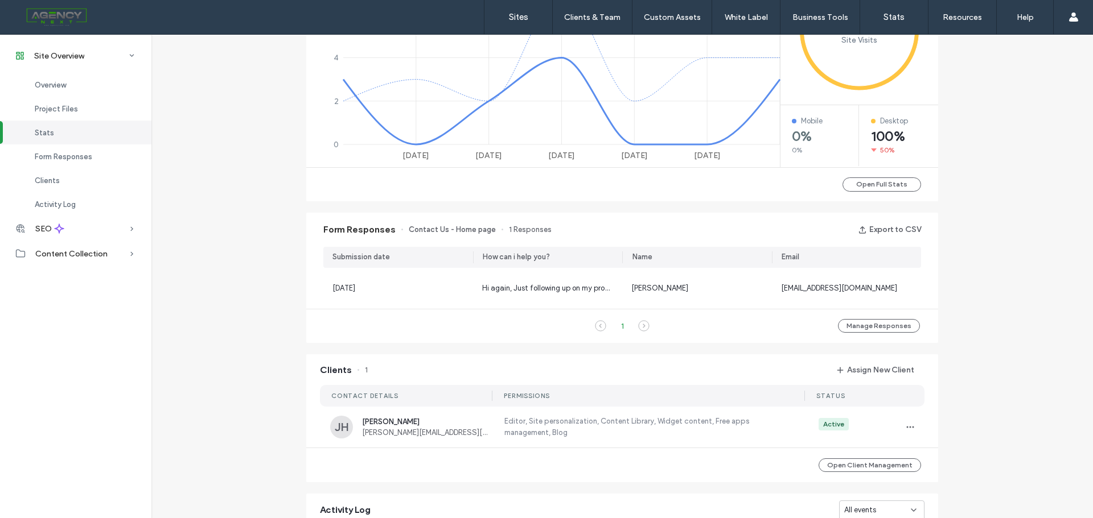
scroll to position [563, 0]
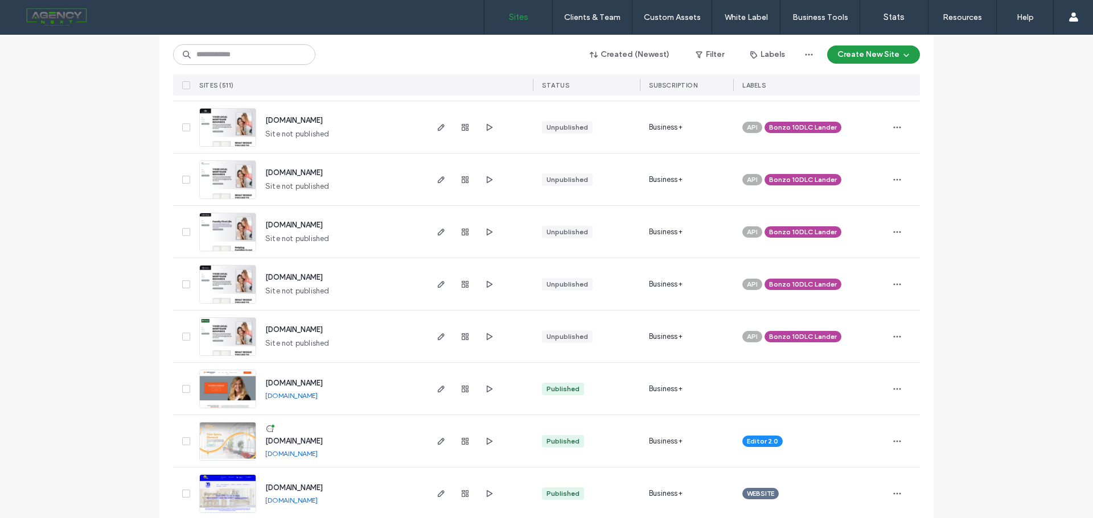
scroll to position [3673, 0]
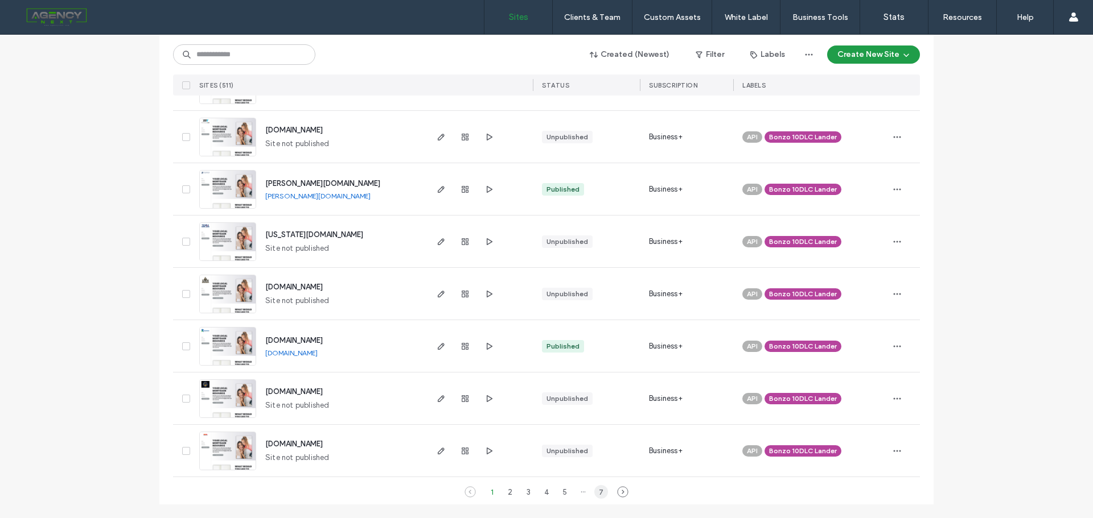
click at [601, 494] on div "7" at bounding box center [601, 492] width 14 height 14
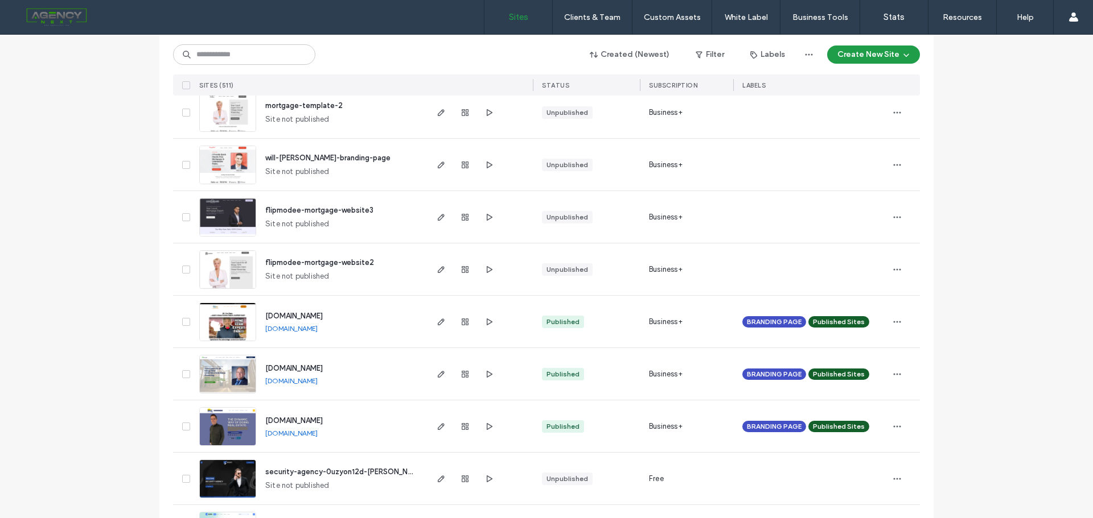
scroll to position [1688, 0]
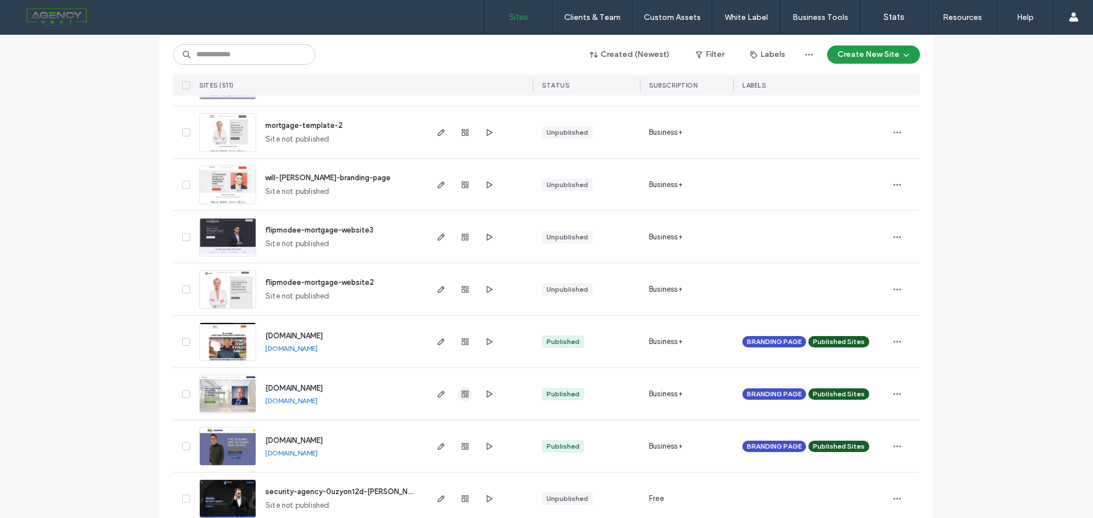
click at [463, 389] on span "button" at bounding box center [465, 395] width 14 height 14
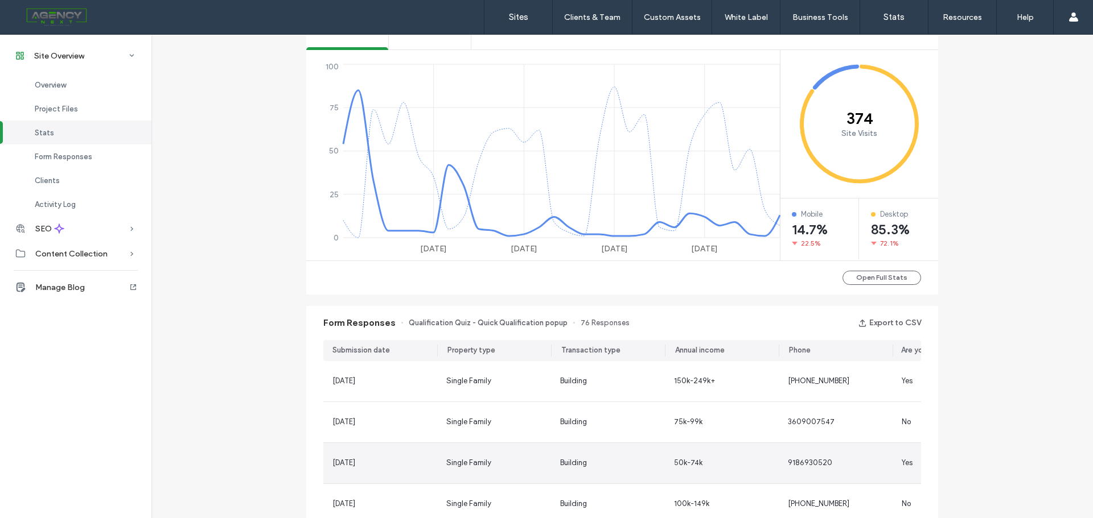
scroll to position [563, 0]
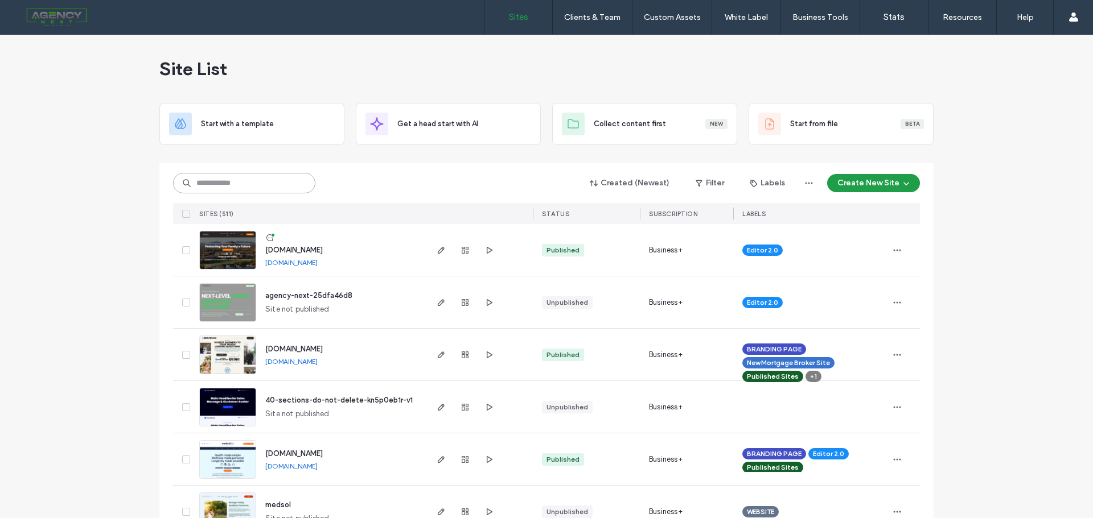
click at [252, 190] on input at bounding box center [244, 183] width 142 height 20
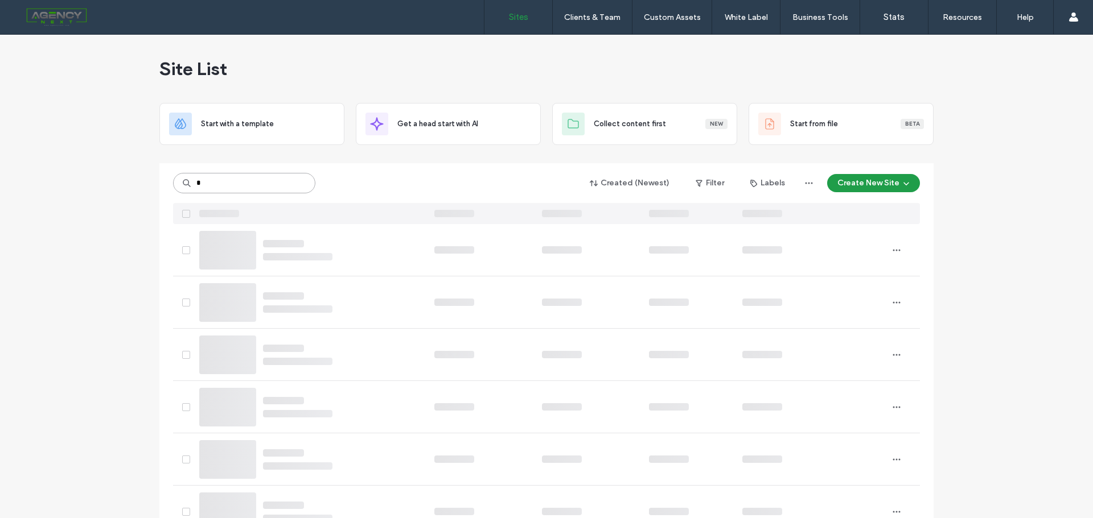
type input "*"
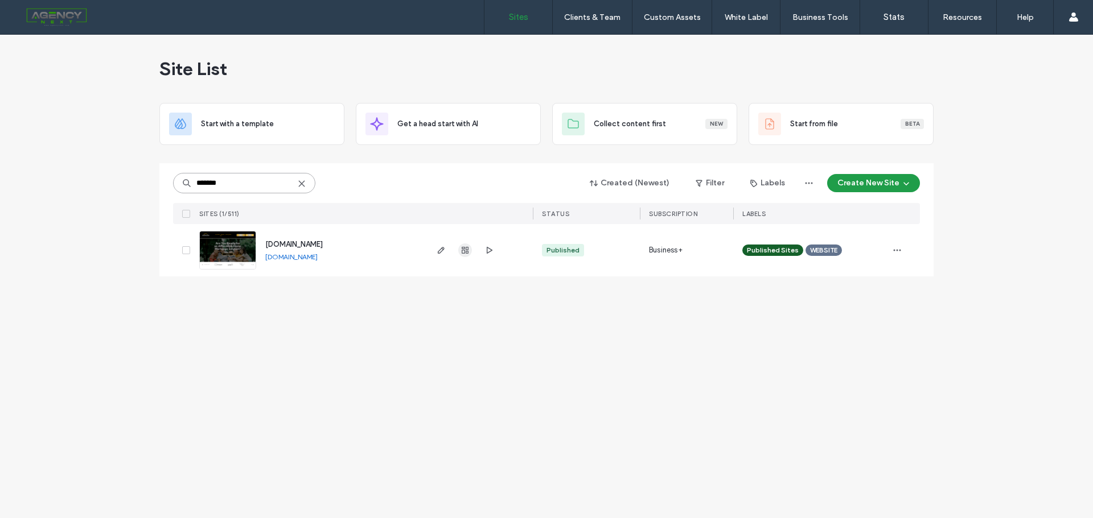
type input "*******"
click at [465, 253] on use "button" at bounding box center [464, 250] width 7 height 7
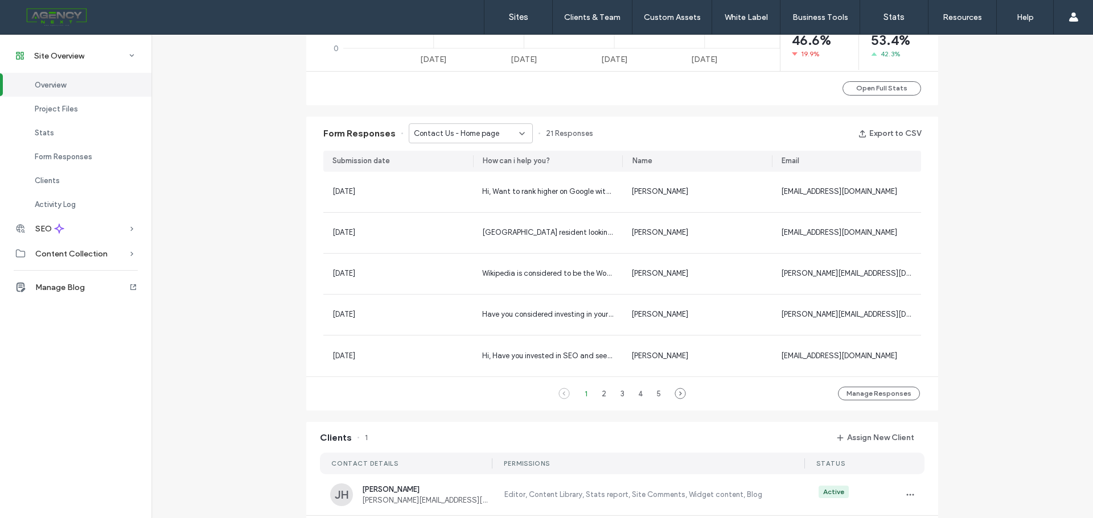
scroll to position [641, 0]
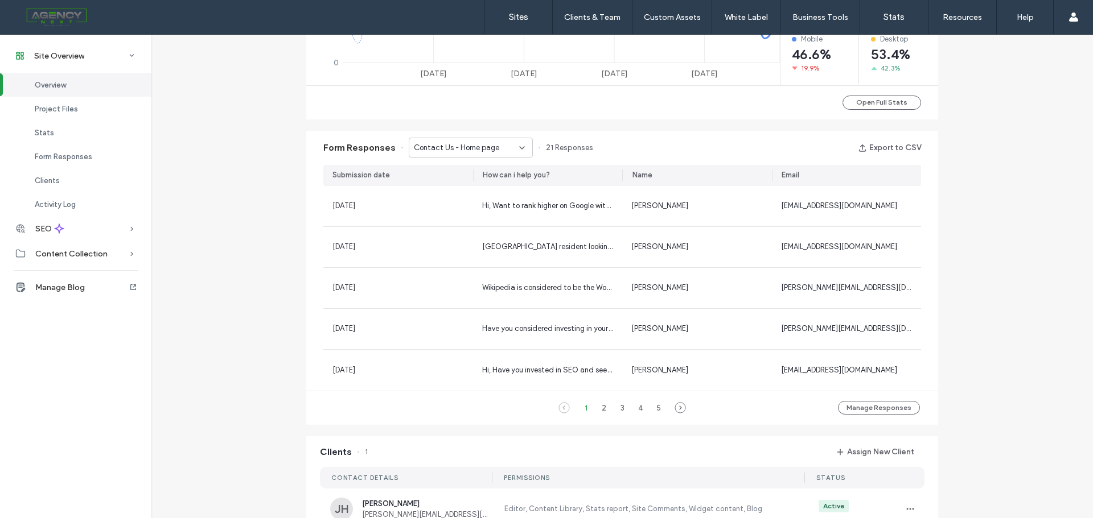
click at [477, 155] on div "Contact Us - Home page" at bounding box center [471, 148] width 124 height 20
click at [472, 188] on span "Contact Us - First Time Homebuyers page" at bounding box center [462, 187] width 109 height 11
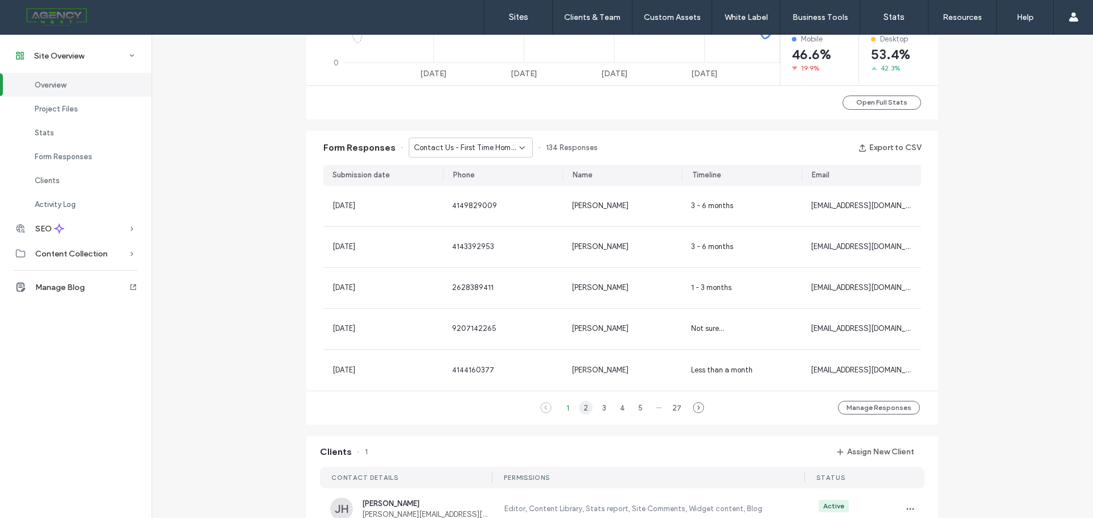
click at [579, 406] on div "2" at bounding box center [586, 408] width 14 height 14
click at [601, 409] on div "3" at bounding box center [604, 408] width 14 height 14
click at [615, 409] on div "4" at bounding box center [622, 408] width 14 height 14
click at [559, 407] on div "1" at bounding box center [558, 408] width 14 height 14
